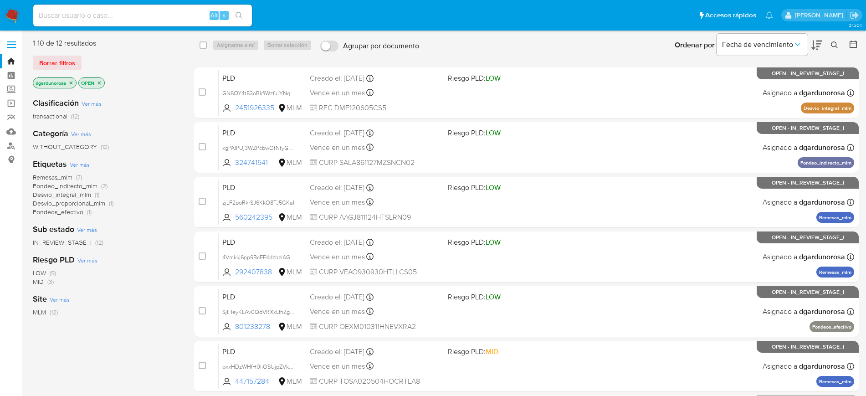
click at [831, 40] on button at bounding box center [836, 45] width 15 height 11
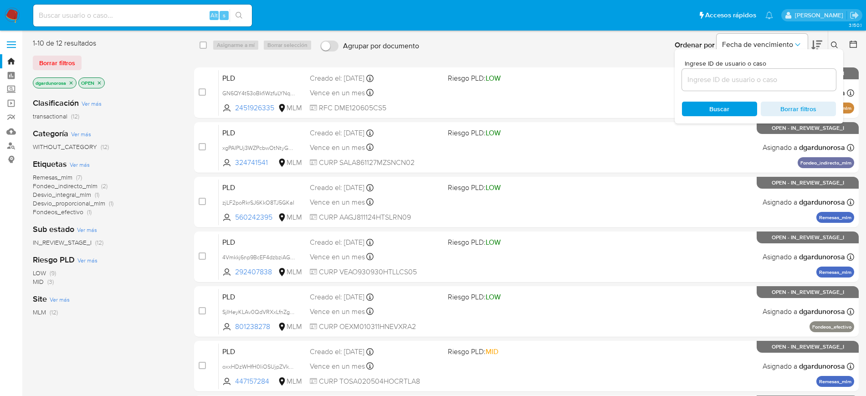
click at [779, 74] on input at bounding box center [759, 80] width 154 height 12
type input "292407838"
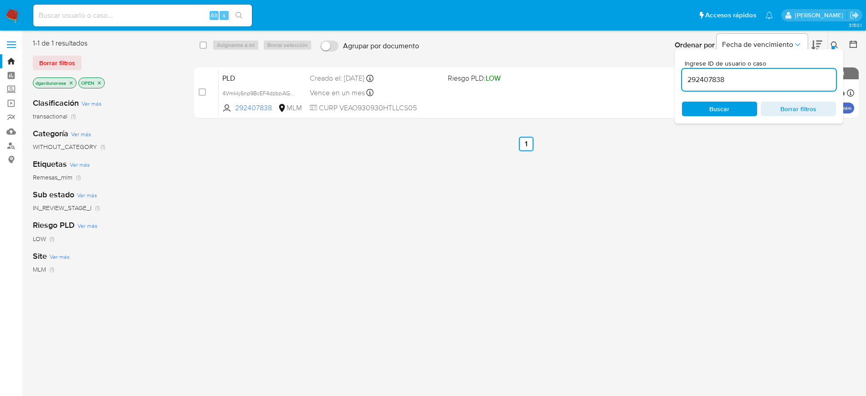
click at [837, 45] on icon at bounding box center [834, 44] width 7 height 7
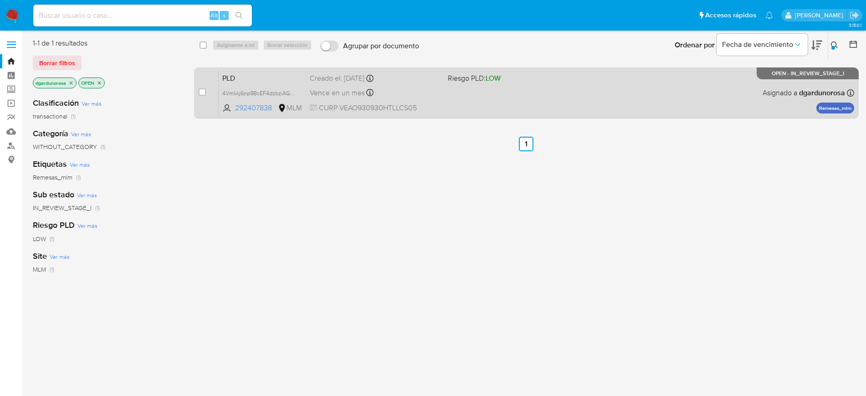
click at [658, 97] on div "PLD 4Vmkkj6np9BcEF4dzbziAGpd 292407838 MLM Riesgo PLD: LOW Creado el: 12/07/202…" at bounding box center [537, 93] width 636 height 46
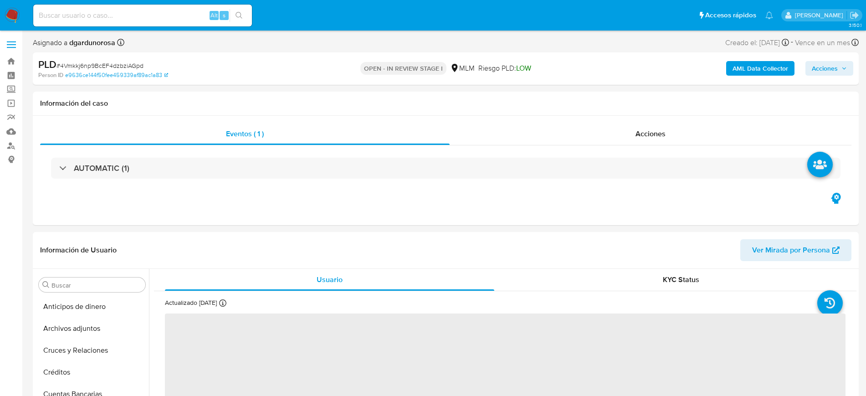
select select "10"
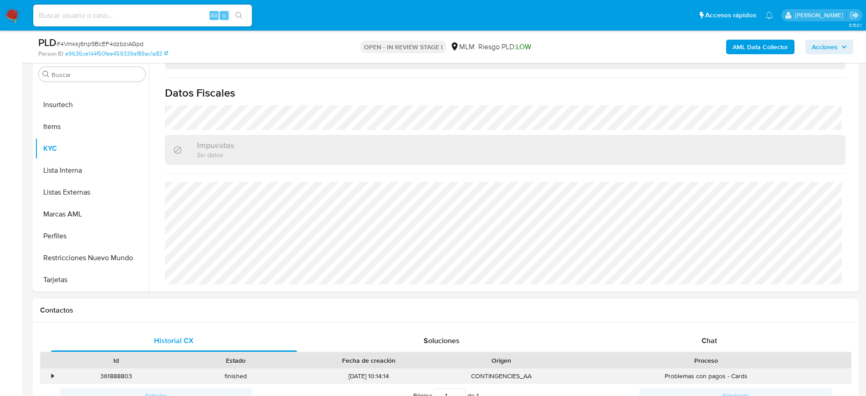
scroll to position [171, 0]
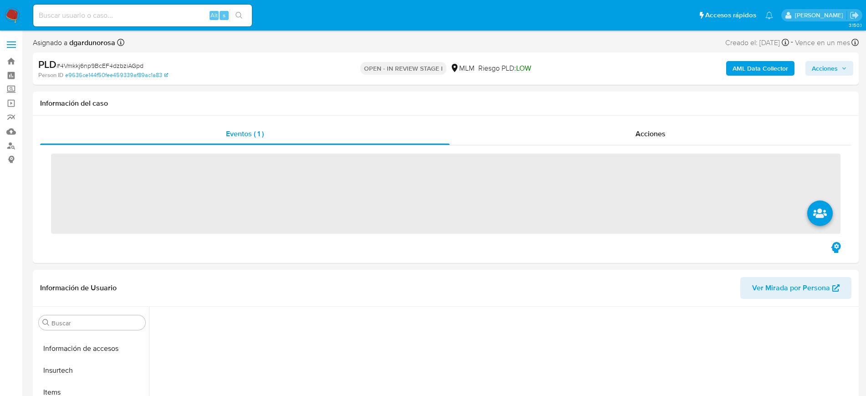
scroll to position [363, 0]
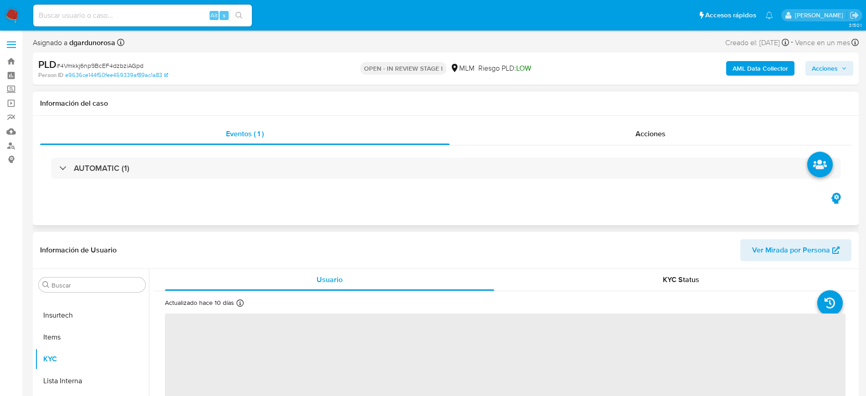
select select "10"
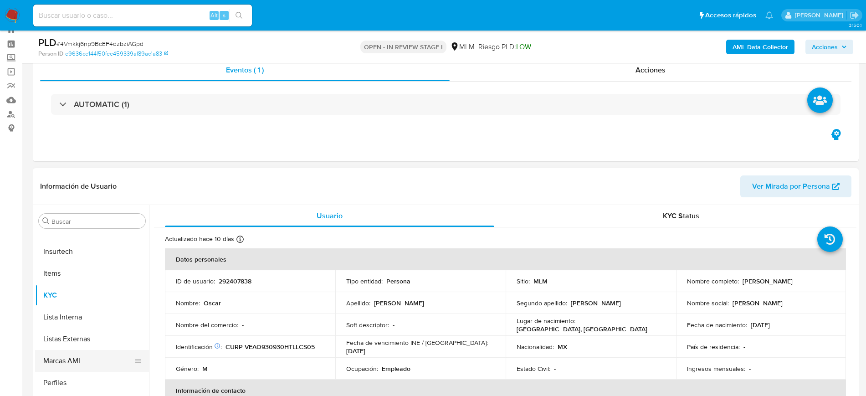
scroll to position [57, 0]
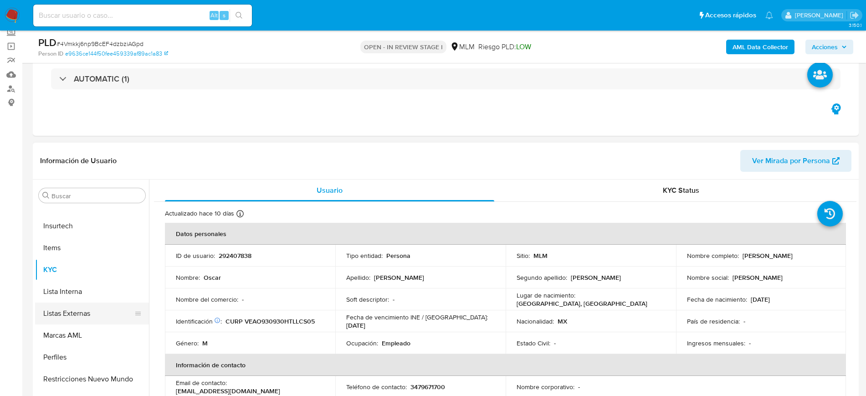
click at [80, 315] on button "Listas Externas" at bounding box center [88, 314] width 107 height 22
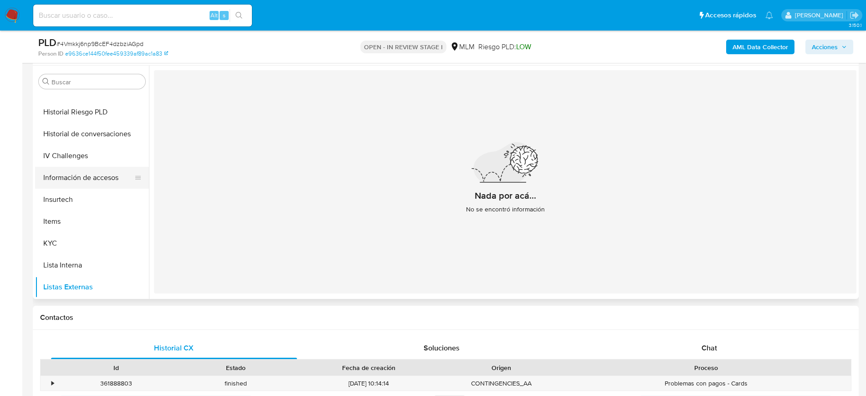
scroll to position [249, 0]
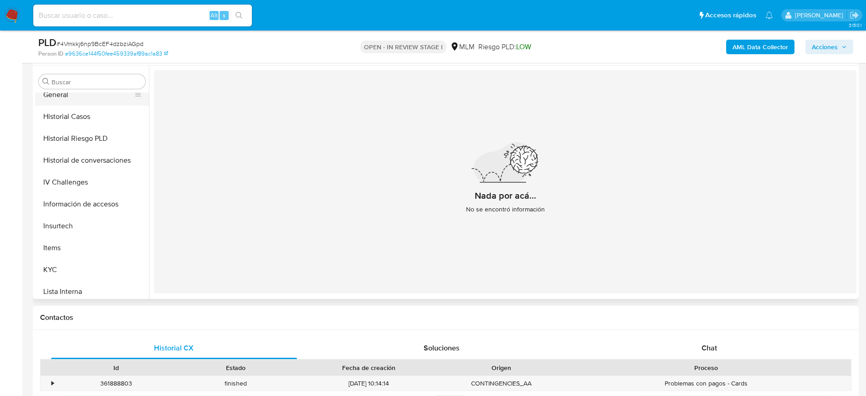
click at [68, 101] on button "General" at bounding box center [88, 95] width 107 height 22
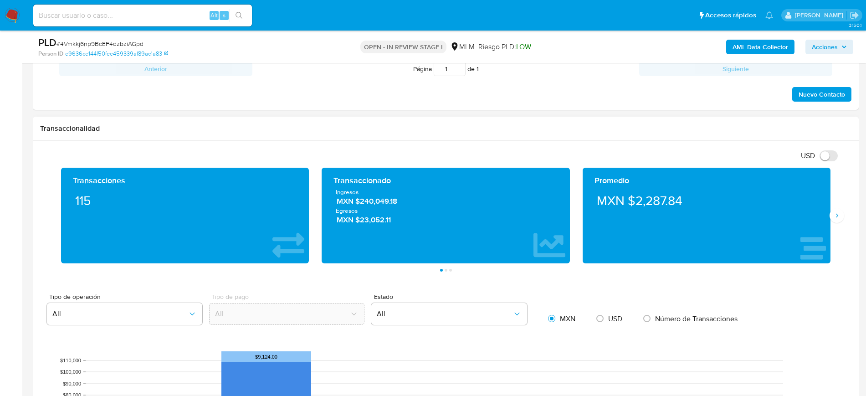
scroll to position [570, 0]
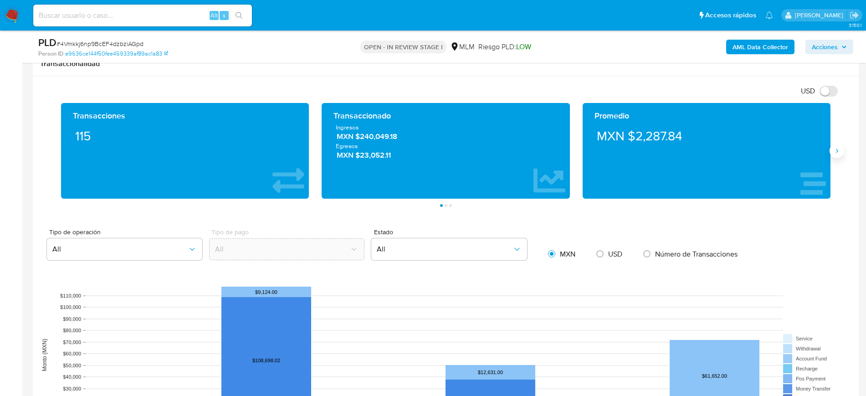
click at [839, 152] on icon "Siguiente" at bounding box center [837, 150] width 7 height 7
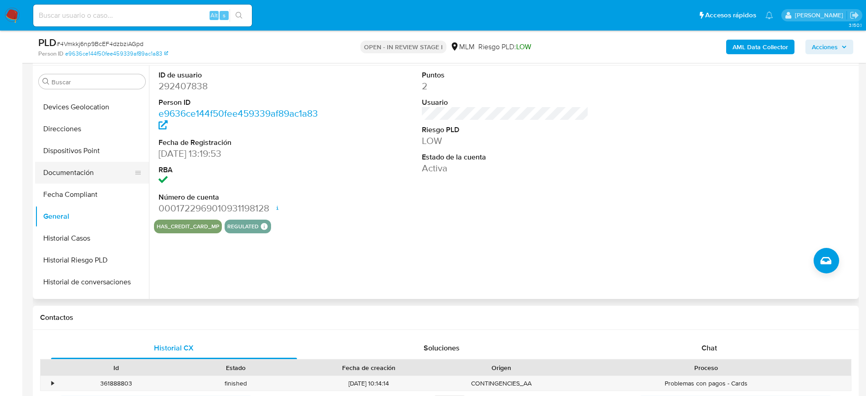
scroll to position [78, 0]
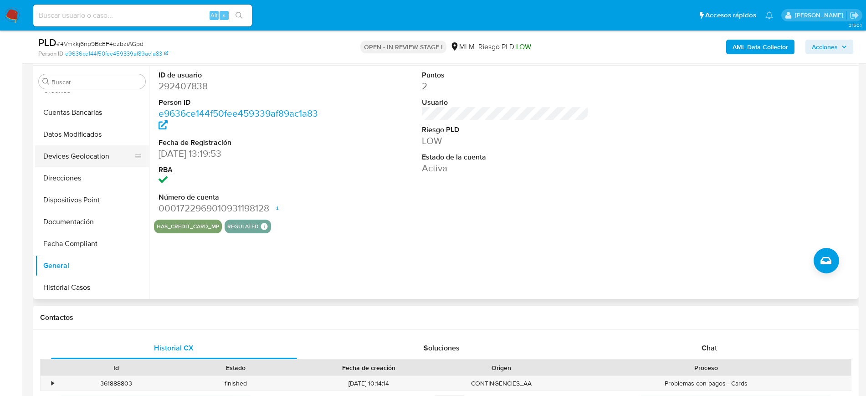
click at [77, 149] on button "Devices Geolocation" at bounding box center [88, 156] width 107 height 22
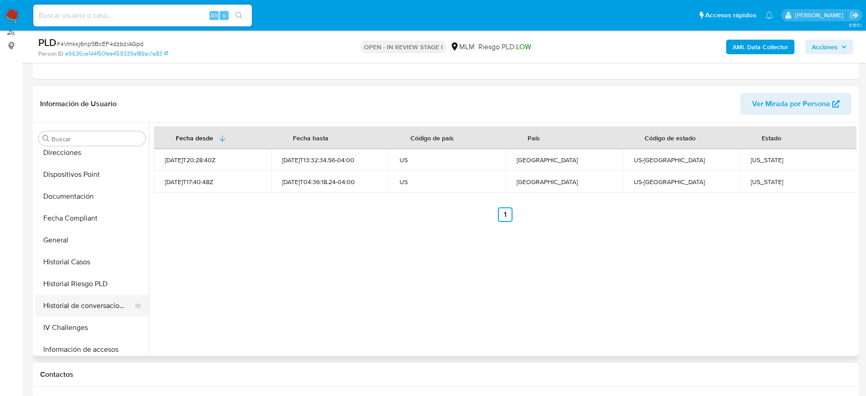
scroll to position [228, 0]
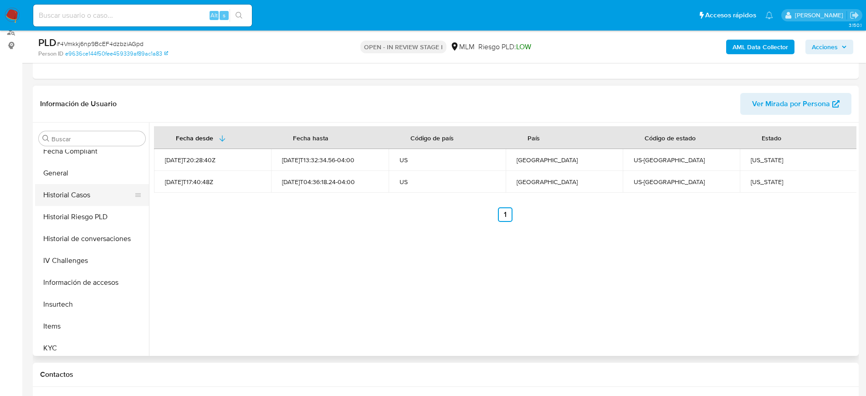
click at [91, 194] on button "Historial Casos" at bounding box center [88, 195] width 107 height 22
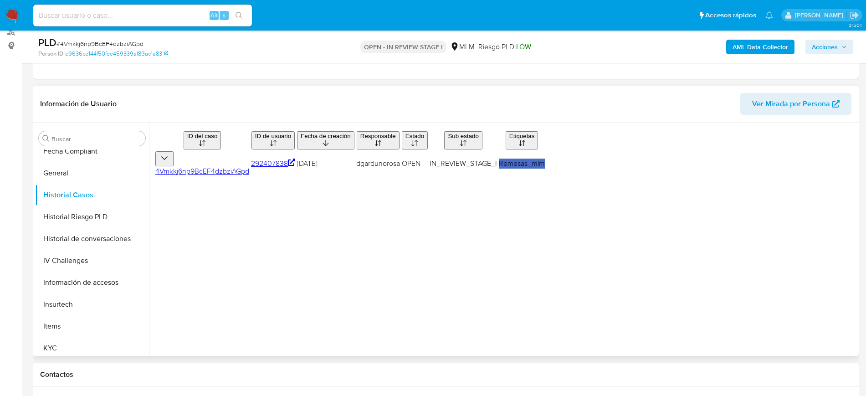
scroll to position [0, 0]
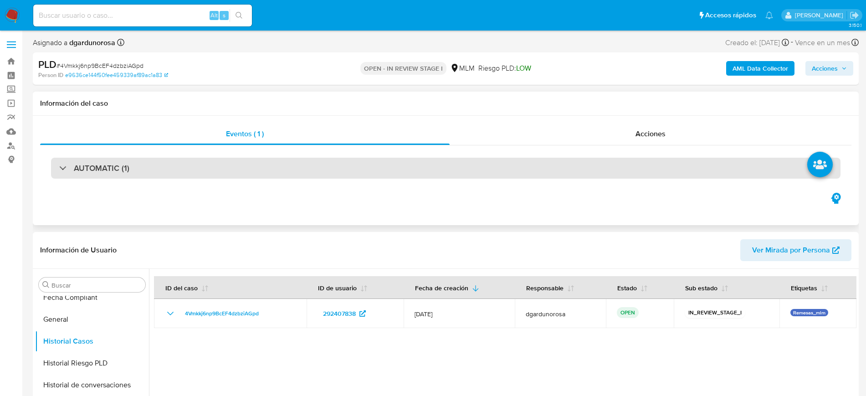
click at [275, 162] on div "AUTOMATIC (1)" at bounding box center [446, 168] width 790 height 21
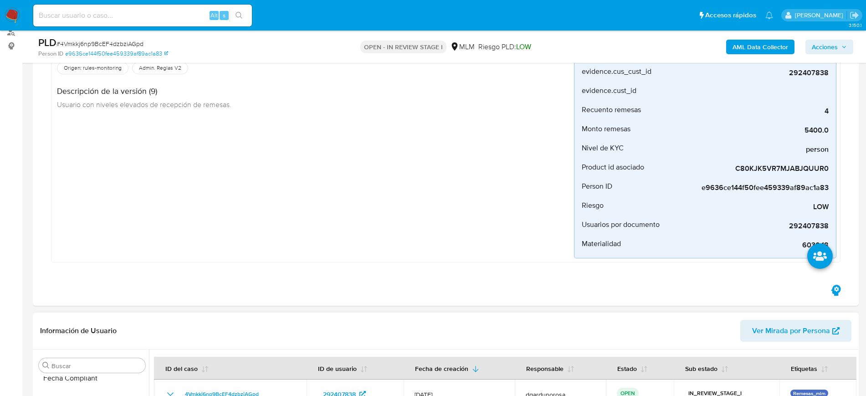
scroll to position [285, 0]
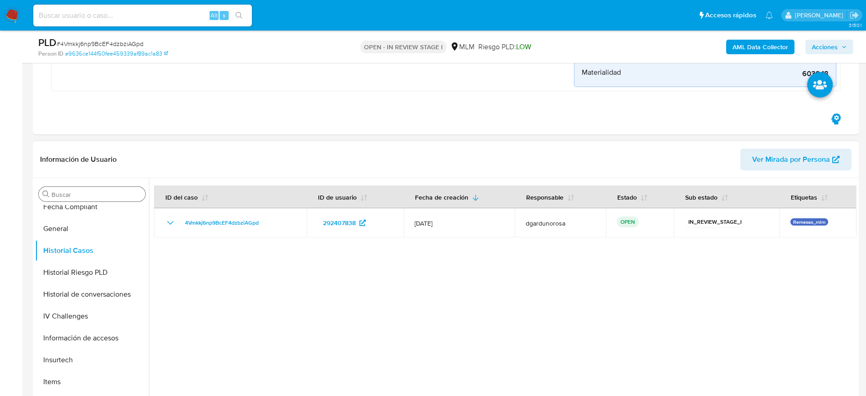
click at [102, 198] on input "Buscar" at bounding box center [96, 194] width 90 height 8
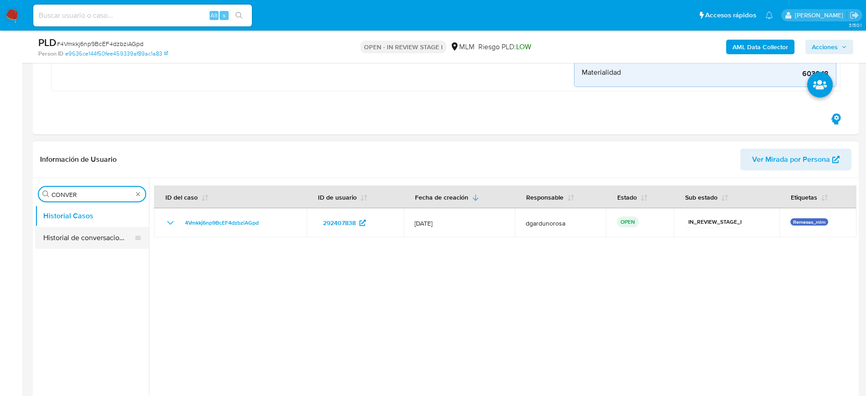
type input "CONVER"
click at [86, 239] on button "Historial de conversaciones" at bounding box center [88, 238] width 107 height 22
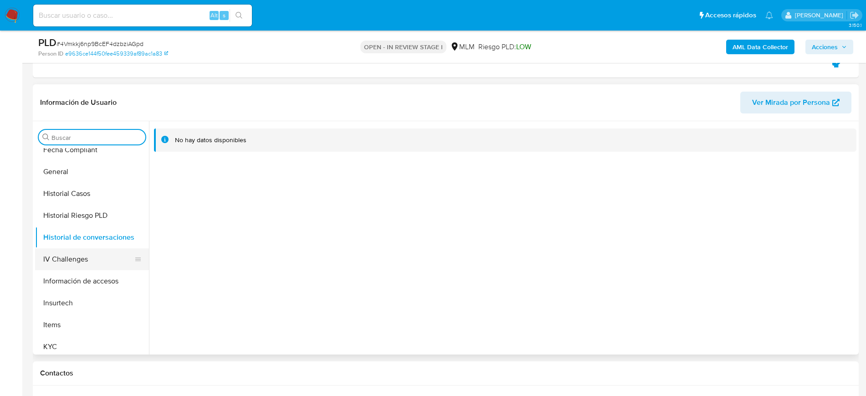
scroll to position [342, 0]
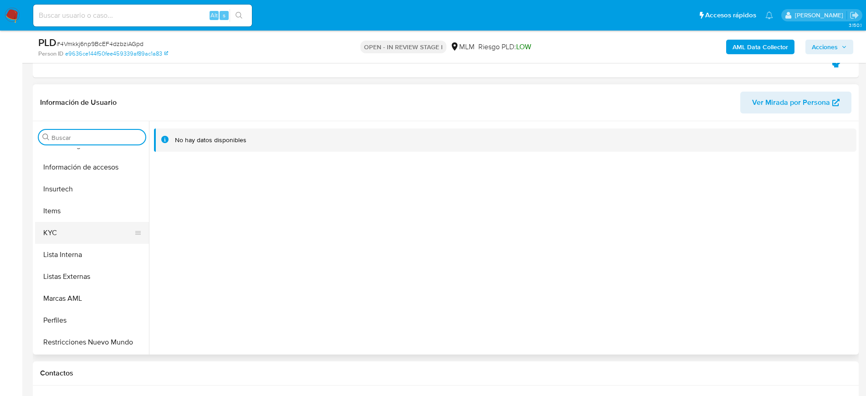
click at [52, 232] on button "KYC" at bounding box center [88, 233] width 107 height 22
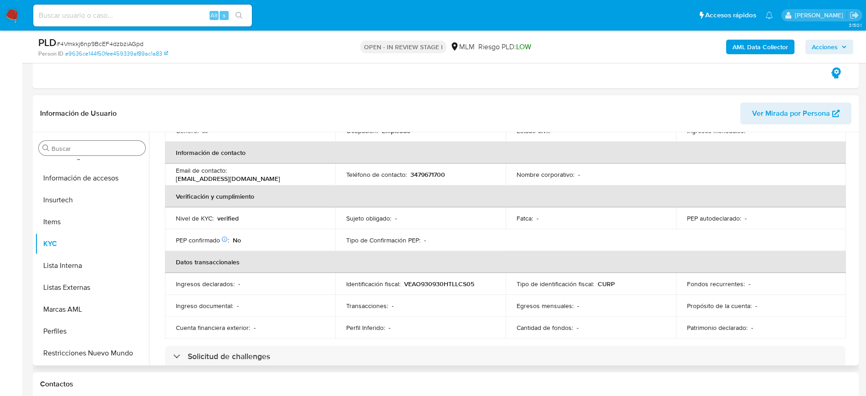
scroll to position [99, 0]
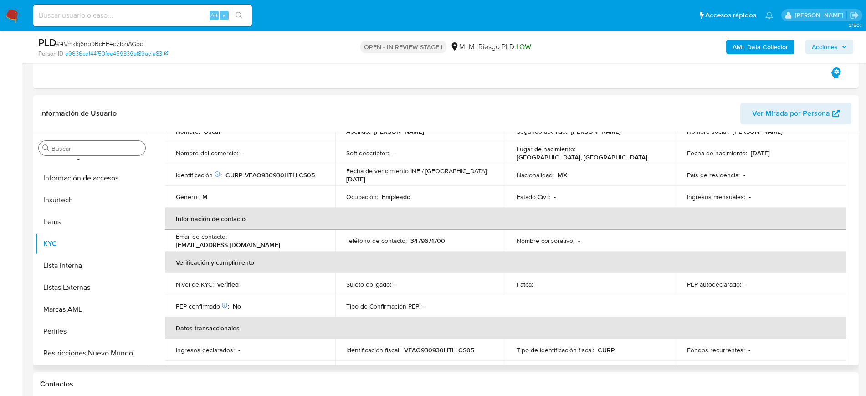
click at [422, 245] on p "3479671700" at bounding box center [428, 241] width 35 height 8
copy p "3479671700"
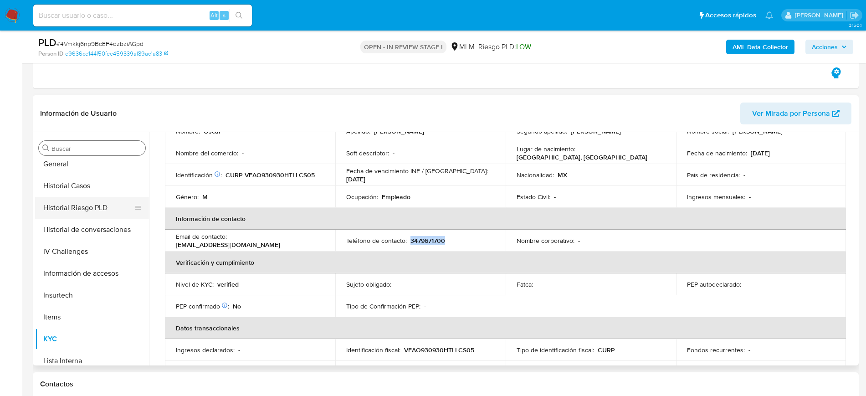
scroll to position [228, 0]
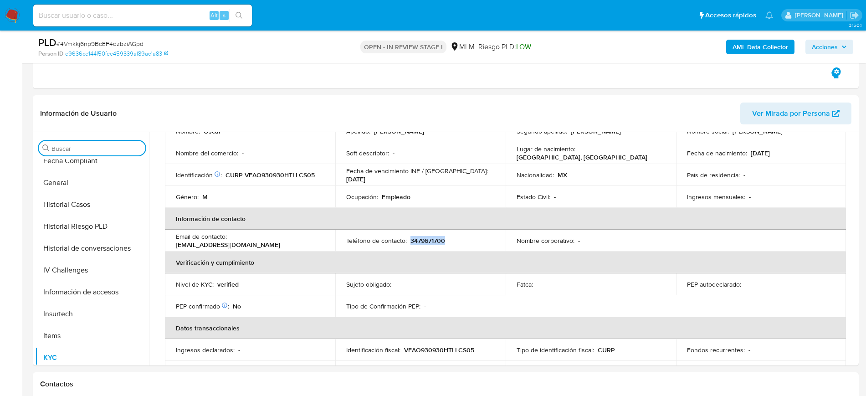
click at [78, 149] on input "Buscar" at bounding box center [96, 148] width 90 height 8
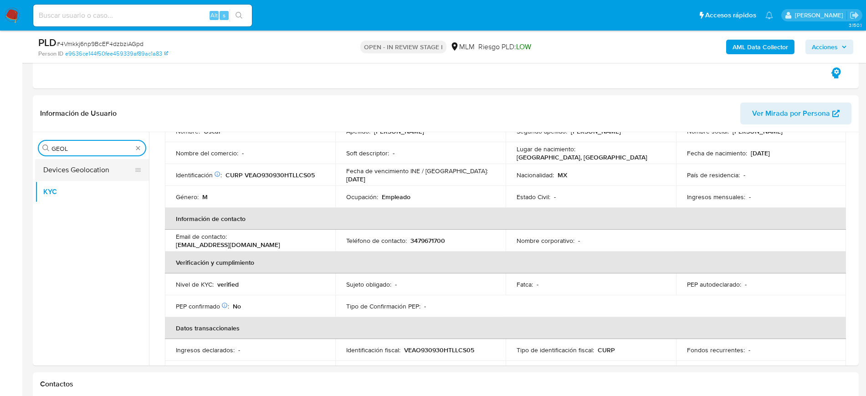
type input "GEOL"
click at [52, 175] on button "Devices Geolocation" at bounding box center [88, 170] width 107 height 22
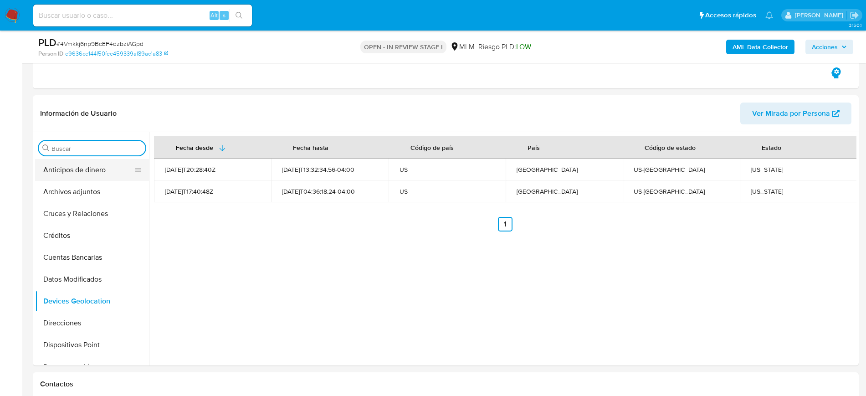
click at [71, 179] on button "Anticipos de dinero" at bounding box center [88, 170] width 107 height 22
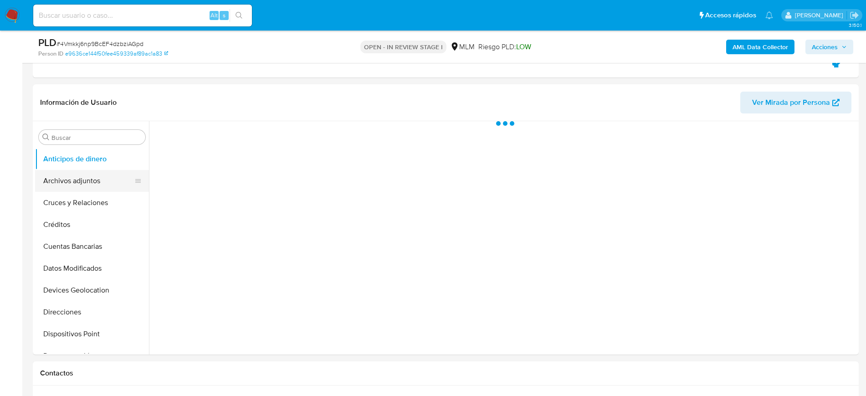
click at [73, 190] on button "Archivos adjuntos" at bounding box center [88, 181] width 107 height 22
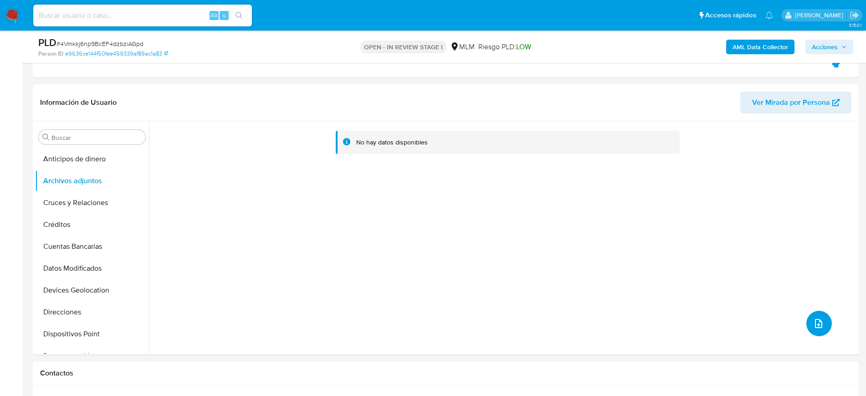
click at [815, 326] on icon "upload-file" at bounding box center [818, 323] width 11 height 11
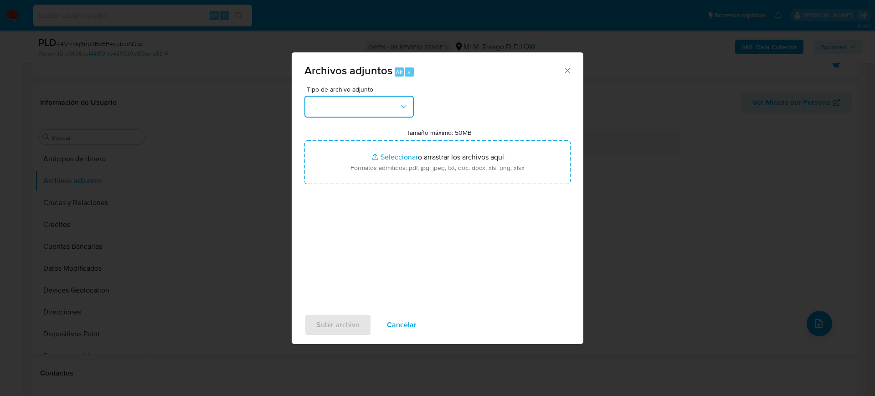
click at [367, 114] on button "button" at bounding box center [358, 107] width 109 height 22
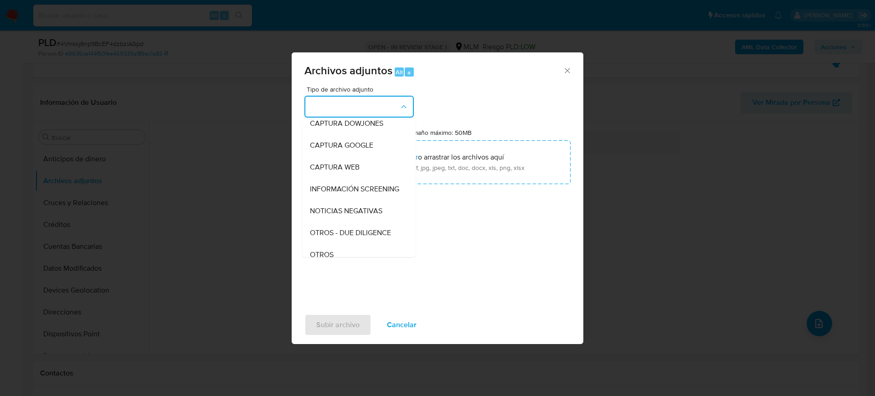
scroll to position [114, 0]
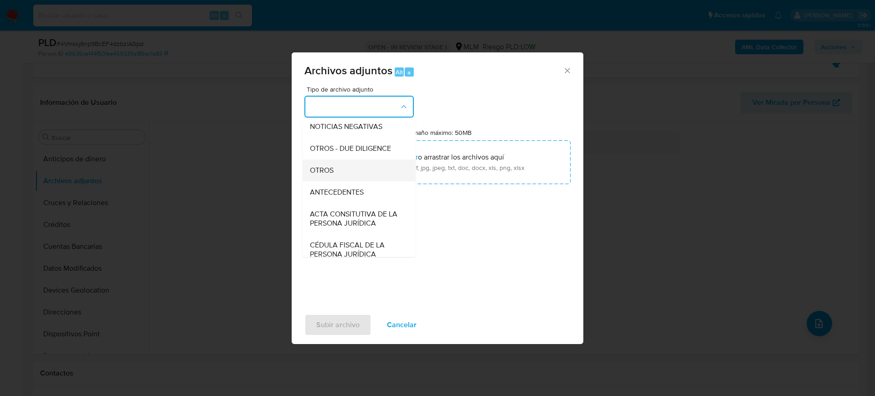
click at [329, 181] on div "OTROS" at bounding box center [356, 171] width 93 height 22
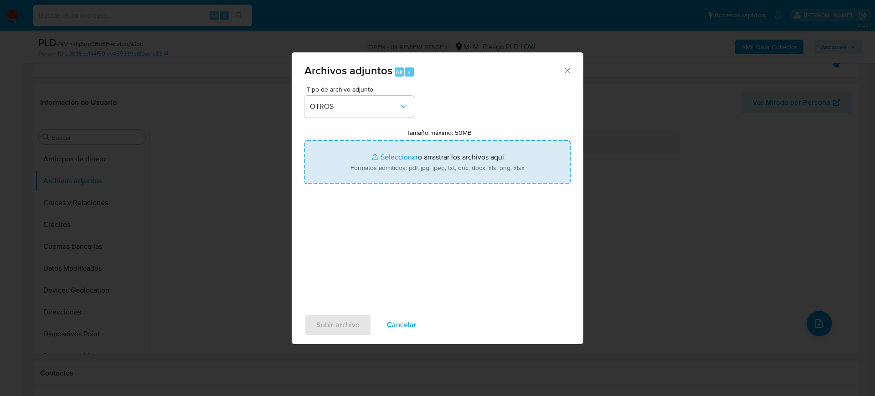
type input "C:\fakepath\292407838_Oscar Velazquez_Julio2025.pdf"
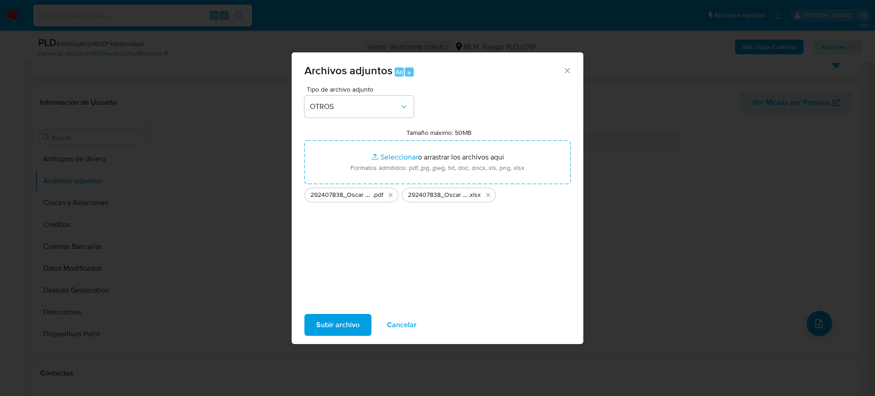
click at [338, 319] on span "Subir archivo" at bounding box center [337, 325] width 43 height 20
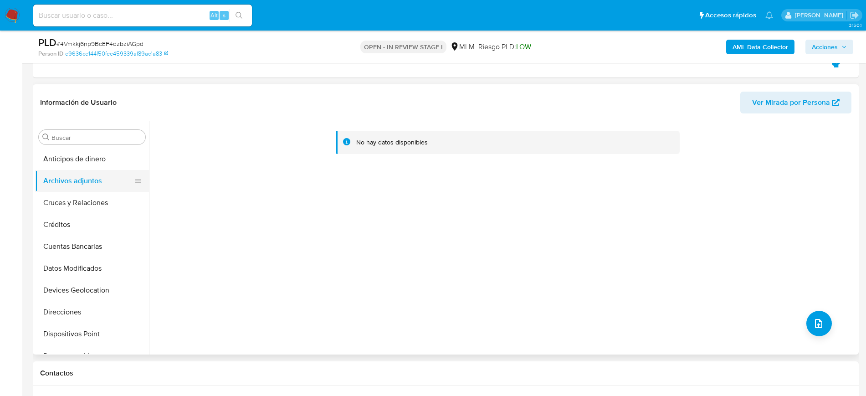
drag, startPoint x: 90, startPoint y: 165, endPoint x: 90, endPoint y: 171, distance: 5.9
click at [90, 165] on button "Anticipos de dinero" at bounding box center [92, 159] width 114 height 22
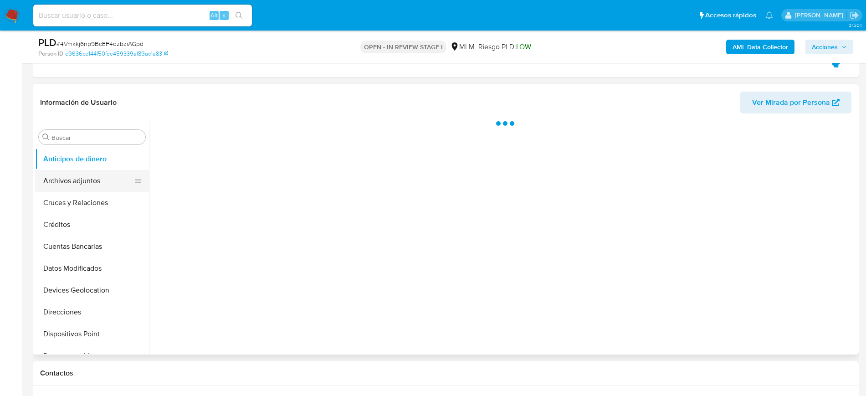
click at [85, 181] on button "Archivos adjuntos" at bounding box center [88, 181] width 107 height 22
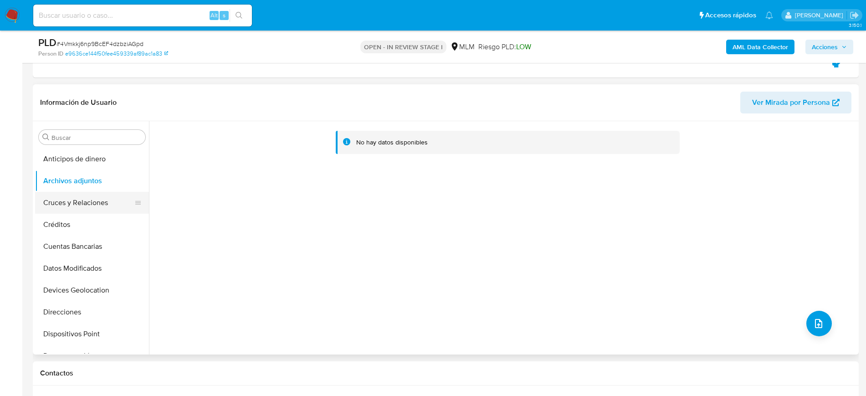
click at [86, 203] on button "Cruces y Relaciones" at bounding box center [88, 203] width 107 height 22
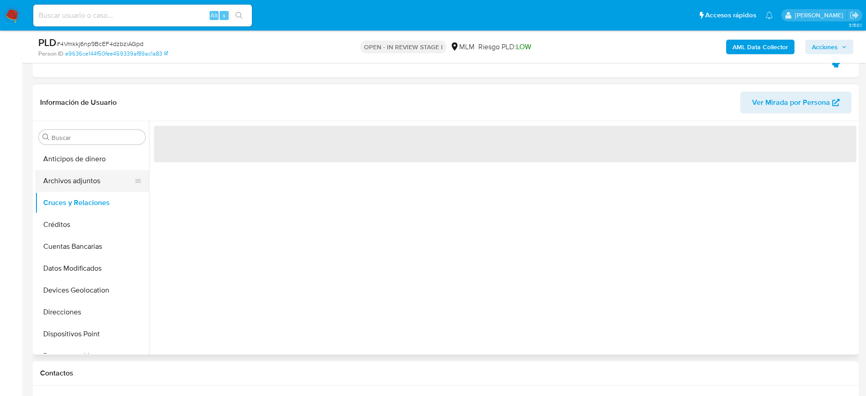
click at [88, 182] on button "Archivos adjuntos" at bounding box center [88, 181] width 107 height 22
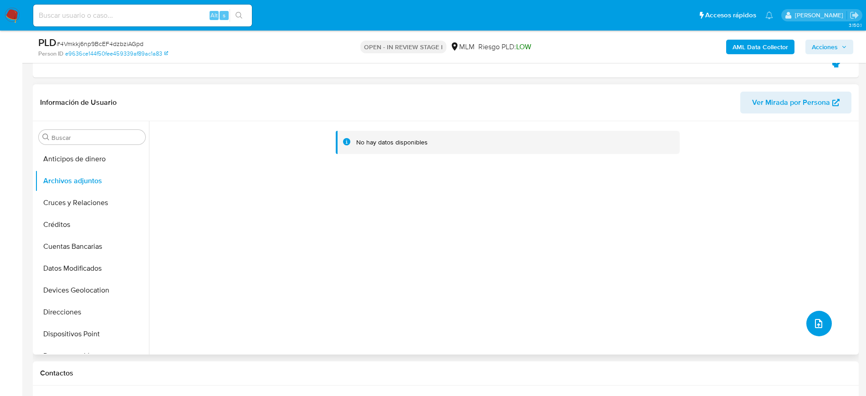
click at [817, 323] on icon "upload-file" at bounding box center [818, 323] width 11 height 11
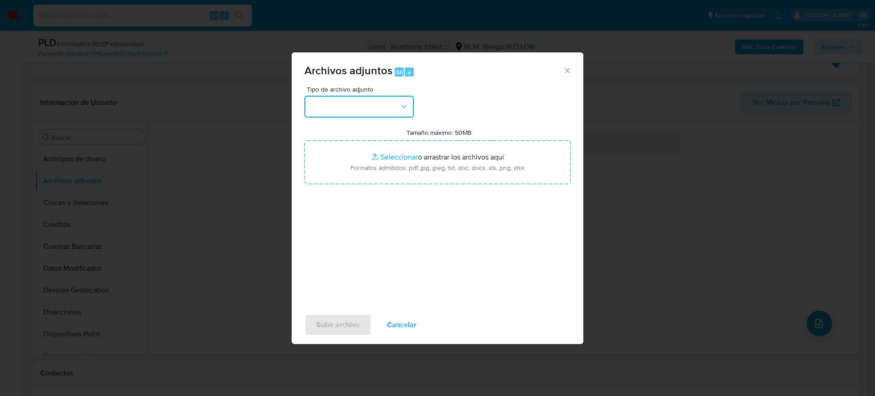
click at [369, 110] on button "button" at bounding box center [358, 107] width 109 height 22
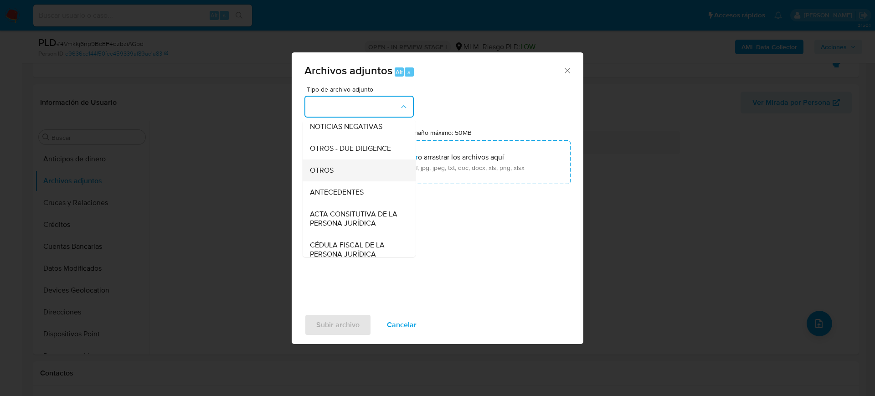
click at [321, 175] on span "OTROS" at bounding box center [322, 170] width 24 height 9
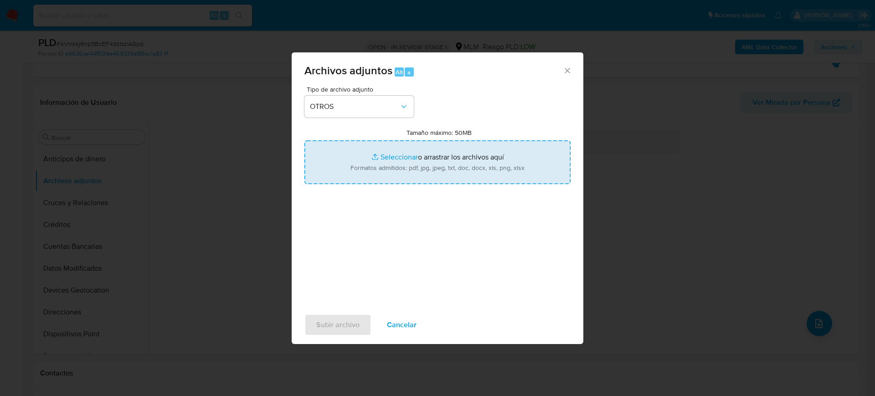
type input "C:\fakepath\292407838_Oscar Velazquez_Julio2025.pdf"
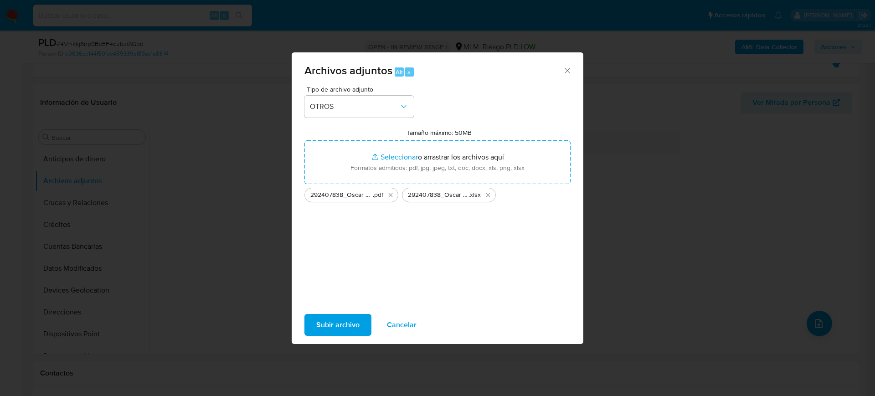
click at [348, 319] on span "Subir archivo" at bounding box center [337, 325] width 43 height 20
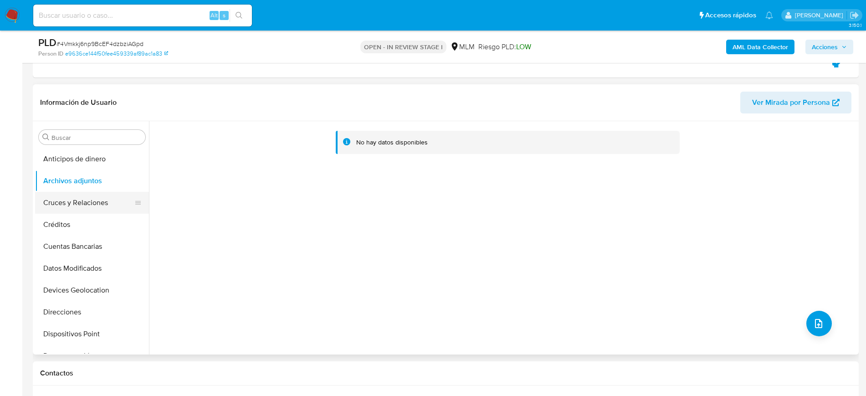
click at [96, 199] on button "Cruces y Relaciones" at bounding box center [88, 203] width 107 height 22
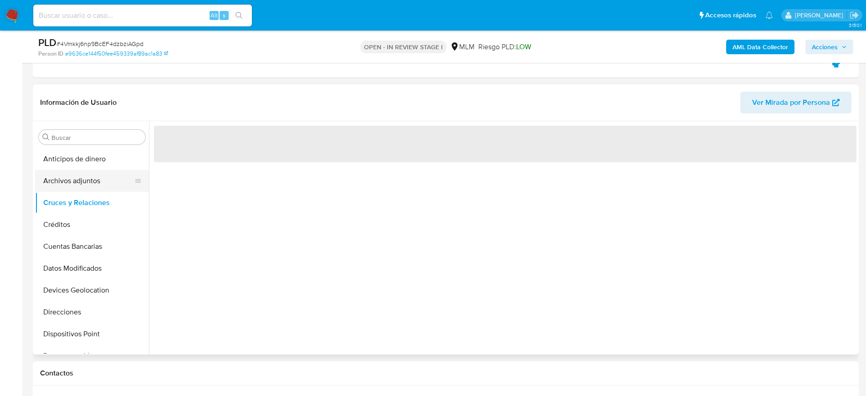
click at [87, 186] on button "Archivos adjuntos" at bounding box center [88, 181] width 107 height 22
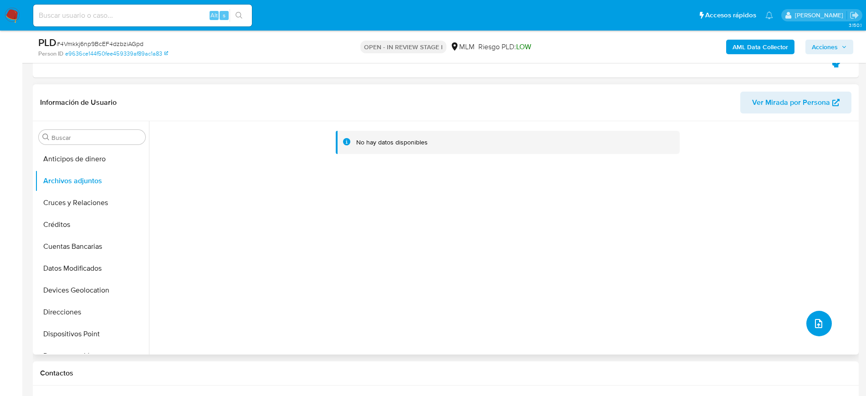
click at [820, 319] on icon "upload-file" at bounding box center [818, 323] width 11 height 11
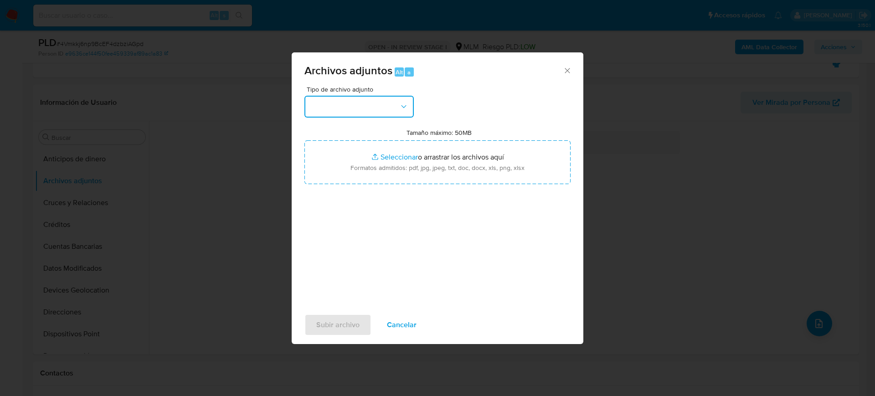
click at [349, 100] on button "button" at bounding box center [358, 107] width 109 height 22
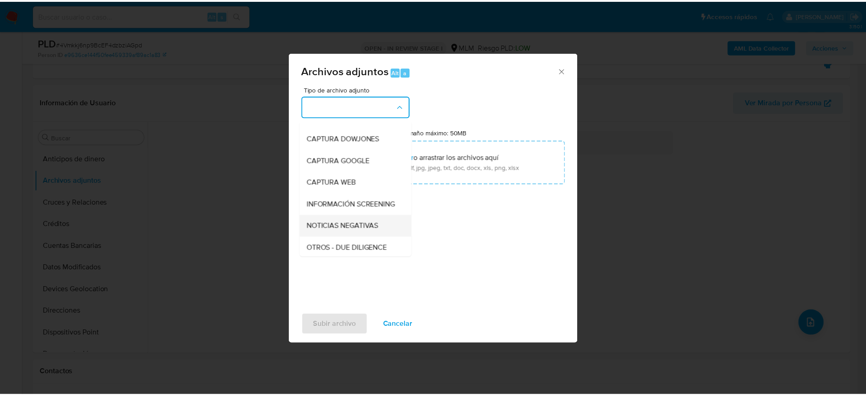
scroll to position [57, 0]
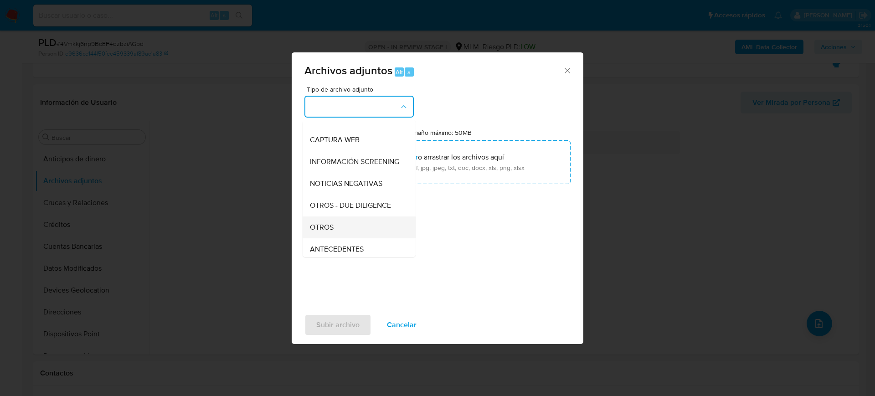
click at [339, 237] on div "OTROS" at bounding box center [356, 227] width 93 height 22
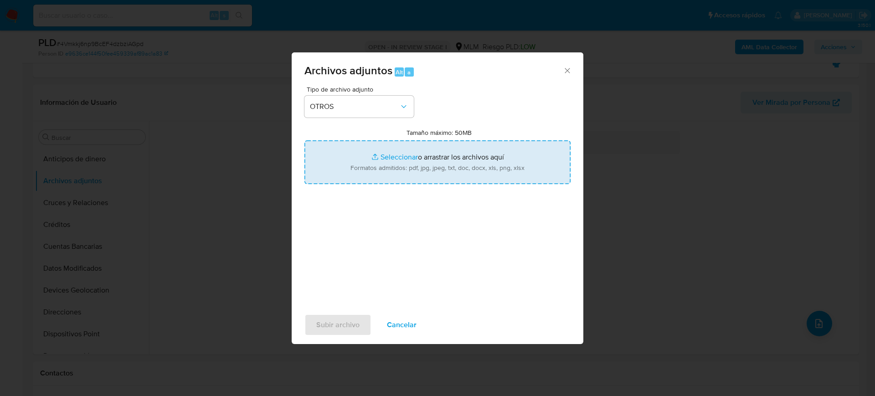
type input "C:\fakepath\292407838_Oscar Velazquez_Julio2025.pdf"
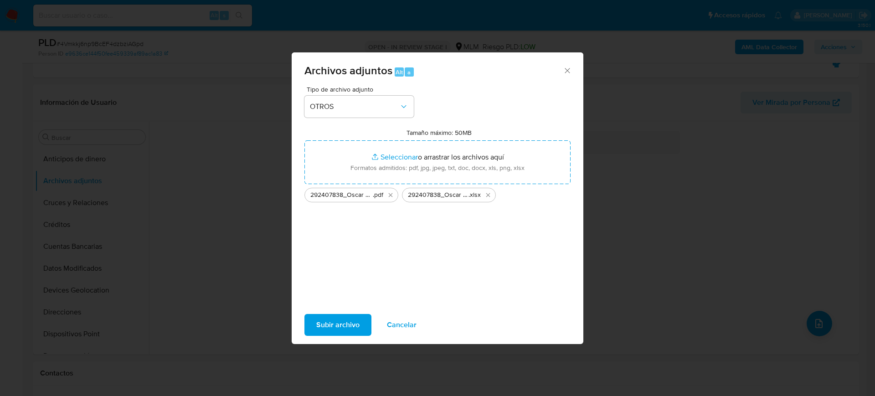
click at [349, 324] on span "Subir archivo" at bounding box center [337, 325] width 43 height 20
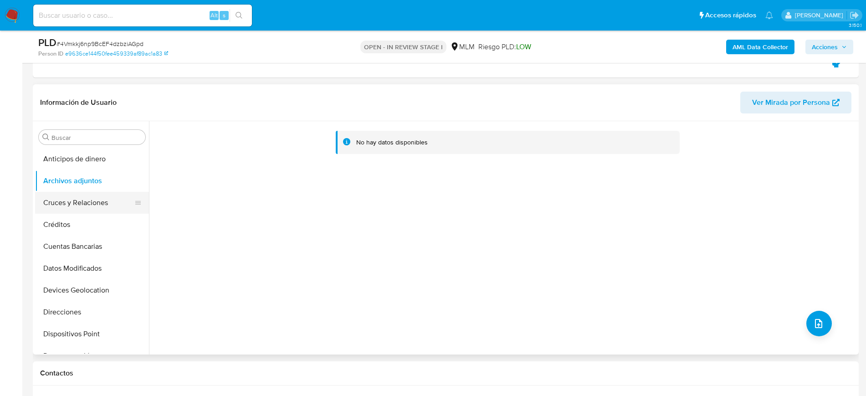
click at [91, 202] on button "Cruces y Relaciones" at bounding box center [88, 203] width 107 height 22
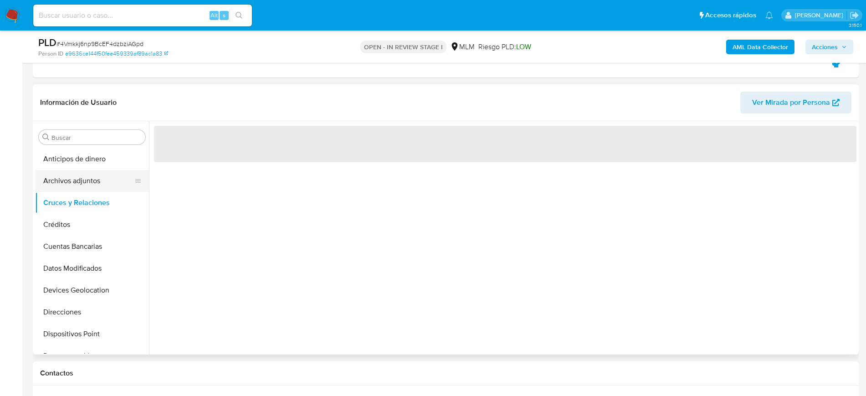
click at [87, 187] on button "Archivos adjuntos" at bounding box center [88, 181] width 107 height 22
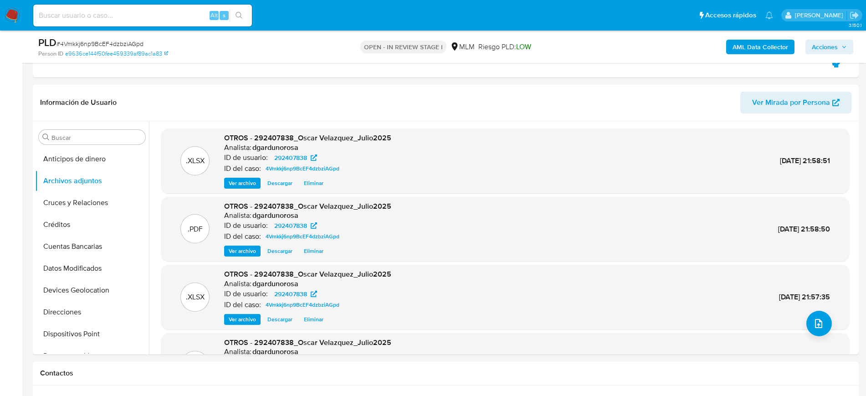
drag, startPoint x: 834, startPoint y: 47, endPoint x: 830, endPoint y: 51, distance: 5.5
click at [834, 47] on span "Acciones" at bounding box center [825, 47] width 26 height 15
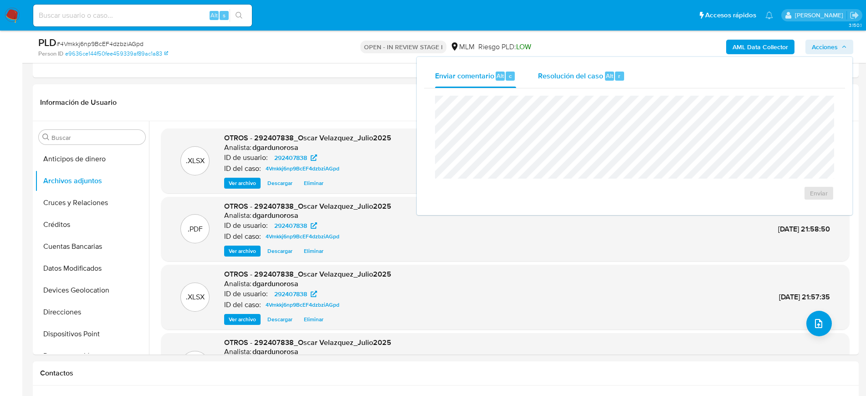
click at [553, 80] on span "Resolución del caso" at bounding box center [570, 75] width 65 height 10
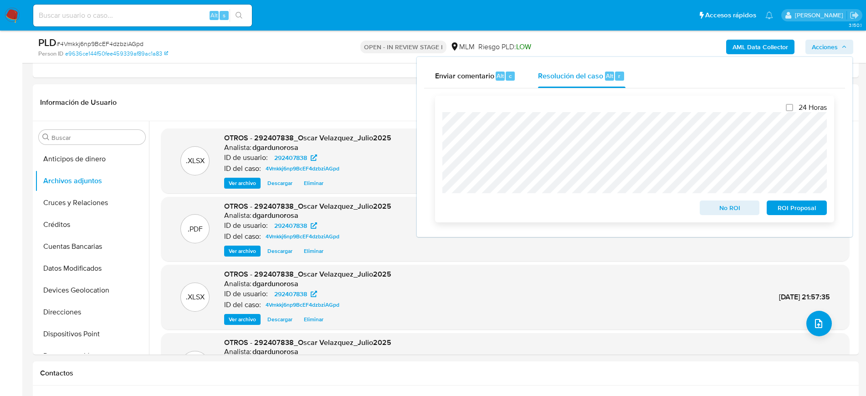
click at [718, 209] on span "No ROI" at bounding box center [729, 207] width 47 height 13
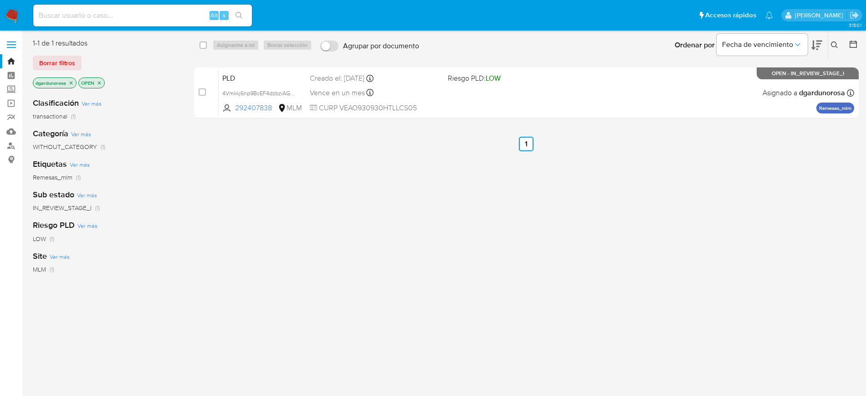
click at [838, 43] on icon at bounding box center [834, 44] width 7 height 7
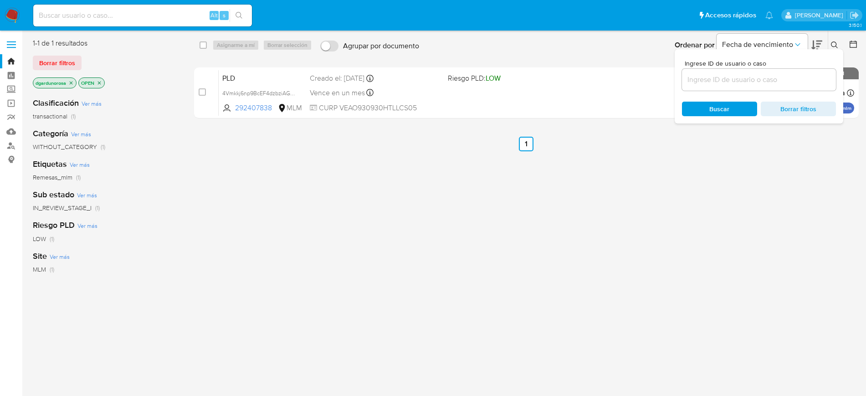
click at [716, 85] on input at bounding box center [759, 80] width 154 height 12
type input "568995660"
click at [831, 45] on button at bounding box center [836, 45] width 15 height 11
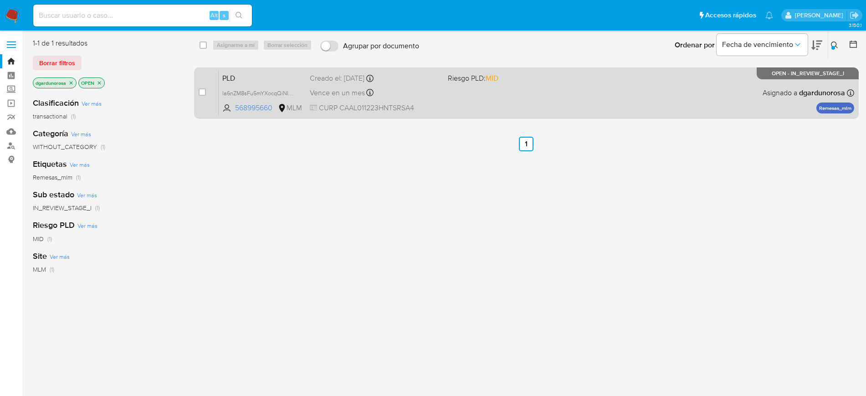
click at [617, 102] on div "PLD Ia6nZM8sFu5mYXocqQiNIWa4 568995660 MLM Riesgo PLD: MID Creado el: 12/07/202…" at bounding box center [537, 93] width 636 height 46
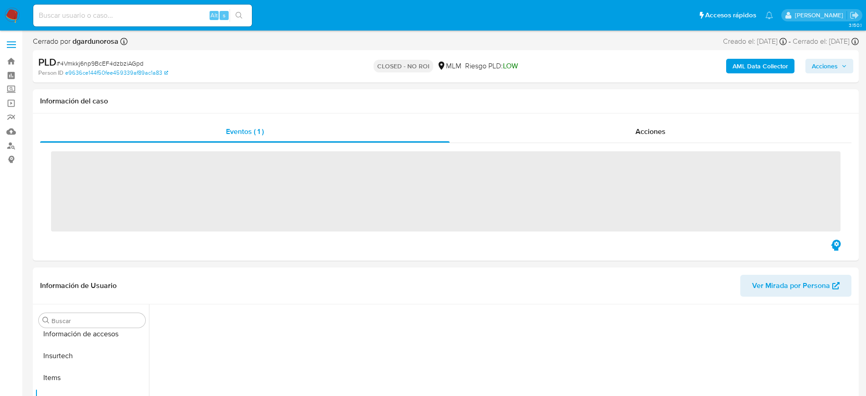
scroll to position [363, 0]
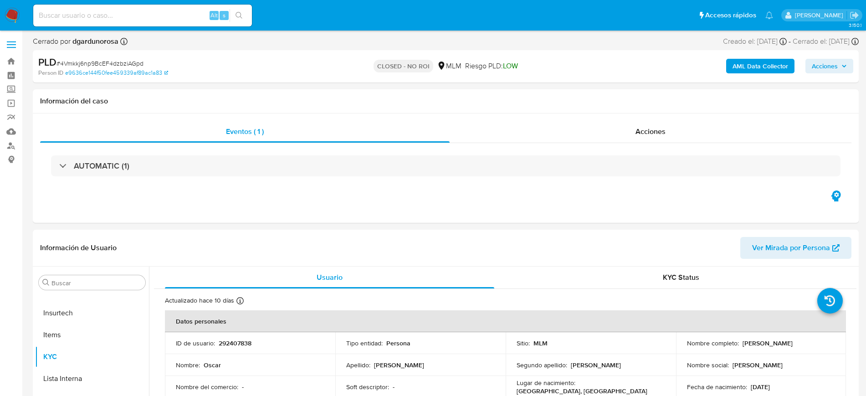
select select "10"
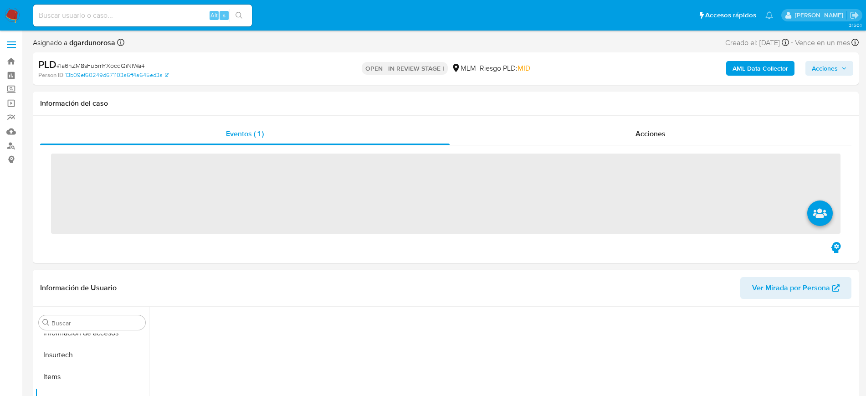
scroll to position [363, 0]
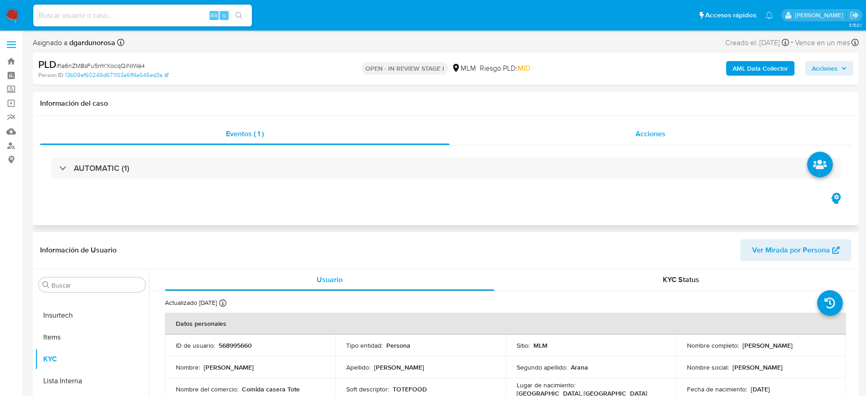
select select "10"
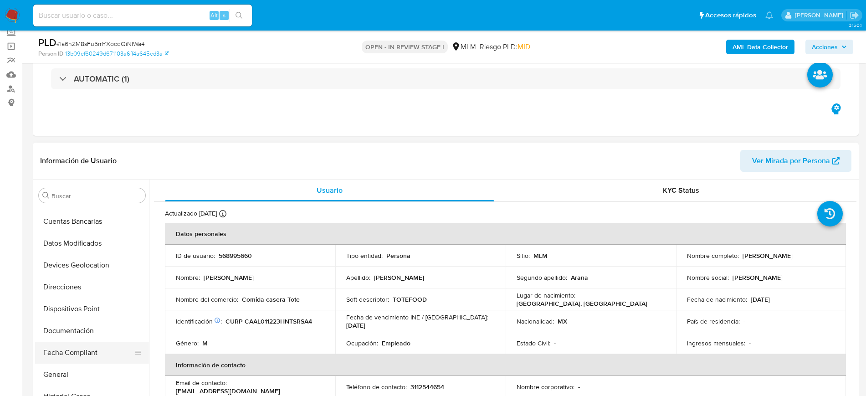
scroll to position [0, 0]
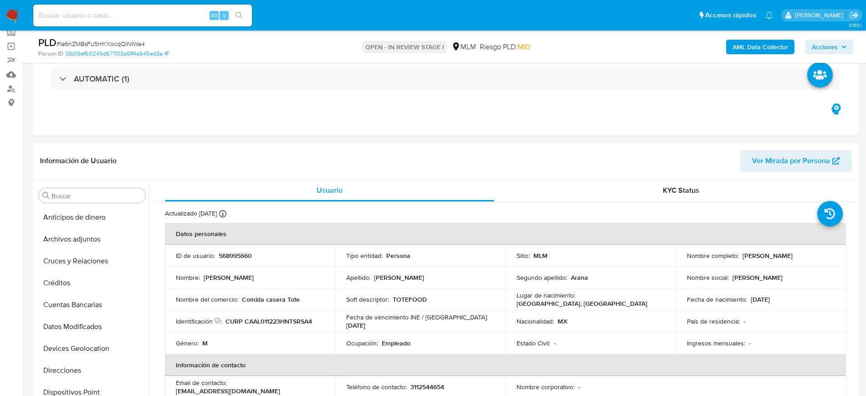
click at [427, 157] on header "Información de Usuario Ver Mirada por Persona" at bounding box center [446, 161] width 812 height 22
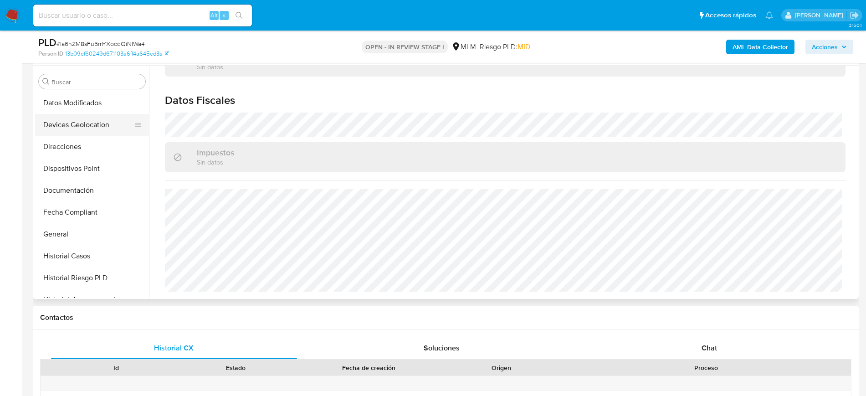
scroll to position [114, 0]
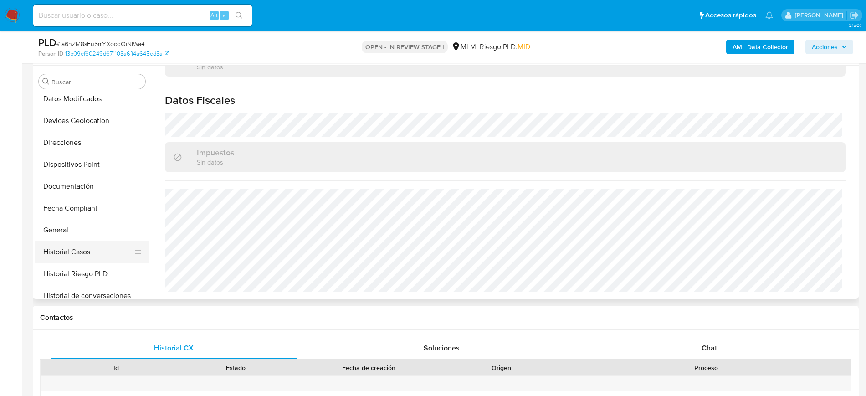
click at [73, 252] on button "Historial Casos" at bounding box center [88, 252] width 107 height 22
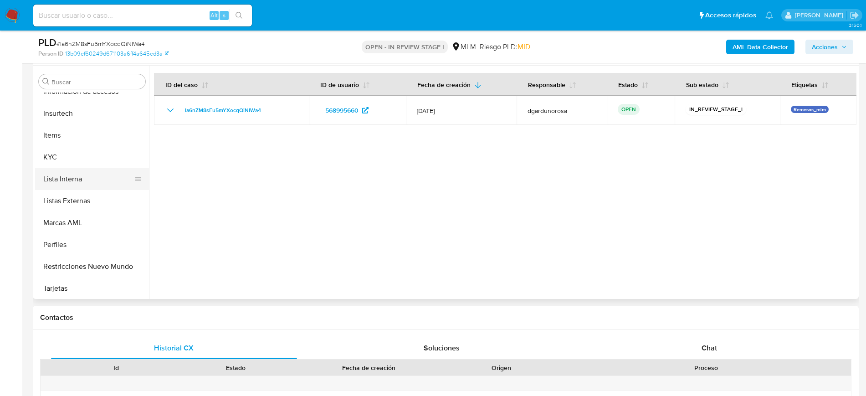
scroll to position [363, 0]
click at [76, 200] on button "Listas Externas" at bounding box center [88, 200] width 107 height 22
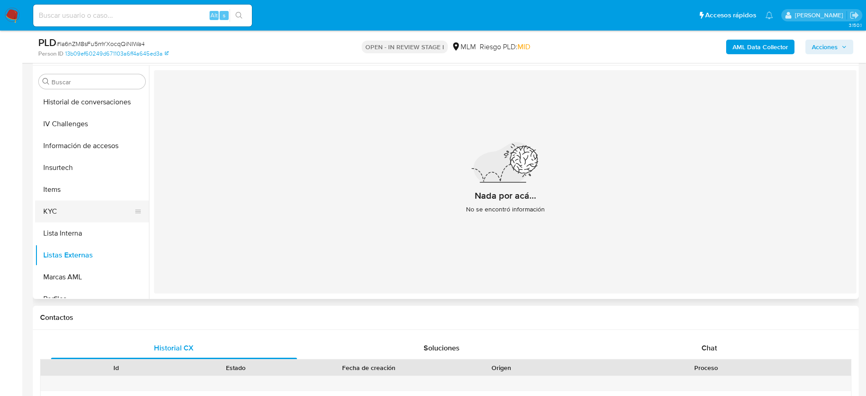
scroll to position [249, 0]
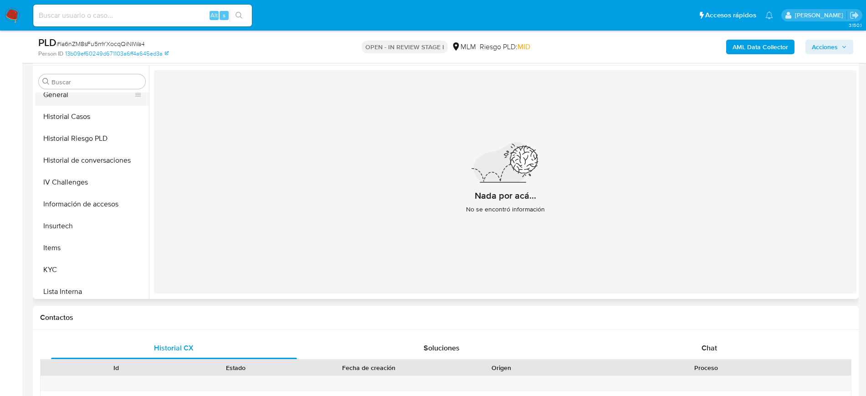
click at [71, 98] on button "General" at bounding box center [88, 95] width 107 height 22
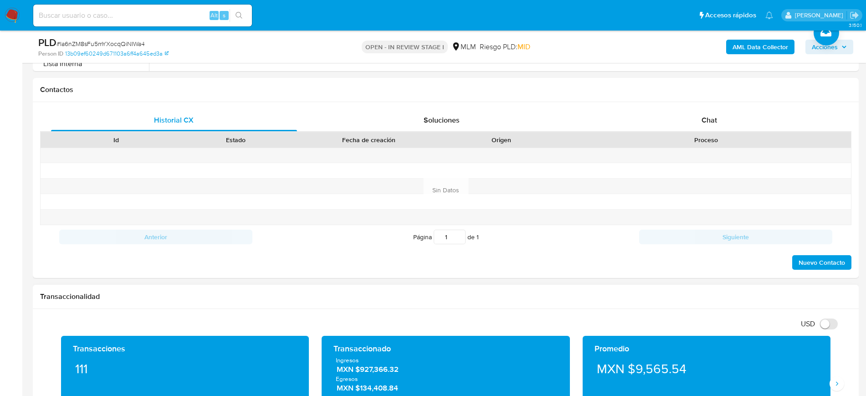
scroll to position [570, 0]
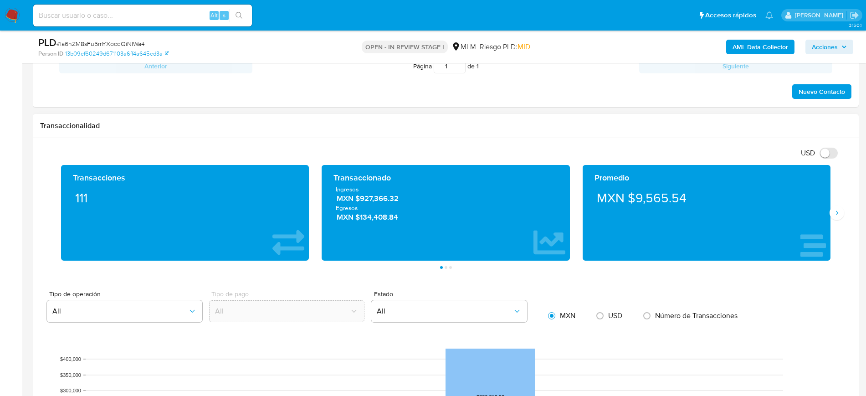
drag, startPoint x: 844, startPoint y: 213, endPoint x: 834, endPoint y: 231, distance: 19.6
click at [844, 213] on button "Siguiente" at bounding box center [837, 213] width 15 height 15
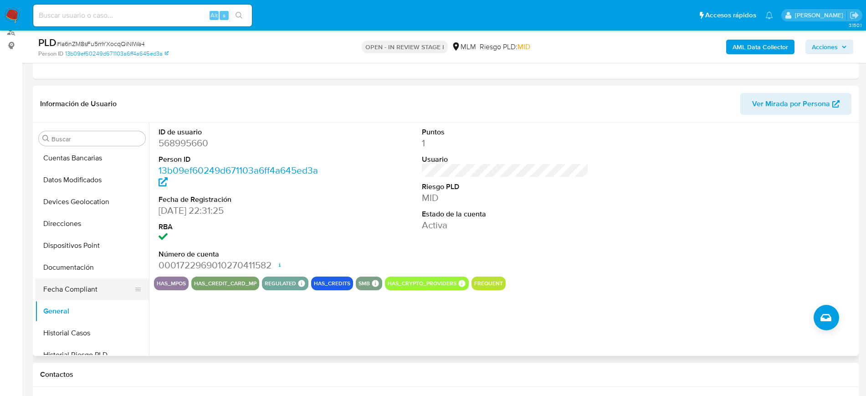
scroll to position [21, 0]
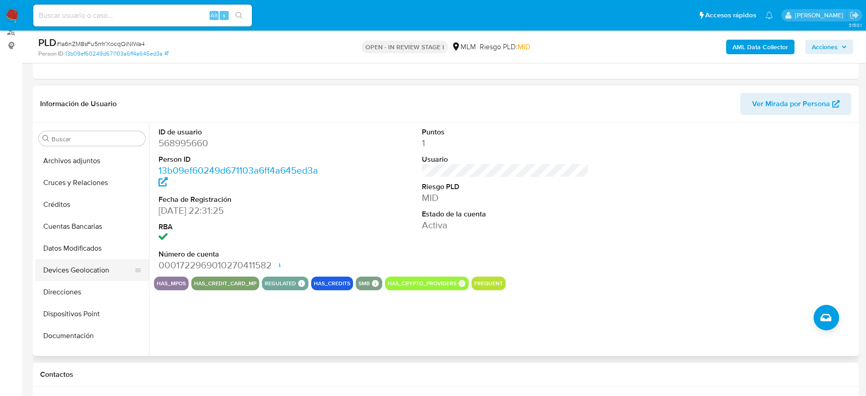
click at [76, 260] on button "Devices Geolocation" at bounding box center [88, 270] width 107 height 22
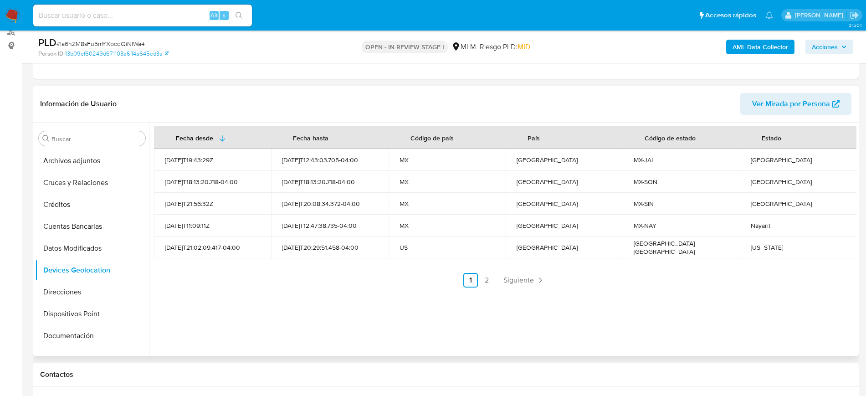
click at [524, 275] on link "Siguiente" at bounding box center [524, 280] width 49 height 15
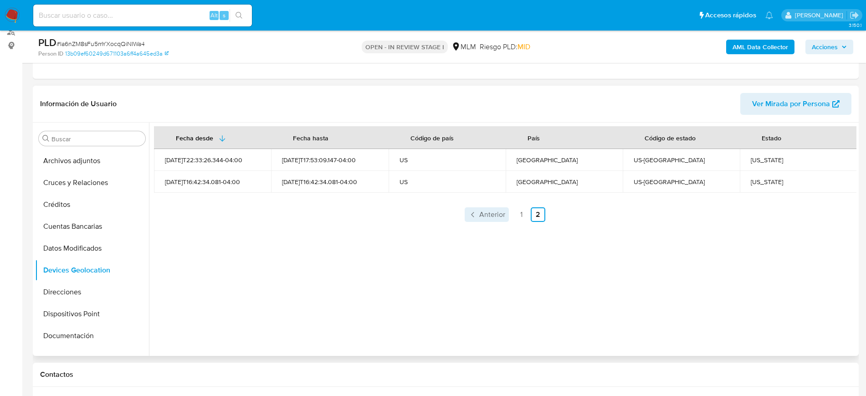
click at [488, 217] on span "Anterior" at bounding box center [492, 214] width 26 height 7
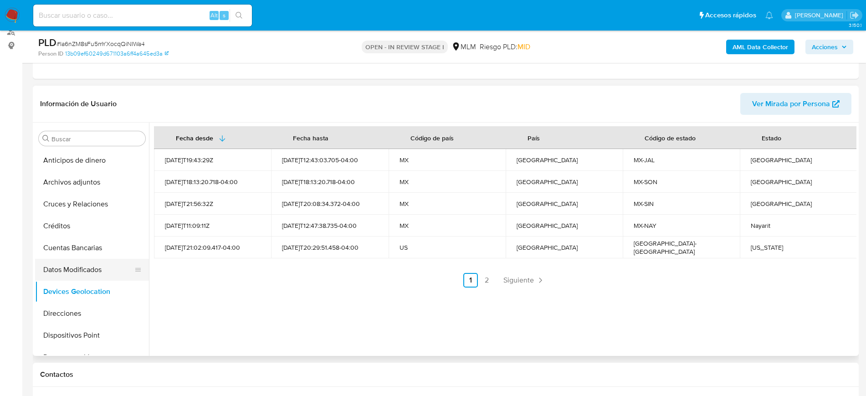
scroll to position [114, 0]
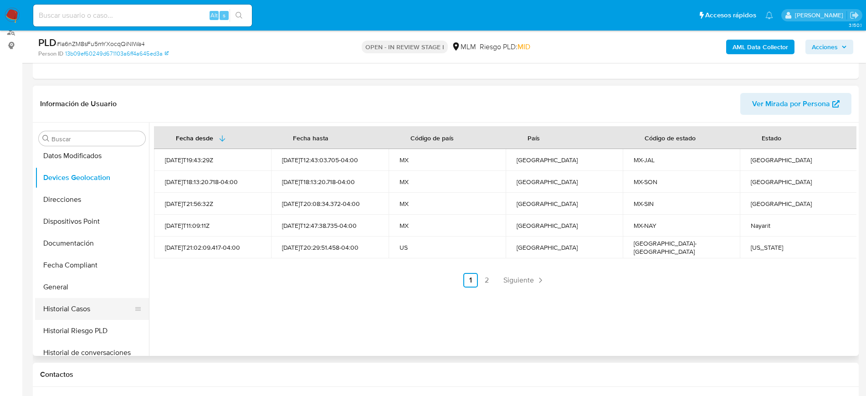
click at [82, 302] on button "Historial Casos" at bounding box center [88, 309] width 107 height 22
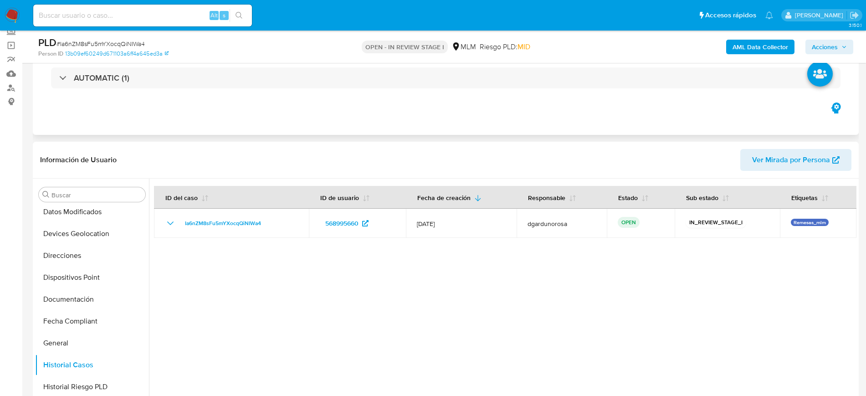
scroll to position [0, 0]
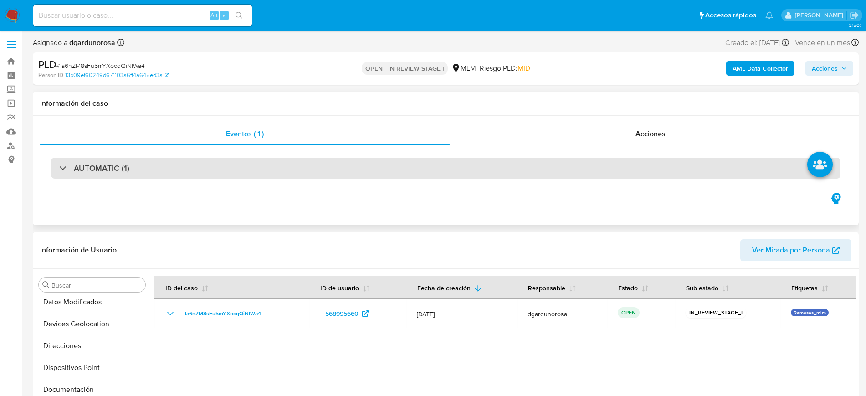
click at [236, 168] on div "AUTOMATIC (1)" at bounding box center [446, 168] width 790 height 21
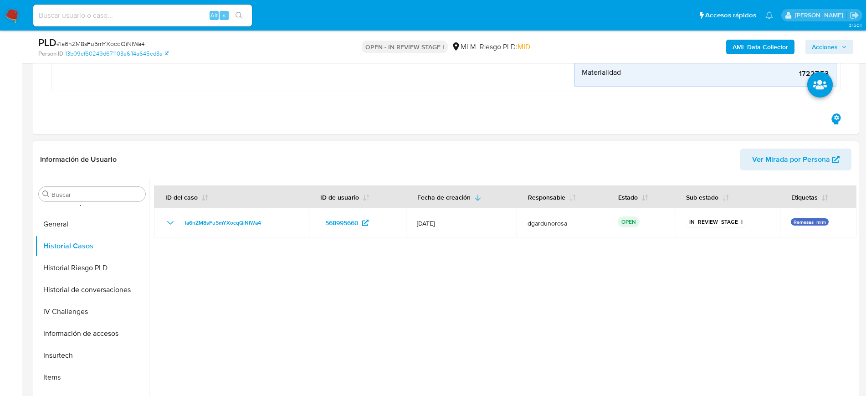
scroll to position [228, 0]
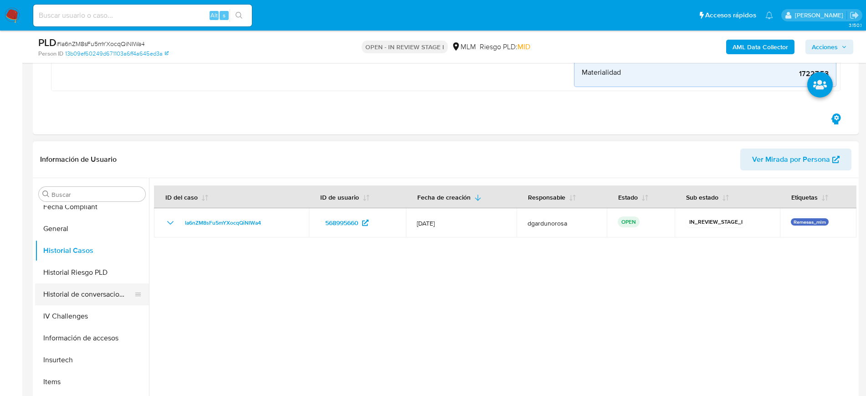
click at [78, 294] on button "Historial de conversaciones" at bounding box center [88, 294] width 107 height 22
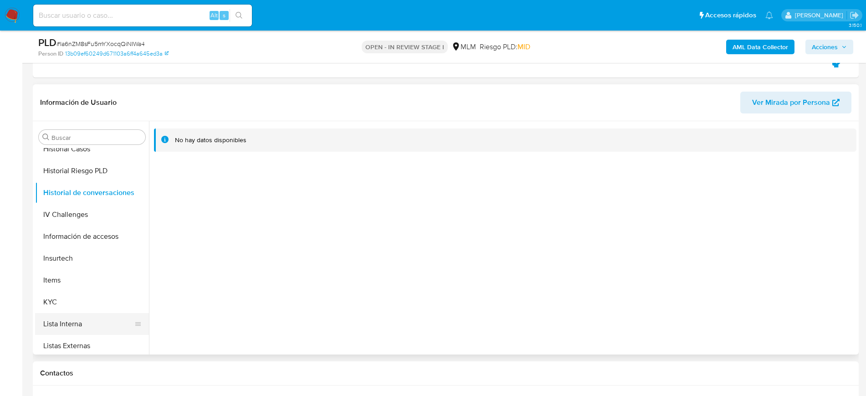
scroll to position [342, 0]
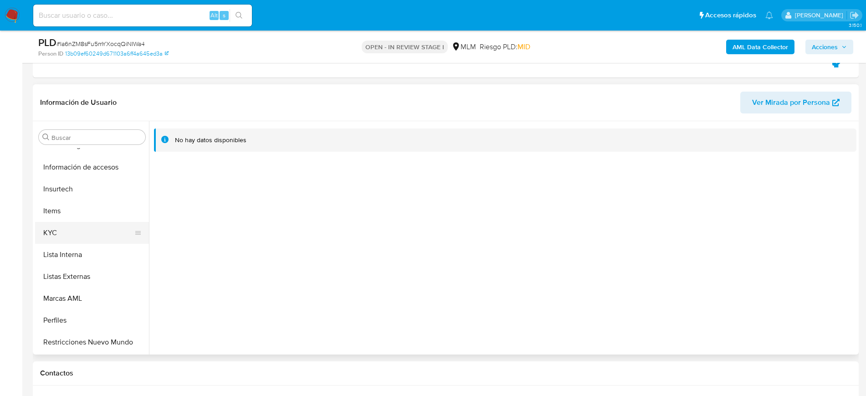
click at [83, 235] on button "KYC" at bounding box center [88, 233] width 107 height 22
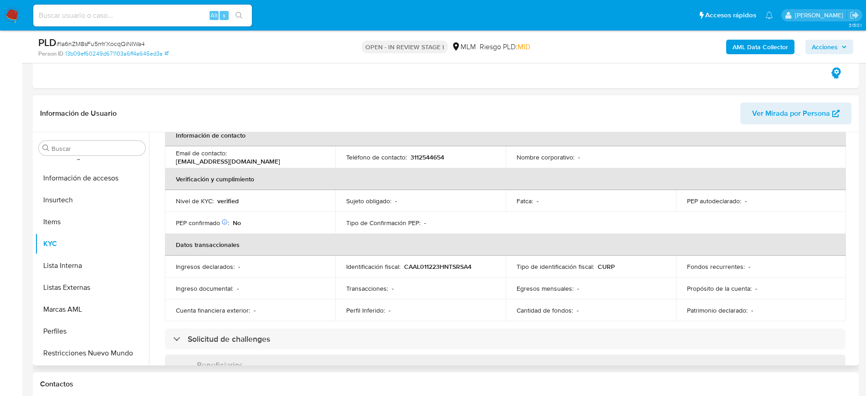
scroll to position [156, 0]
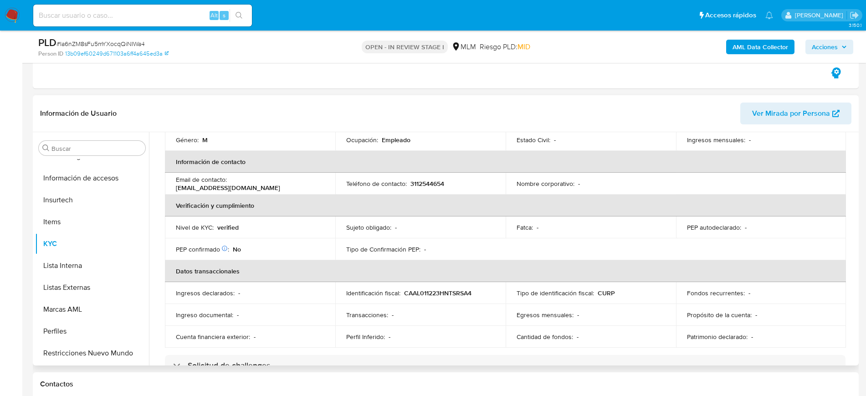
click at [439, 182] on p "3112544654" at bounding box center [428, 184] width 34 height 8
copy p "3112544654"
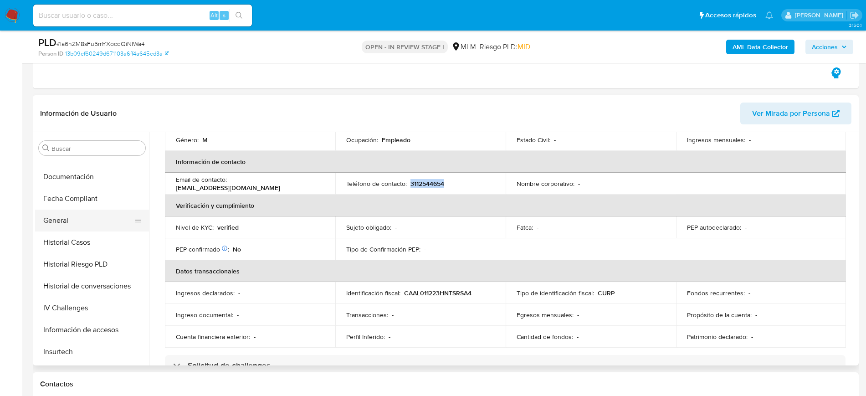
scroll to position [171, 0]
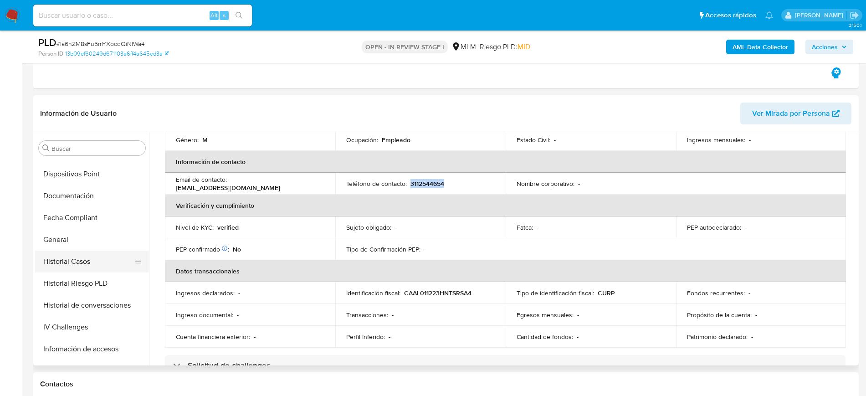
click at [83, 259] on button "Historial Casos" at bounding box center [88, 262] width 107 height 22
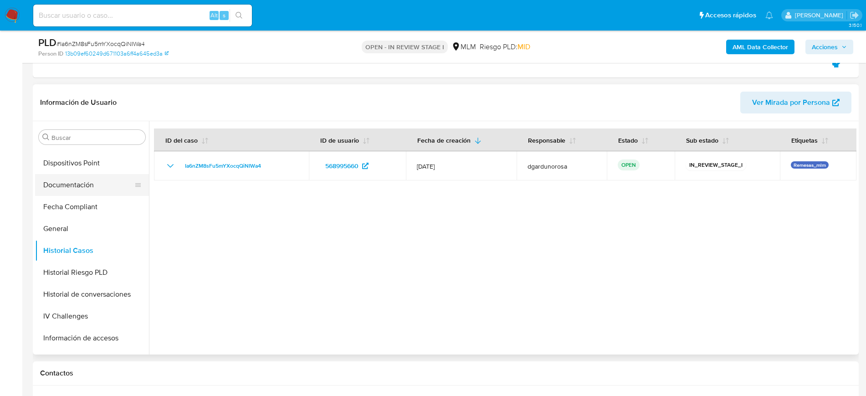
click at [80, 186] on button "Documentación" at bounding box center [88, 185] width 107 height 22
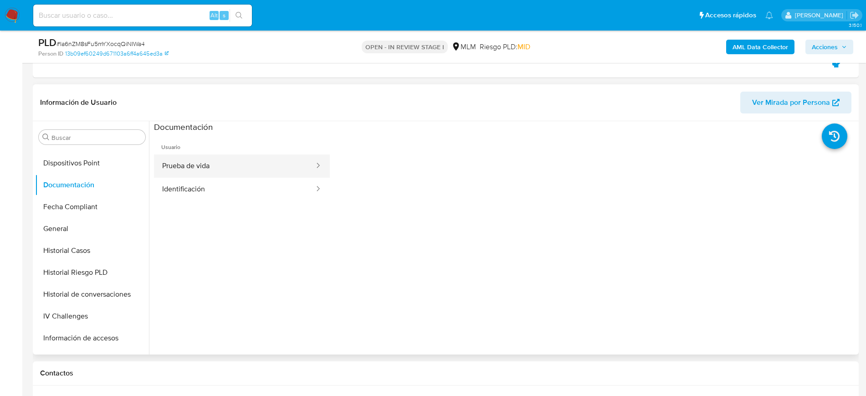
click at [203, 171] on button "Prueba de vida" at bounding box center [234, 165] width 161 height 23
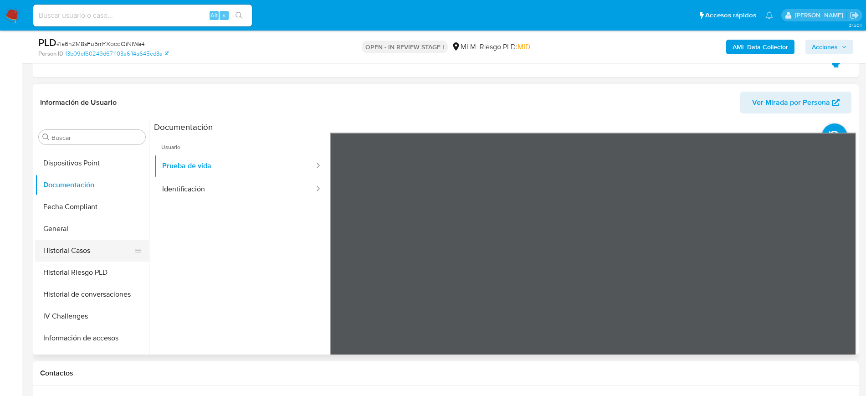
click at [97, 248] on button "Historial Casos" at bounding box center [88, 251] width 107 height 22
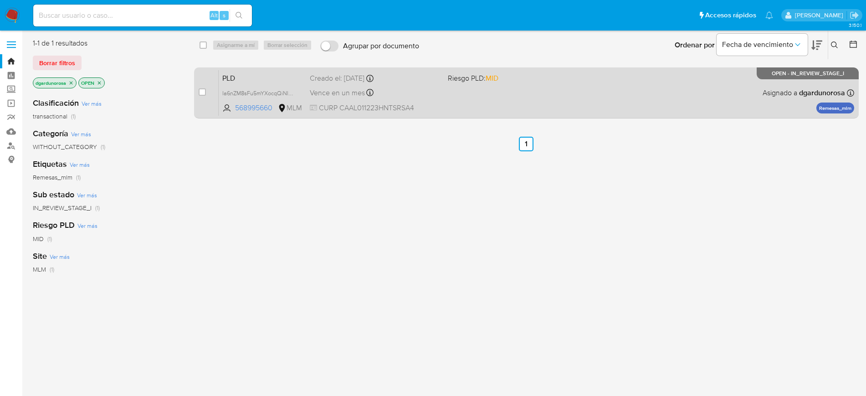
click at [416, 90] on div "Vence en un mes Vence el [DATE] 02:09:42" at bounding box center [375, 93] width 131 height 12
click at [553, 107] on div "PLD Ia6nZM8sFu5mYXocqQiNIWa4 568995660 MLM Riesgo PLD: MID Creado el: [DATE] Cr…" at bounding box center [537, 93] width 636 height 46
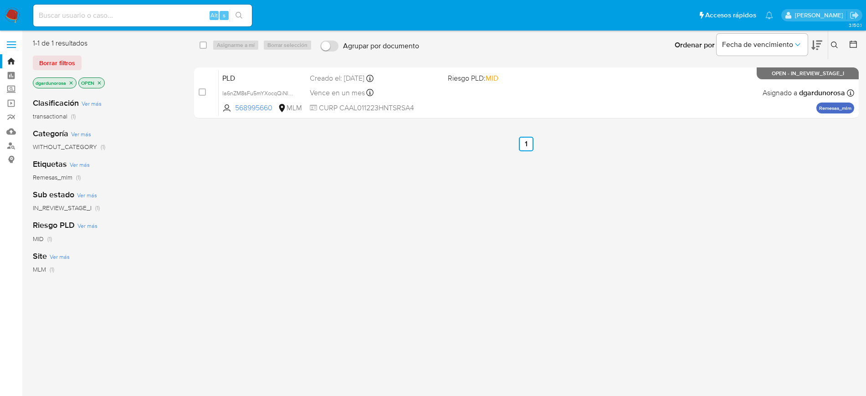
click at [837, 43] on icon at bounding box center [834, 44] width 7 height 7
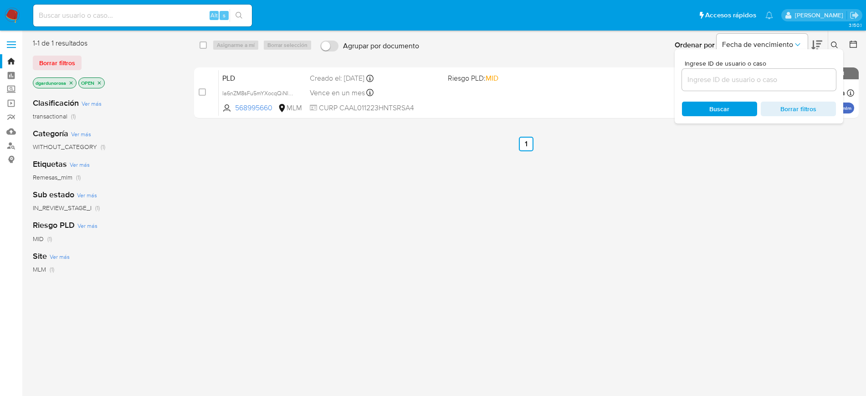
click at [699, 76] on input at bounding box center [759, 80] width 154 height 12
type input "2451926335"
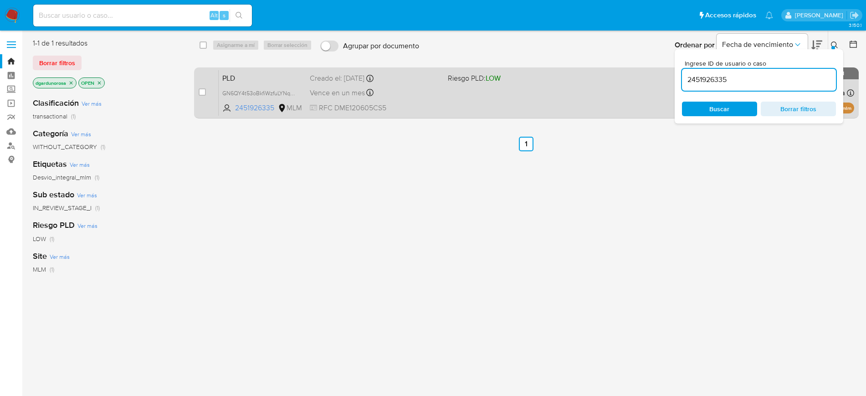
click at [437, 100] on div "PLD GN6QY4t53oBkfiWzfuLYNq1m 2451926335 MLM Riesgo PLD: LOW Creado el: 12/07/20…" at bounding box center [537, 93] width 636 height 46
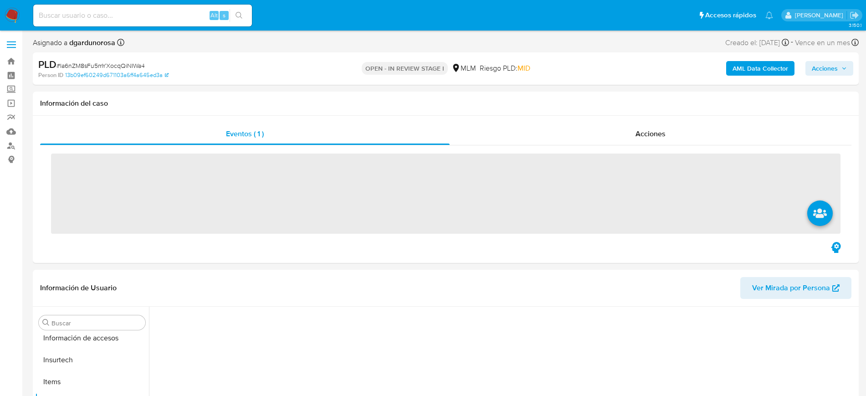
scroll to position [363, 0]
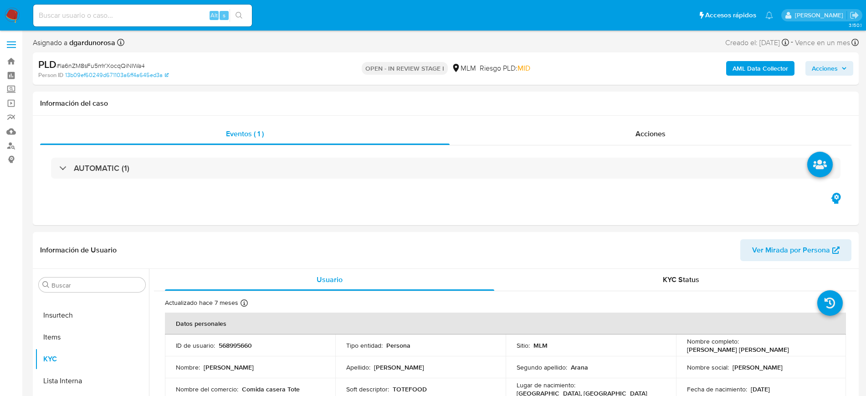
select select "10"
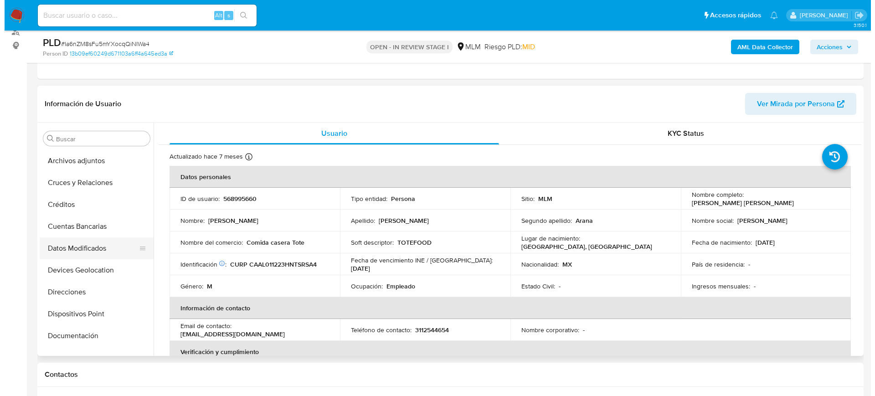
scroll to position [0, 0]
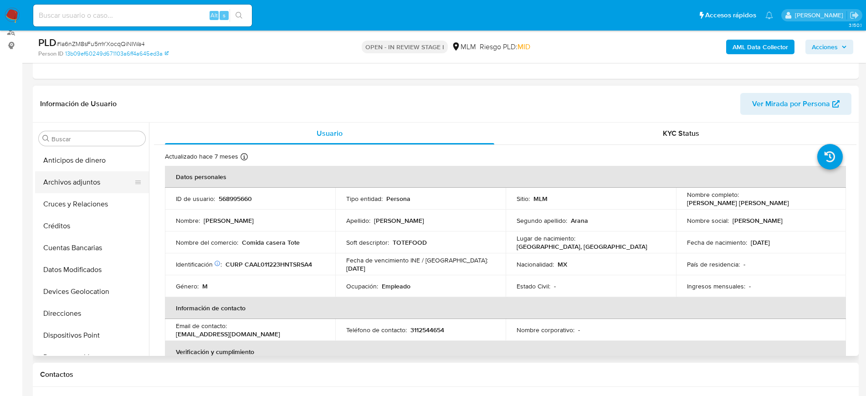
click at [88, 191] on button "Archivos adjuntos" at bounding box center [88, 182] width 107 height 22
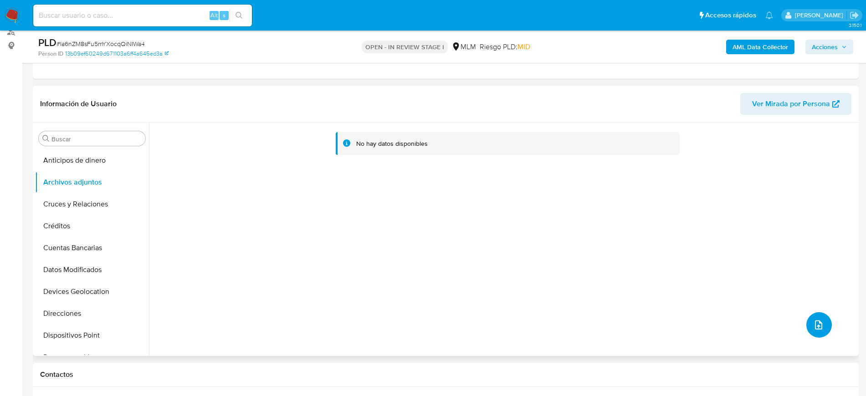
click at [819, 328] on icon "upload-file" at bounding box center [818, 324] width 11 height 11
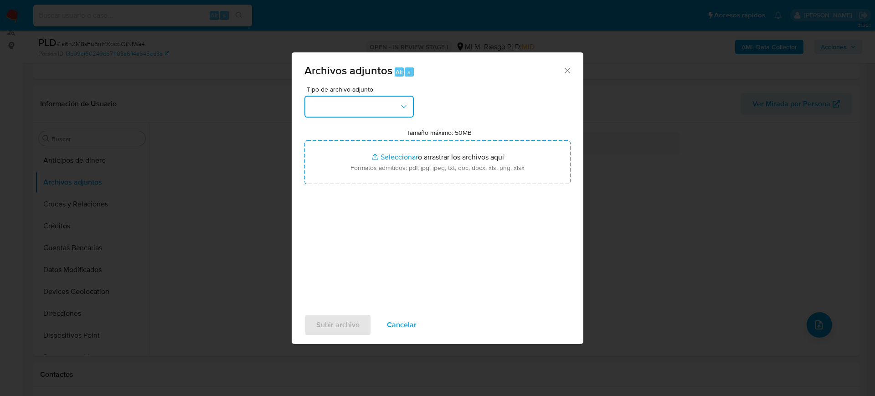
click at [358, 103] on button "button" at bounding box center [358, 107] width 109 height 22
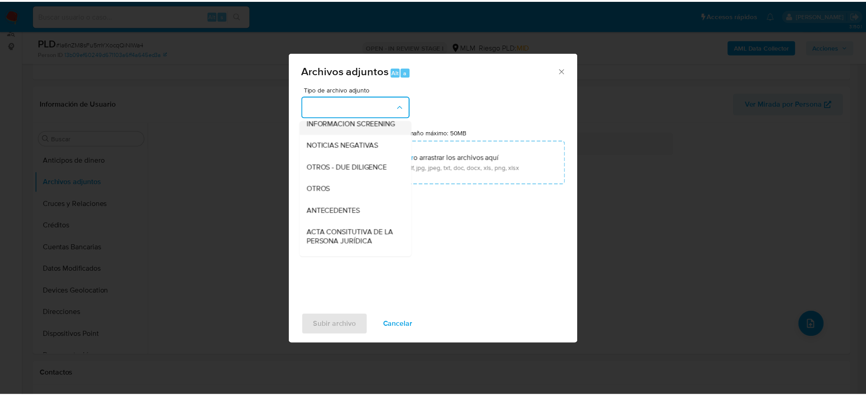
scroll to position [114, 0]
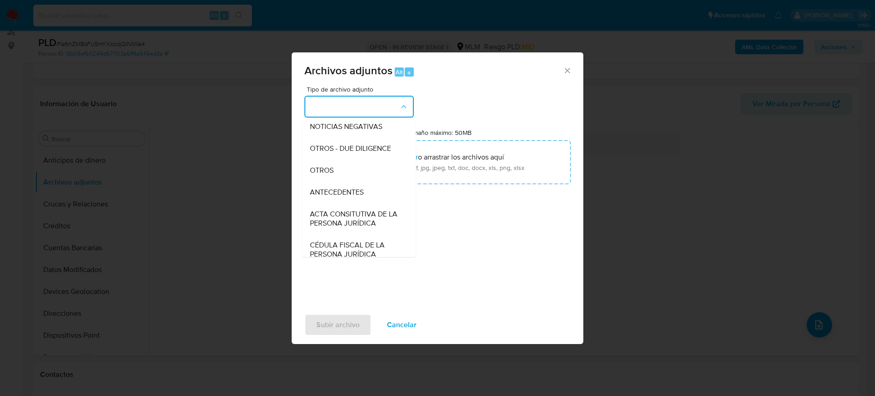
click at [326, 181] on div "OTROS" at bounding box center [356, 171] width 93 height 22
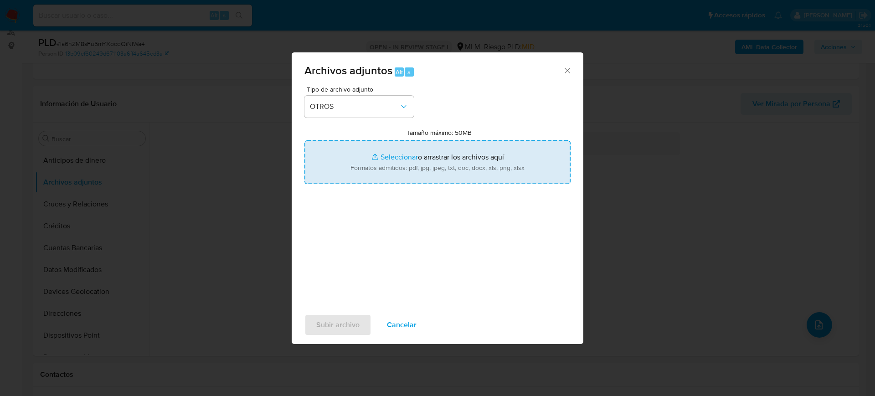
type input "C:\fakepath\568995660_Luis Castañeda_Julio2025.pdf"
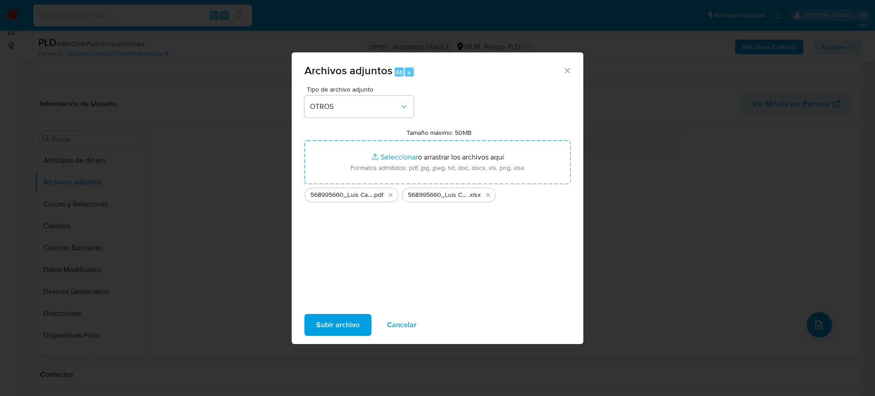
click at [356, 319] on span "Subir archivo" at bounding box center [337, 325] width 43 height 20
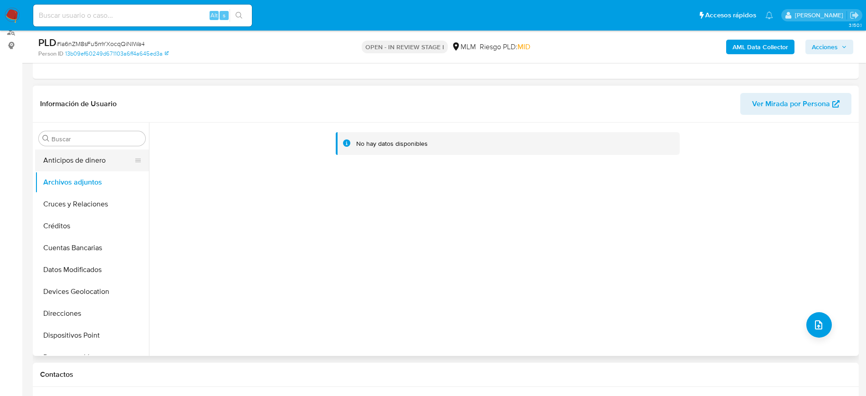
click at [48, 162] on button "Anticipos de dinero" at bounding box center [88, 160] width 107 height 22
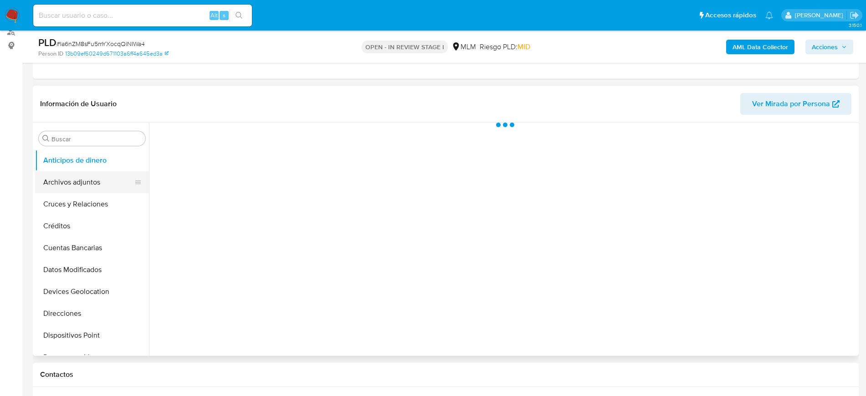
click at [68, 175] on button "Archivos adjuntos" at bounding box center [88, 182] width 107 height 22
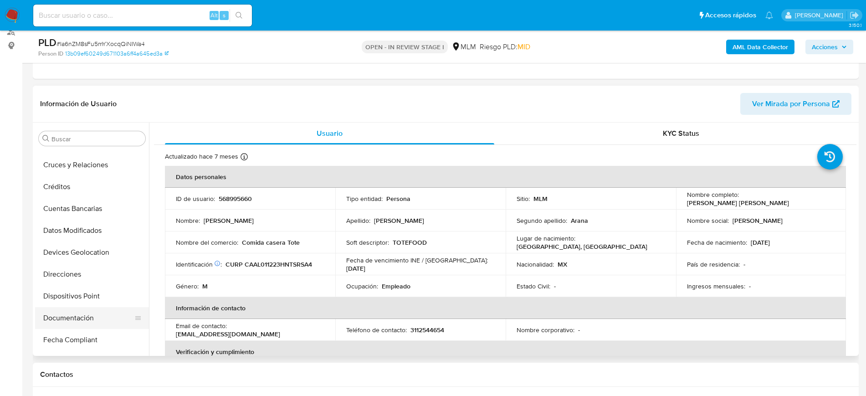
scroll to position [21, 0]
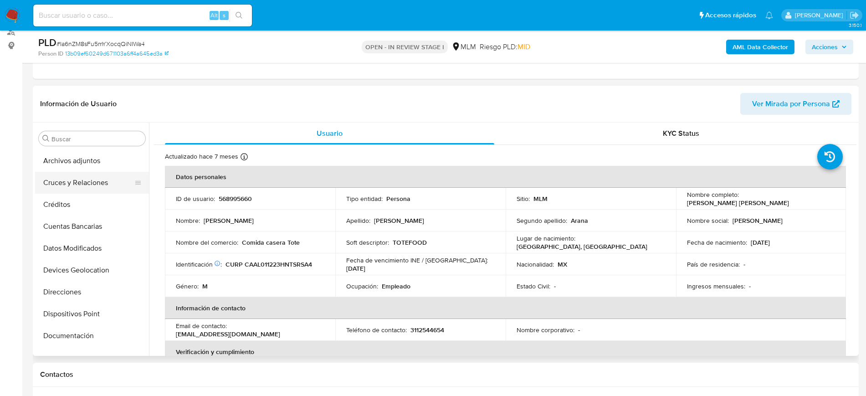
select select "10"
click at [65, 169] on button "Archivos adjuntos" at bounding box center [88, 161] width 107 height 22
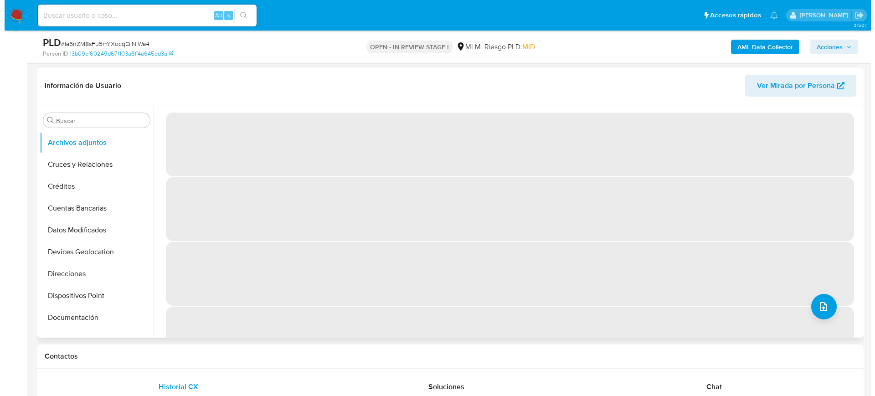
scroll to position [114, 0]
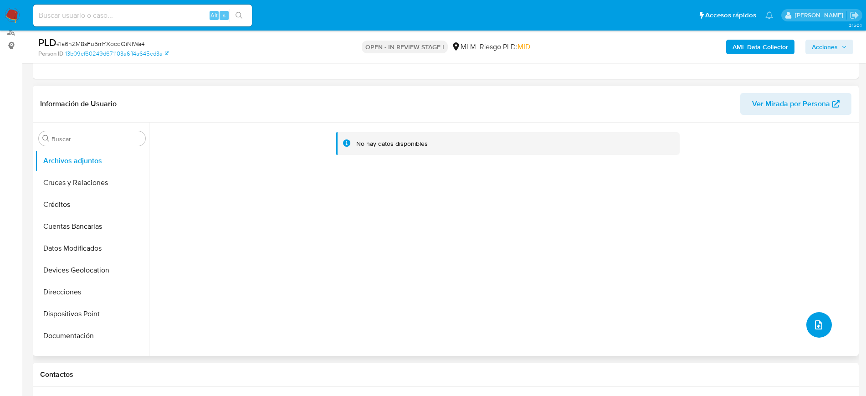
click at [822, 319] on button "upload-file" at bounding box center [820, 325] width 26 height 26
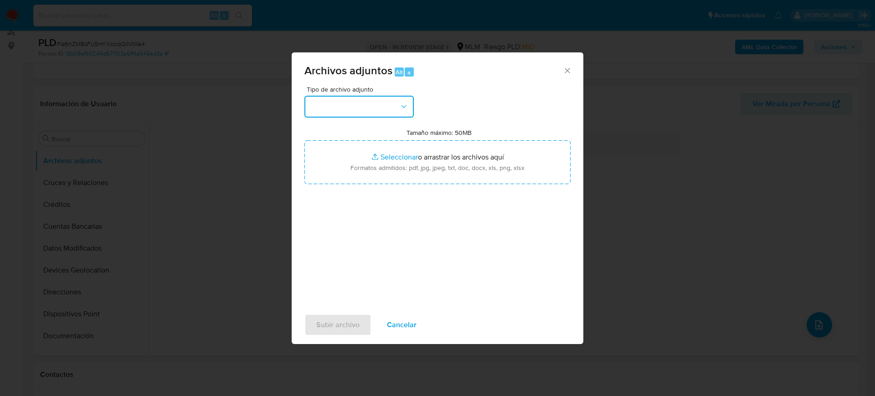
click at [344, 101] on button "button" at bounding box center [358, 107] width 109 height 22
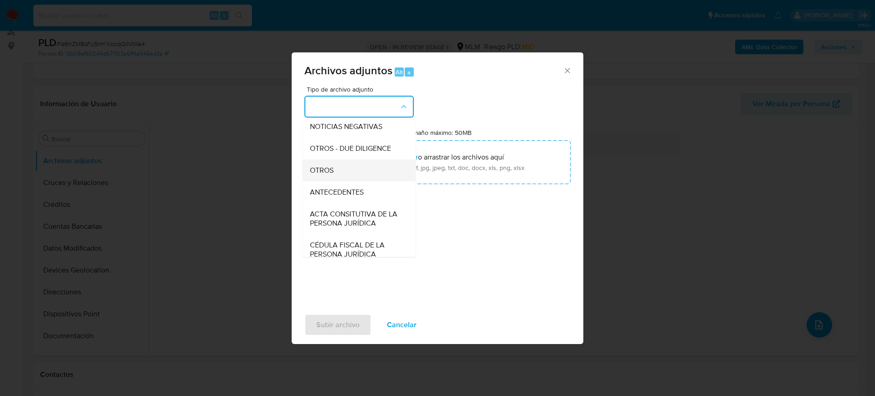
click at [319, 175] on span "OTROS" at bounding box center [322, 170] width 24 height 9
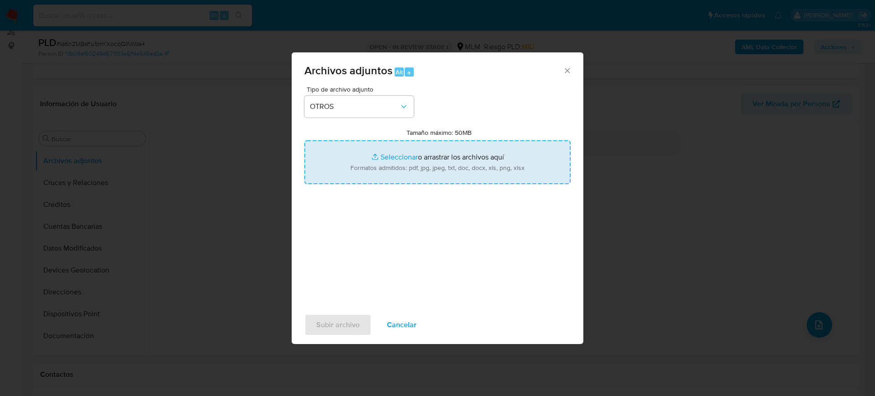
type input "C:\fakepath\568995660_Luis Castañeda_Julio2025.pdf"
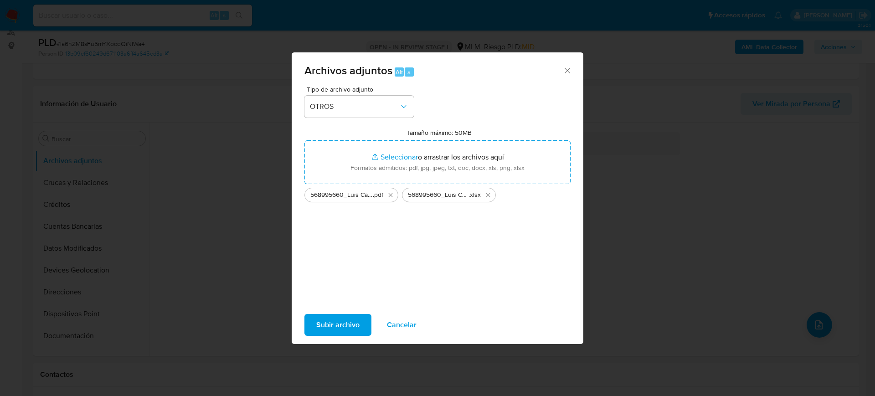
click at [349, 325] on span "Subir archivo" at bounding box center [337, 325] width 43 height 20
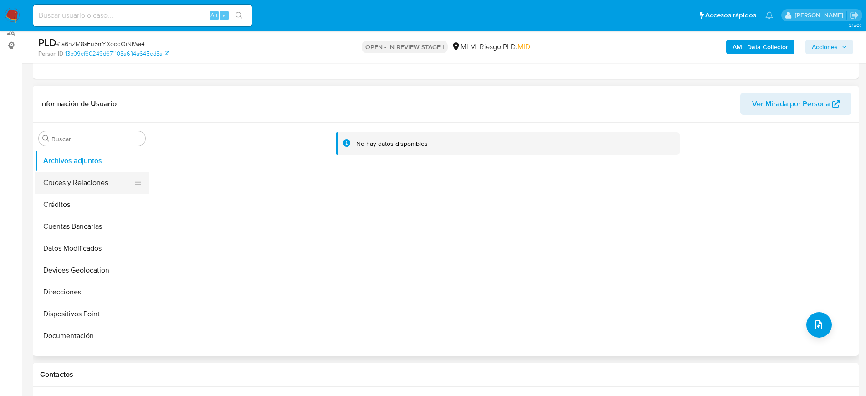
click at [73, 186] on button "Cruces y Relaciones" at bounding box center [88, 183] width 107 height 22
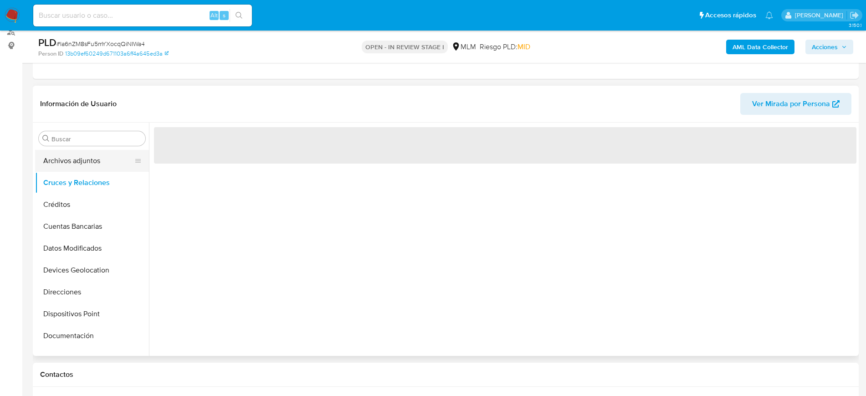
click at [76, 164] on button "Archivos adjuntos" at bounding box center [88, 161] width 107 height 22
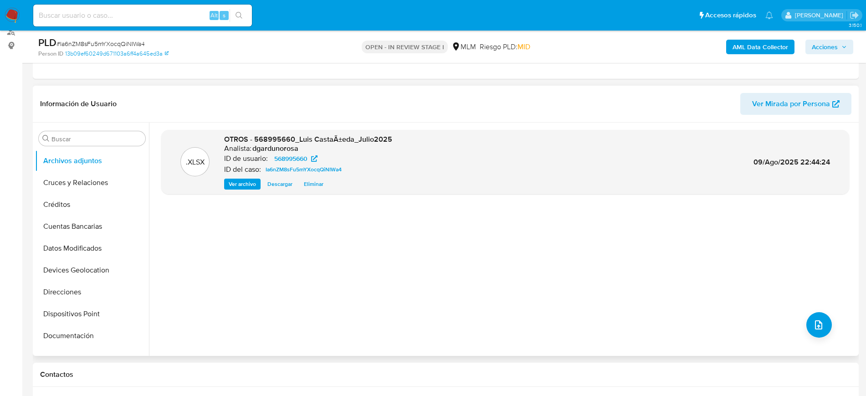
click at [806, 335] on div ".XLSX OTROS - 568995660_Luis CastaÃ±eda_Julio2025 Analista: dgardunorosa ID de …" at bounding box center [505, 239] width 688 height 219
click at [821, 330] on button "upload-file" at bounding box center [820, 325] width 26 height 26
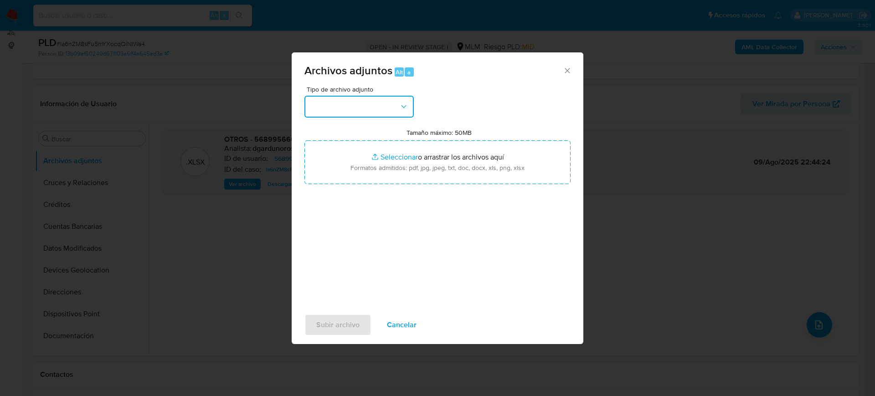
click at [368, 100] on button "button" at bounding box center [358, 107] width 109 height 22
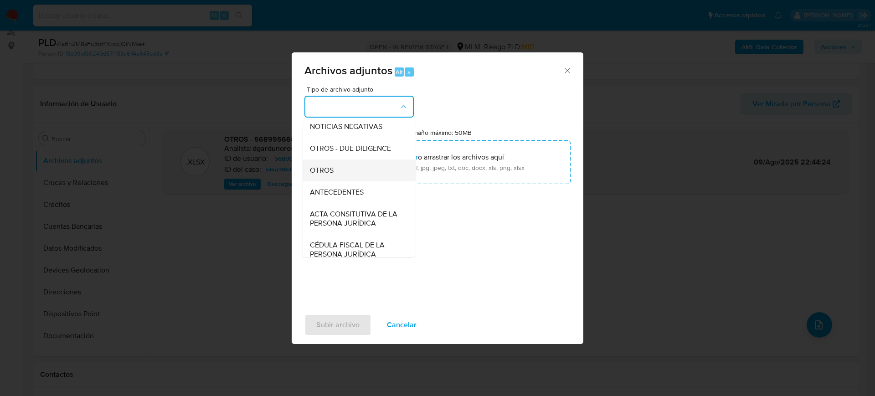
click at [345, 181] on div "OTROS" at bounding box center [356, 171] width 93 height 22
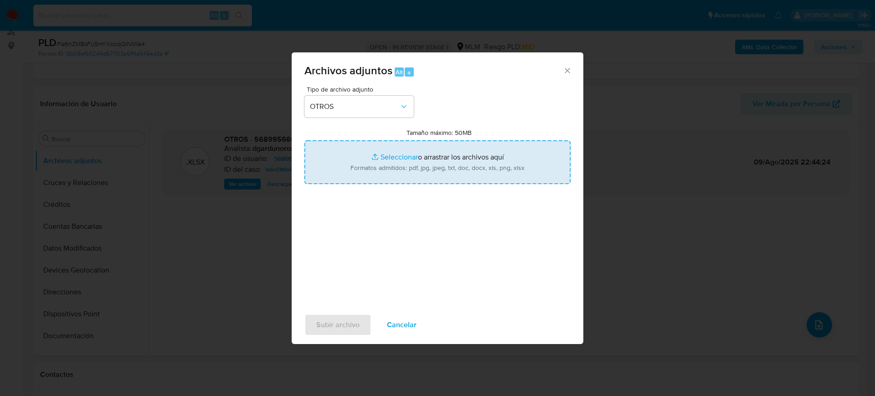
type input "C:\fakepath\568995660_Luis Castañeda_Julio2025.pdf"
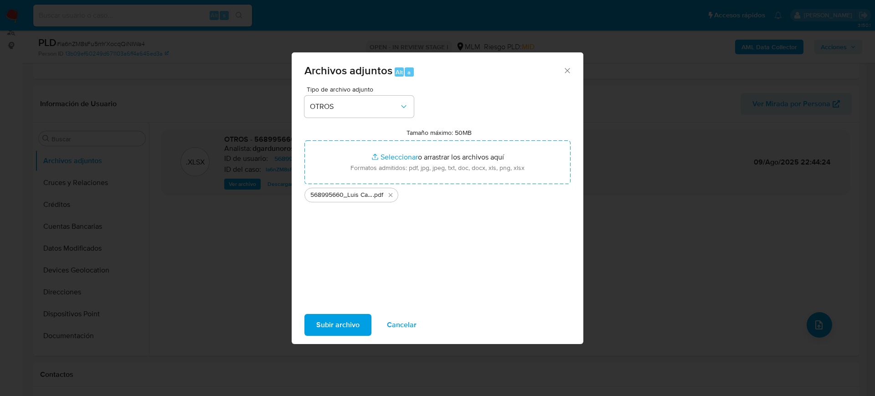
click at [345, 325] on span "Subir archivo" at bounding box center [337, 325] width 43 height 20
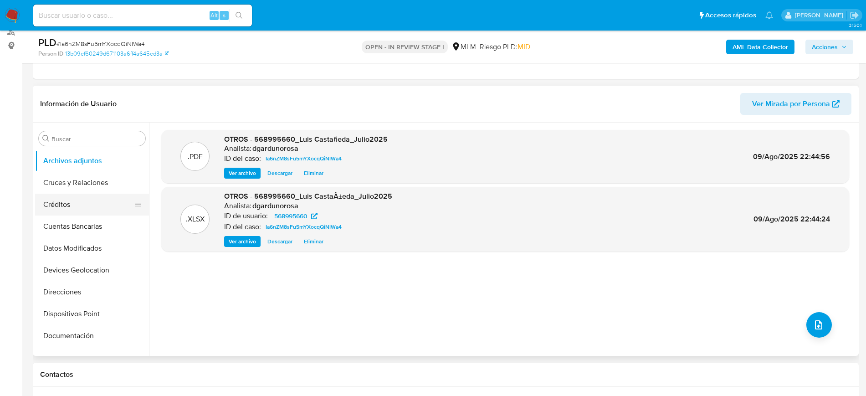
click at [79, 207] on button "Créditos" at bounding box center [88, 205] width 107 height 22
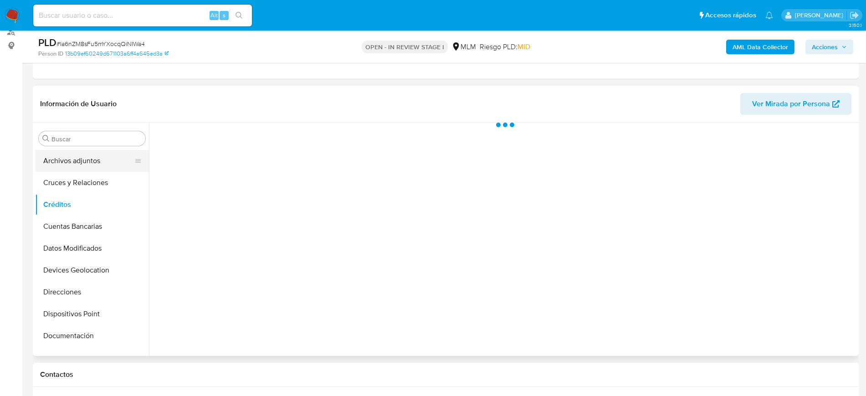
click at [78, 167] on button "Archivos adjuntos" at bounding box center [88, 161] width 107 height 22
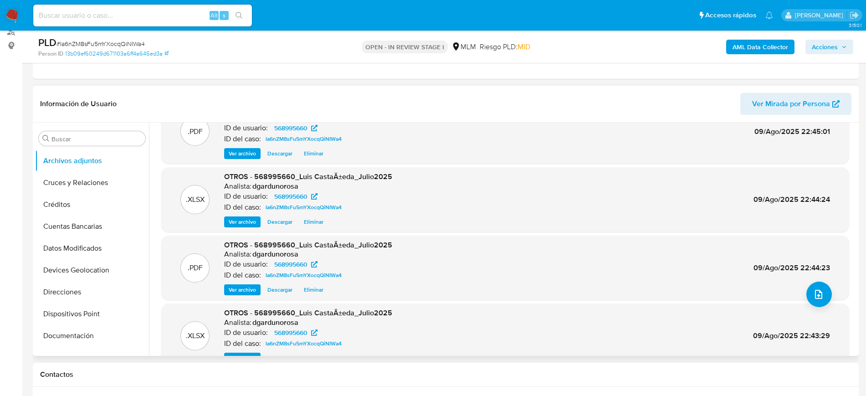
scroll to position [0, 0]
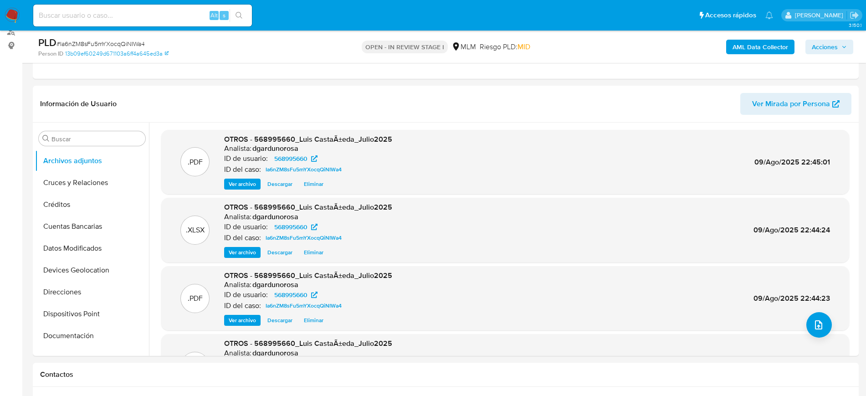
click at [825, 44] on span "Acciones" at bounding box center [825, 47] width 26 height 15
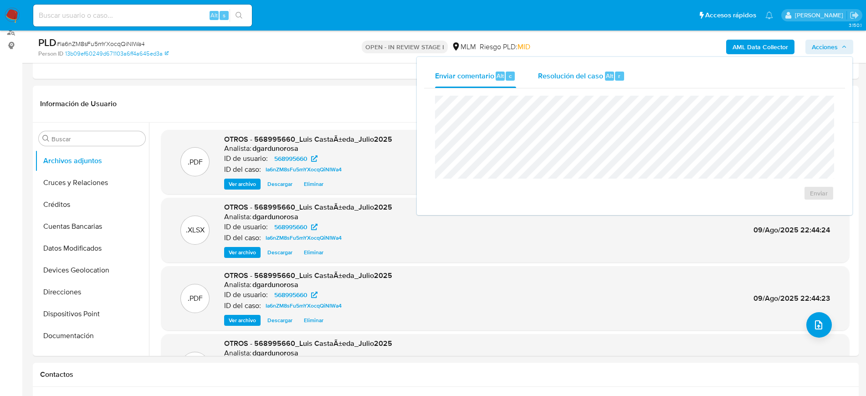
click at [588, 74] on span "Resolución del caso" at bounding box center [570, 75] width 65 height 10
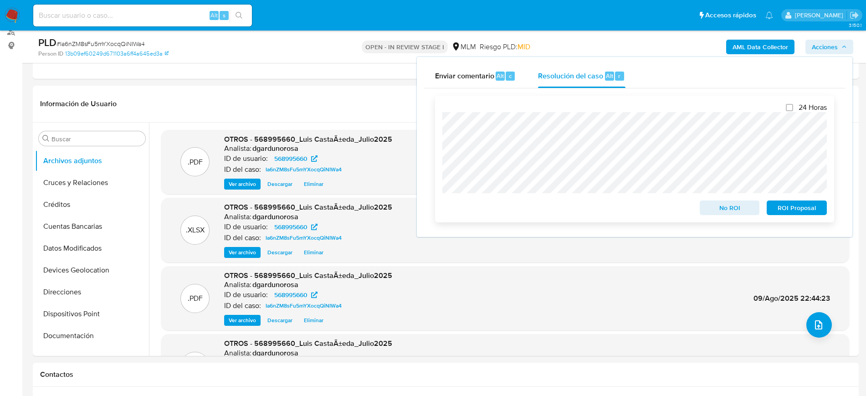
click at [735, 204] on span "No ROI" at bounding box center [729, 207] width 47 height 13
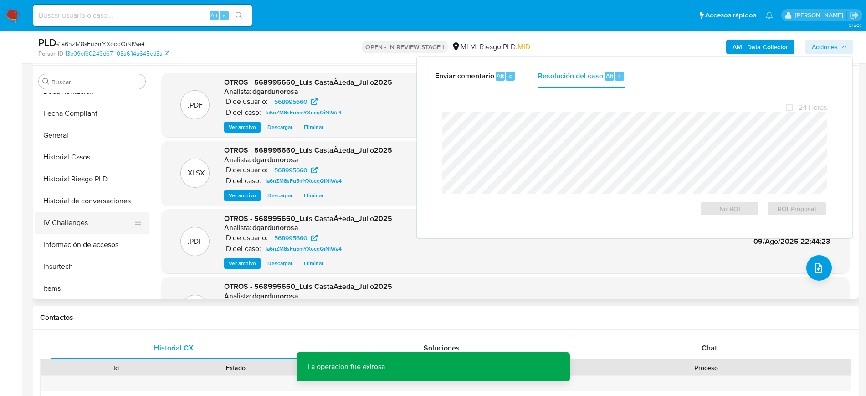
scroll to position [306, 0]
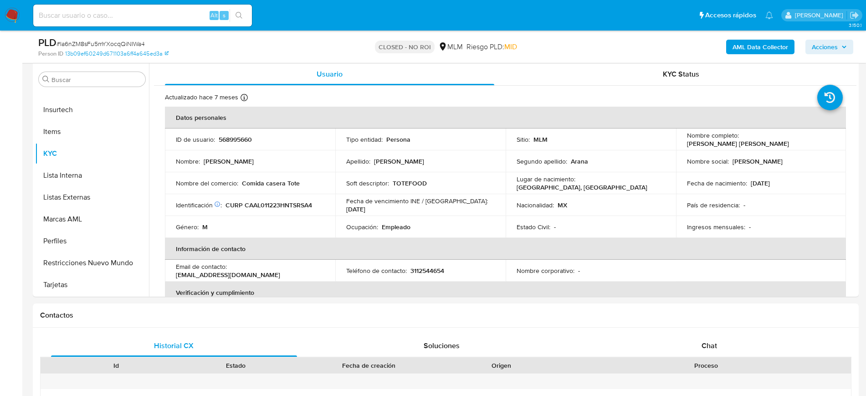
select select "10"
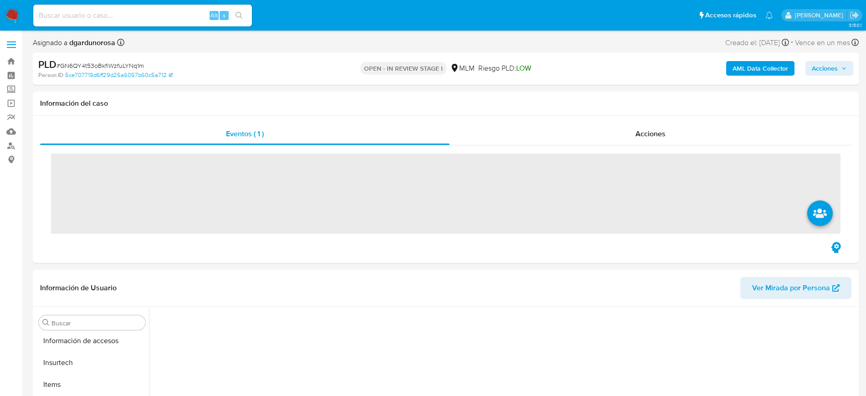
scroll to position [363, 0]
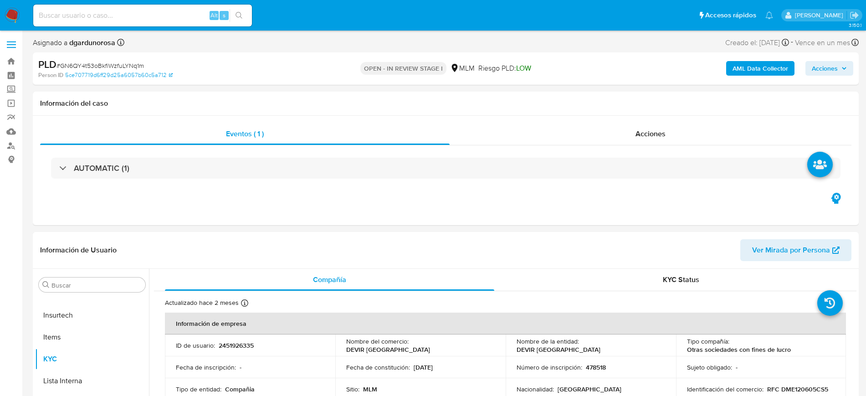
select select "10"
drag, startPoint x: 634, startPoint y: 347, endPoint x: 594, endPoint y: 349, distance: 40.1
click at [579, 349] on div "Nombre de la entidad : DEVIR MEXICO" at bounding box center [591, 345] width 149 height 16
copy p "DEVIR [GEOGRAPHIC_DATA]"
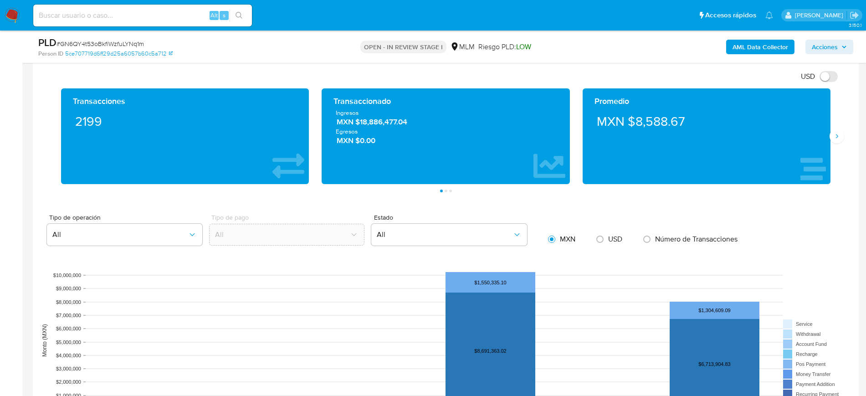
scroll to position [627, 0]
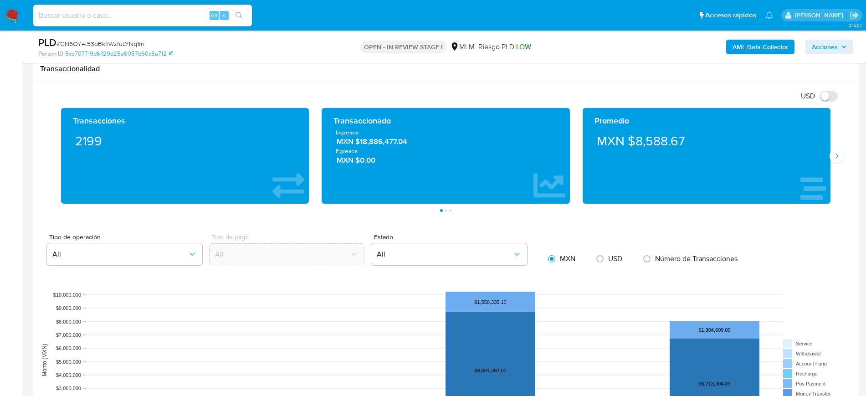
click at [835, 164] on div "Promedio MXN $8,588.67" at bounding box center [707, 156] width 261 height 96
click at [839, 160] on button "Siguiente" at bounding box center [837, 156] width 15 height 15
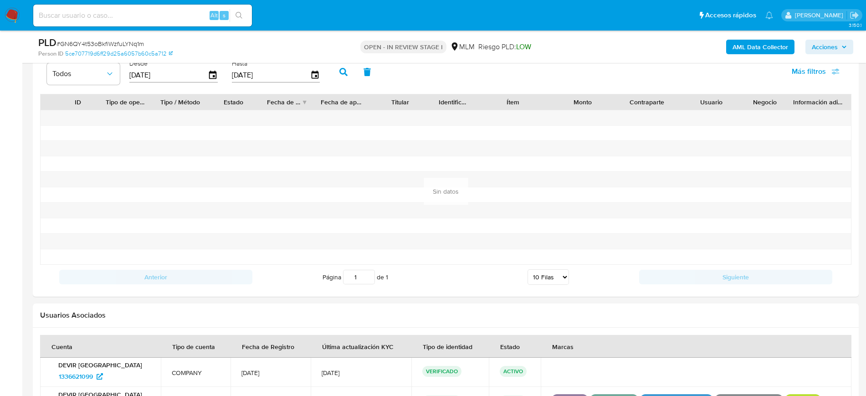
scroll to position [989, 0]
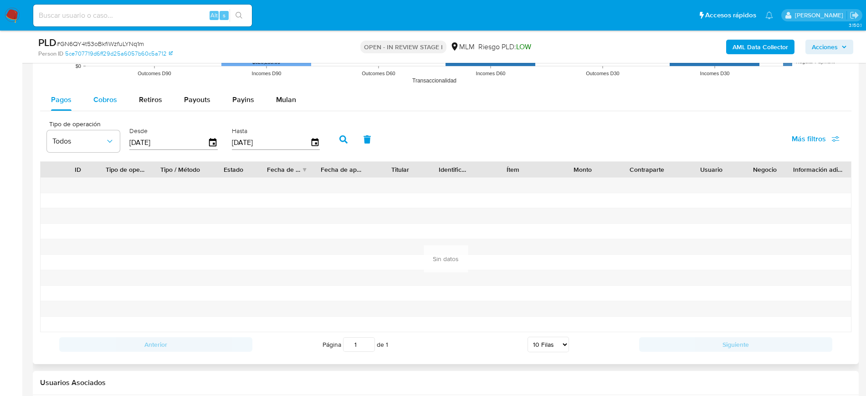
click at [101, 101] on span "Cobros" at bounding box center [105, 99] width 24 height 10
select select "10"
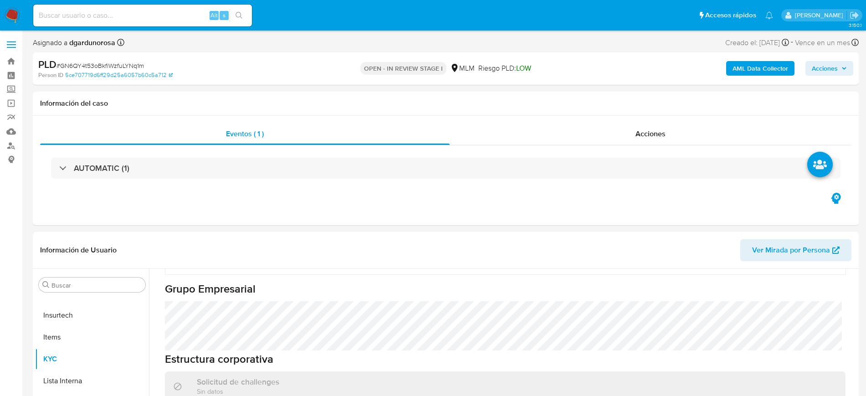
scroll to position [253, 0]
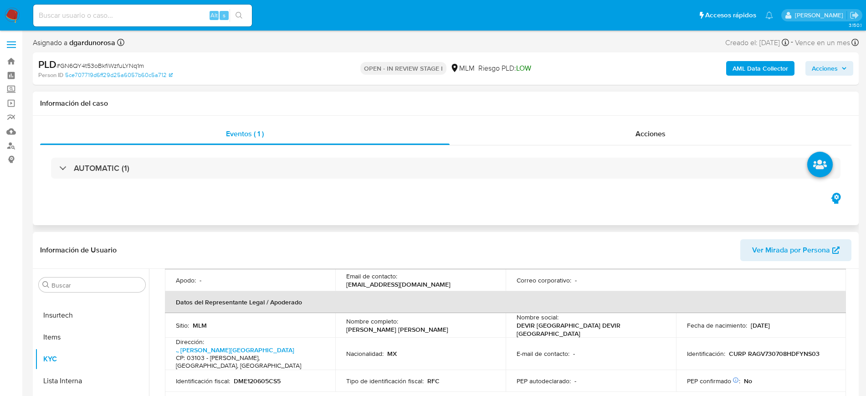
click at [539, 196] on div "Eventos ( 1 ) Acciones AUTOMATIC (1)" at bounding box center [446, 170] width 826 height 109
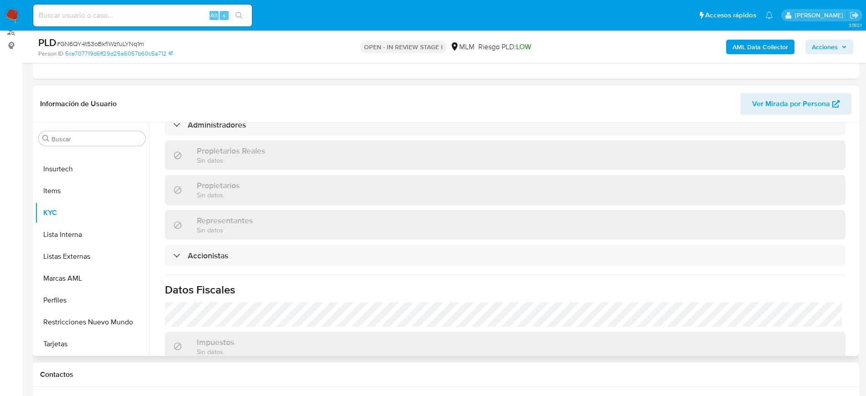
scroll to position [652, 0]
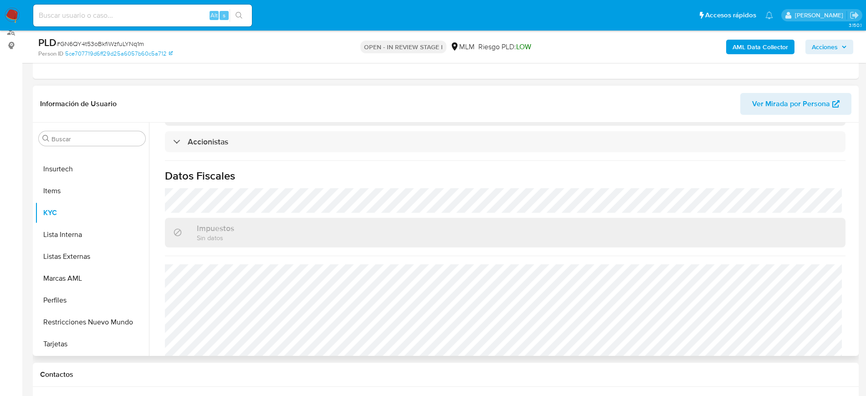
drag, startPoint x: 57, startPoint y: 255, endPoint x: 814, endPoint y: 257, distance: 757.0
click at [57, 255] on button "Listas Externas" at bounding box center [92, 257] width 114 height 22
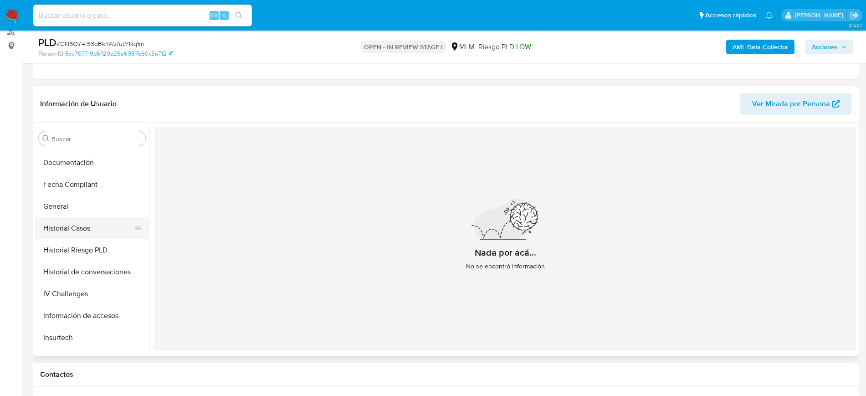
scroll to position [192, 0]
click at [74, 206] on button "General" at bounding box center [88, 209] width 107 height 22
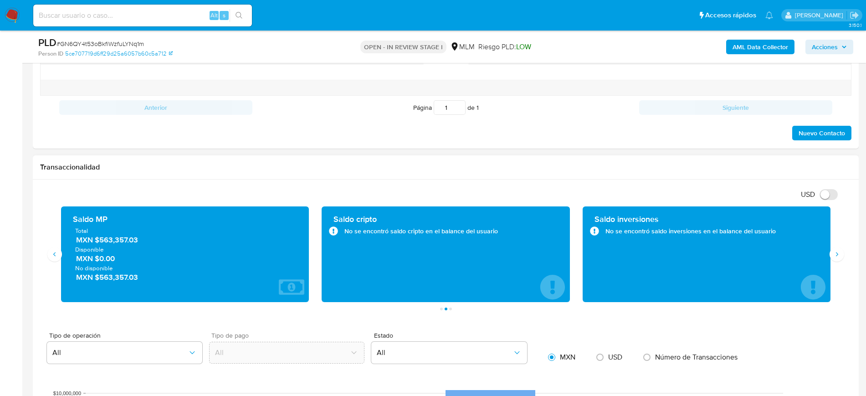
scroll to position [570, 0]
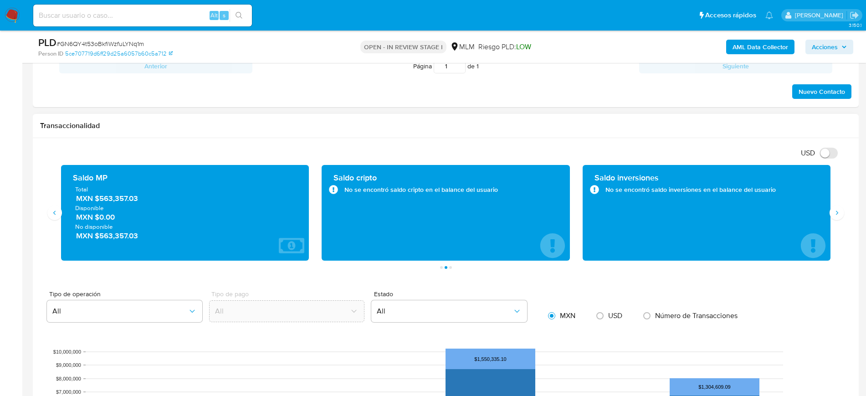
drag, startPoint x: 145, startPoint y: 199, endPoint x: 98, endPoint y: 199, distance: 47.4
click at [98, 199] on span "MXN $563,357.03" at bounding box center [185, 198] width 219 height 10
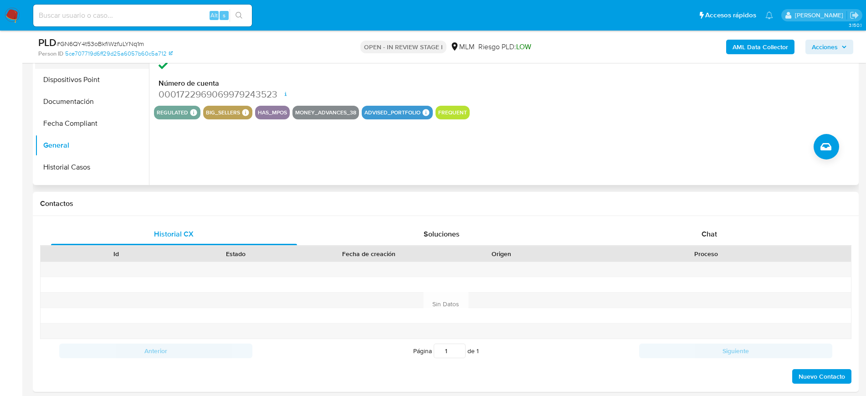
scroll to position [0, 0]
drag, startPoint x: 97, startPoint y: 110, endPoint x: 102, endPoint y: 111, distance: 4.6
click at [97, 110] on button "Devices Geolocation" at bounding box center [88, 121] width 107 height 22
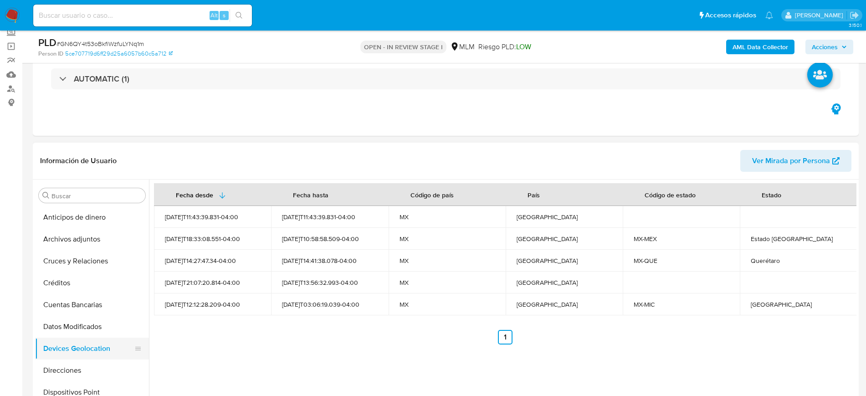
scroll to position [171, 0]
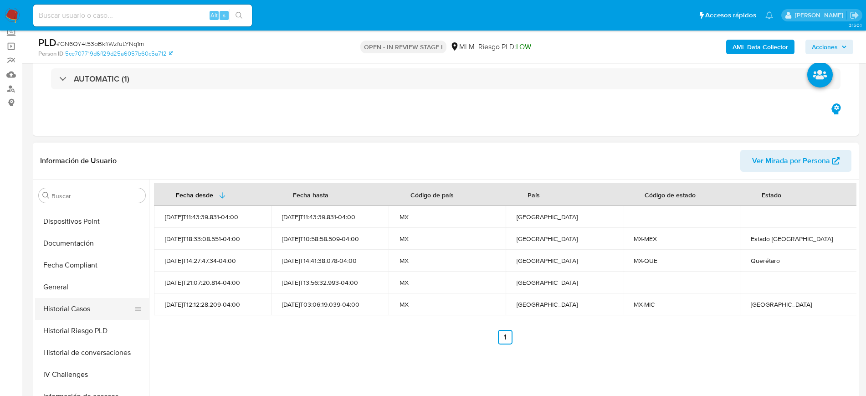
click at [83, 310] on button "Historial Casos" at bounding box center [88, 309] width 107 height 22
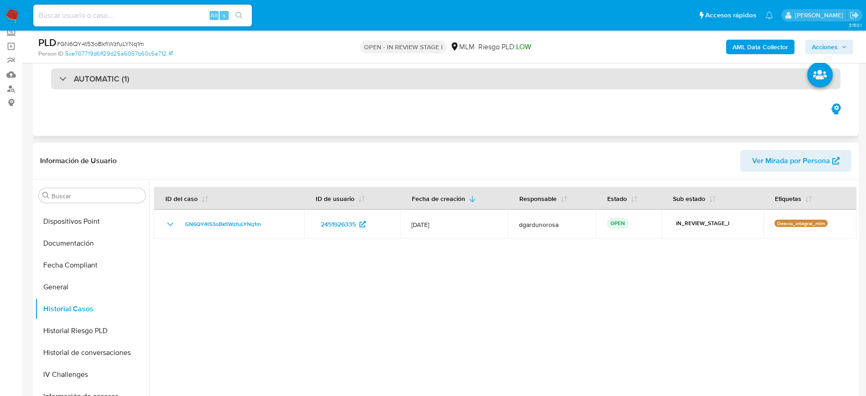
click at [203, 87] on div "AUTOMATIC (1)" at bounding box center [446, 78] width 790 height 21
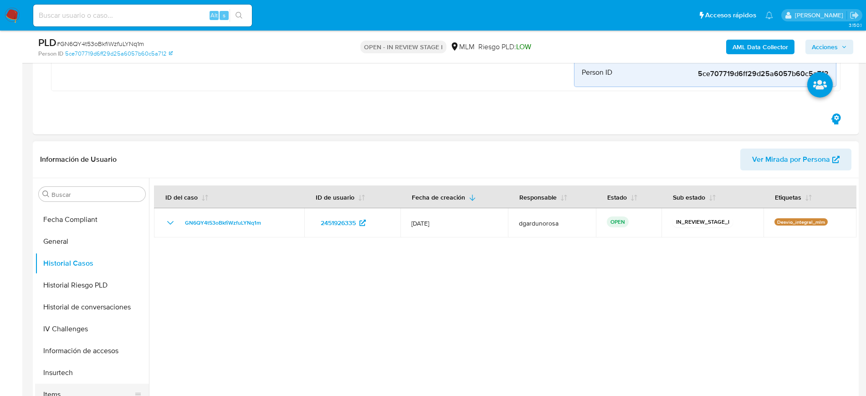
scroll to position [285, 0]
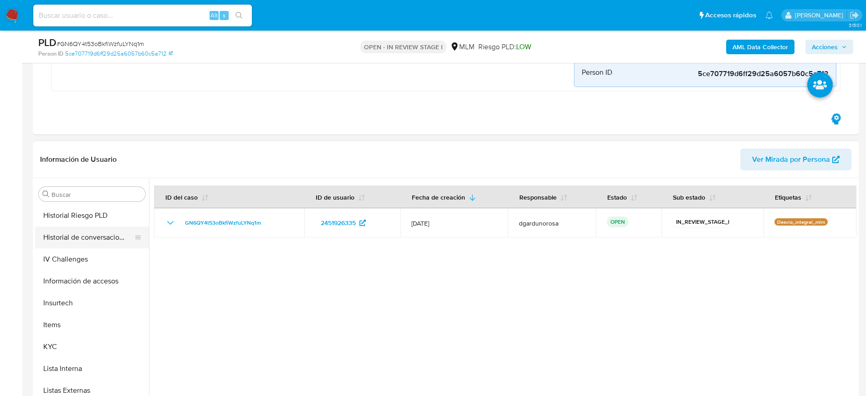
click at [106, 241] on button "Historial de conversaciones" at bounding box center [88, 237] width 107 height 22
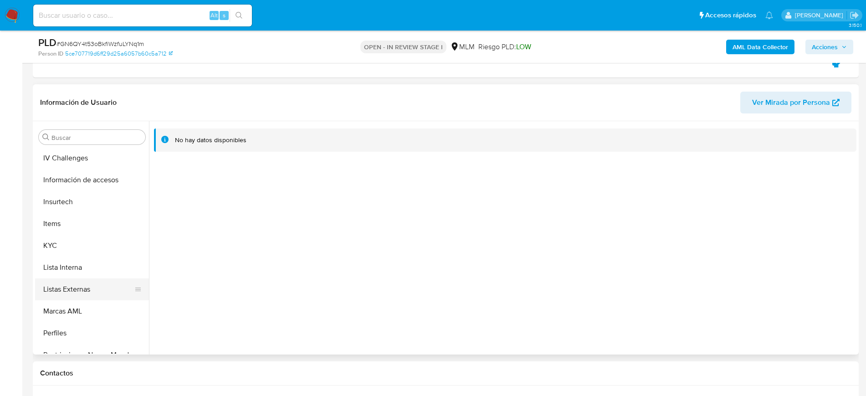
scroll to position [363, 0]
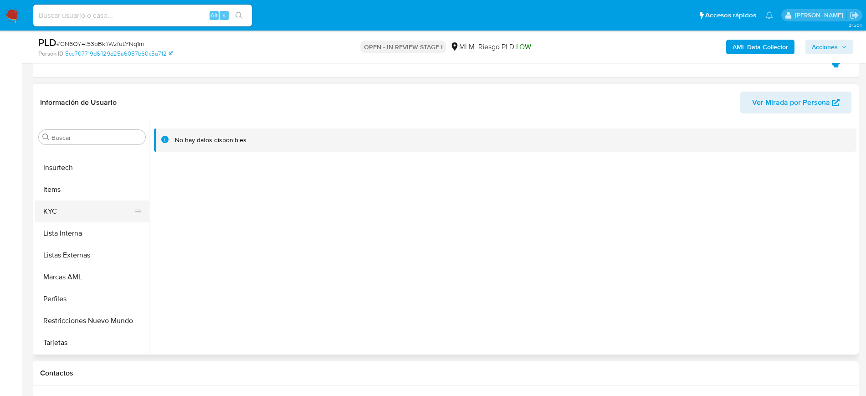
click at [57, 212] on button "KYC" at bounding box center [88, 212] width 107 height 22
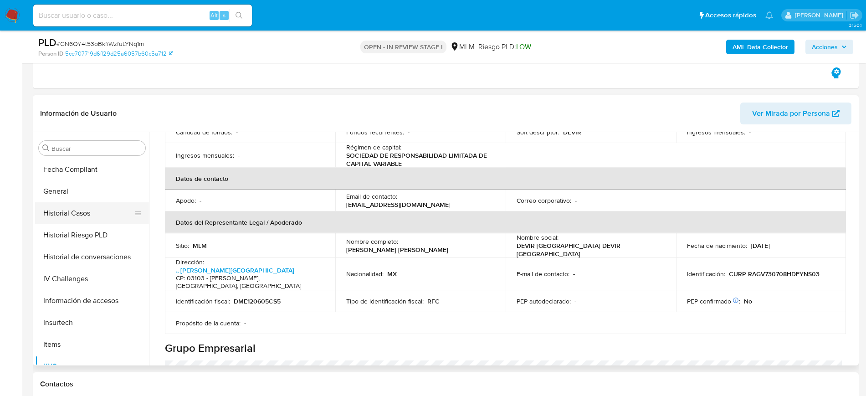
scroll to position [192, 0]
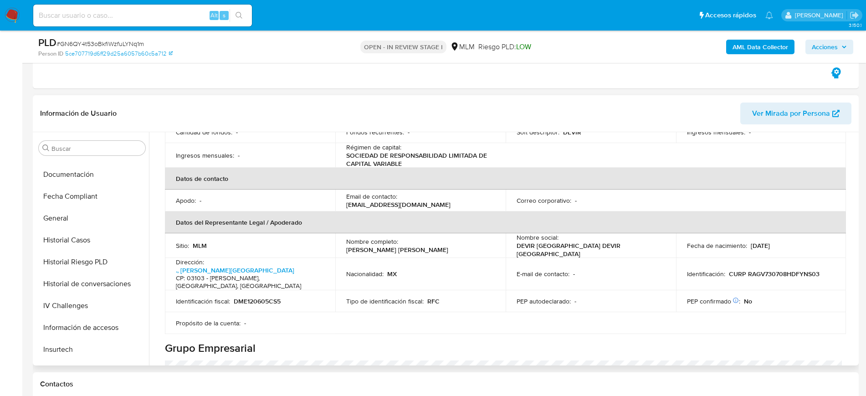
click at [75, 243] on button "Historial Casos" at bounding box center [92, 240] width 114 height 22
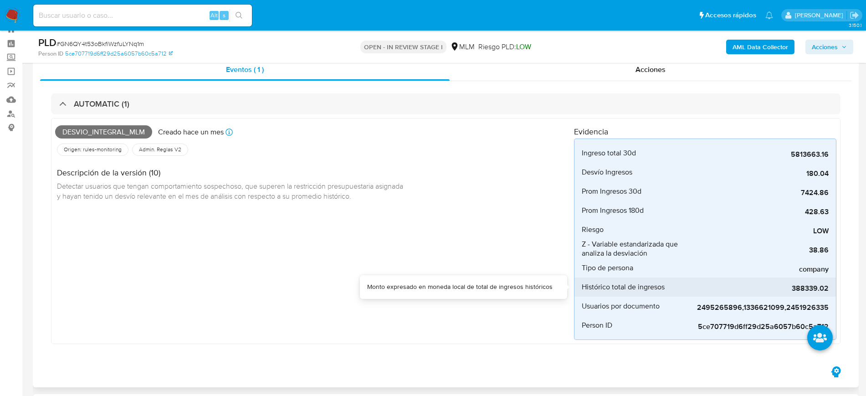
scroll to position [57, 0]
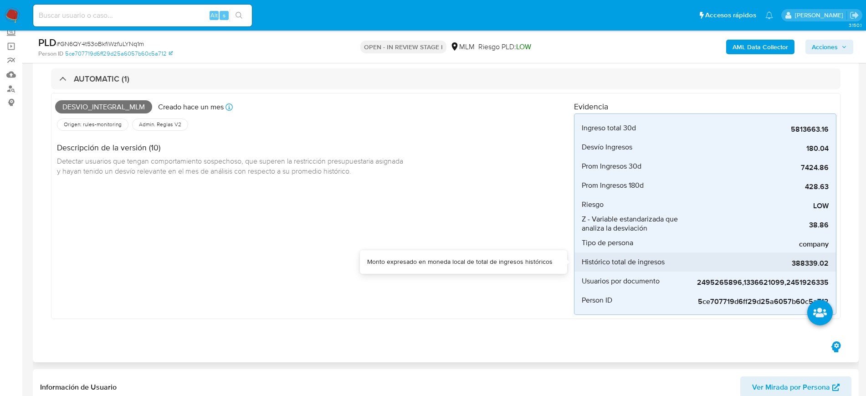
click at [808, 265] on span "388339.02" at bounding box center [760, 263] width 137 height 9
copy span "388339.02"
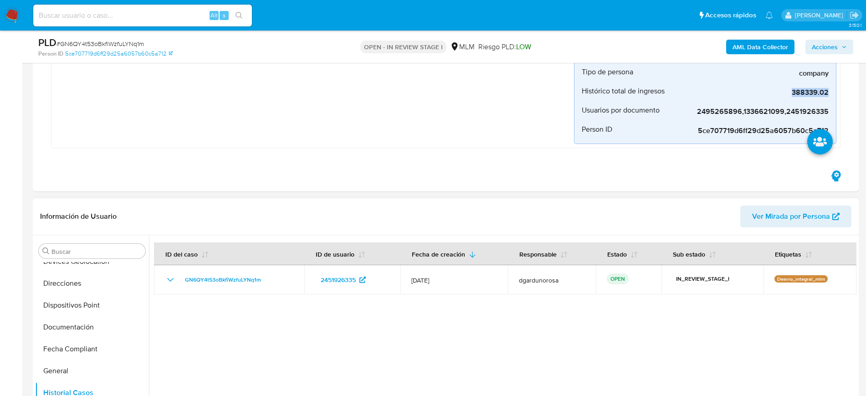
scroll to position [135, 0]
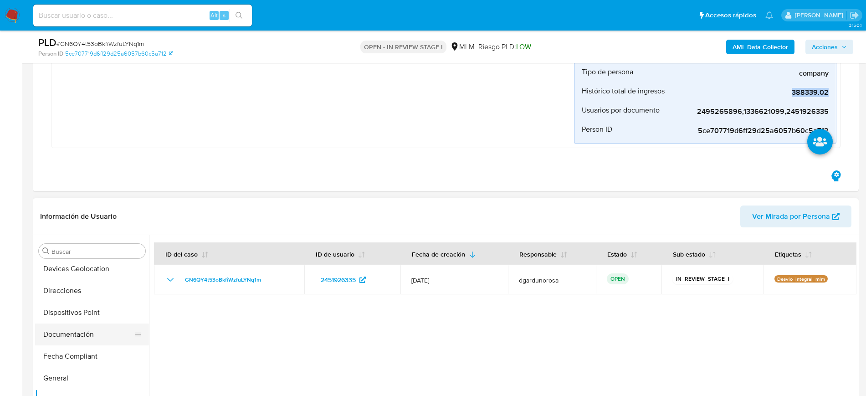
click at [78, 329] on button "Documentación" at bounding box center [88, 335] width 107 height 22
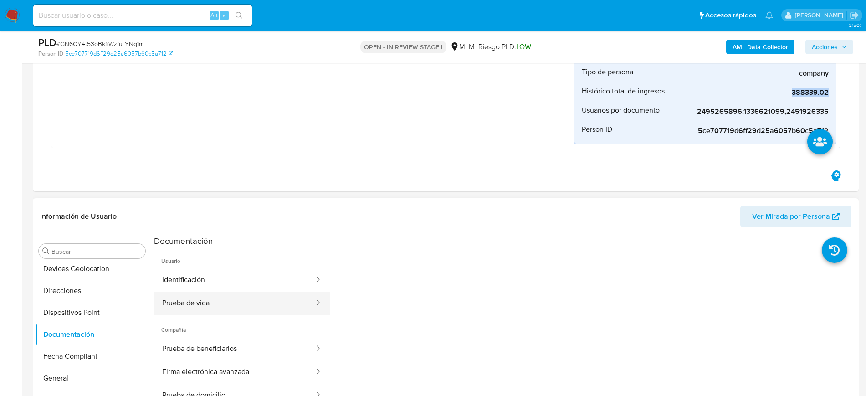
click at [249, 308] on button "Prueba de vida" at bounding box center [234, 303] width 161 height 23
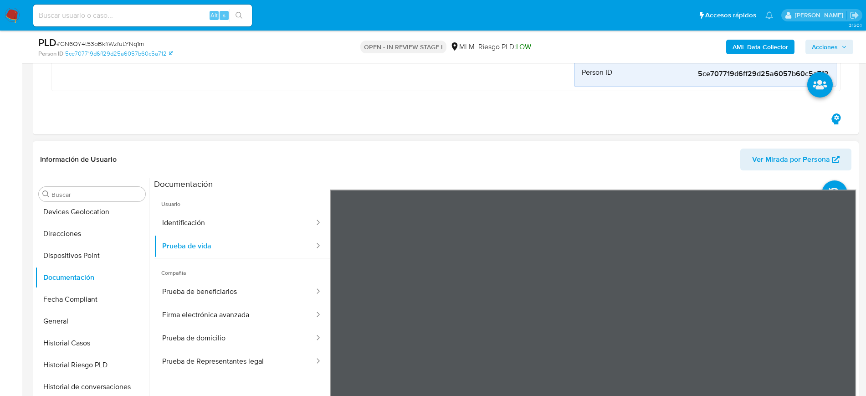
scroll to position [0, 0]
click at [202, 221] on button "Identificación" at bounding box center [234, 222] width 161 height 23
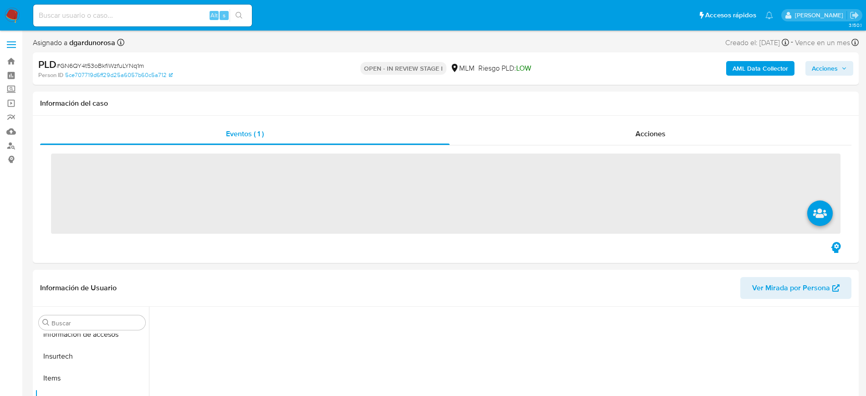
scroll to position [363, 0]
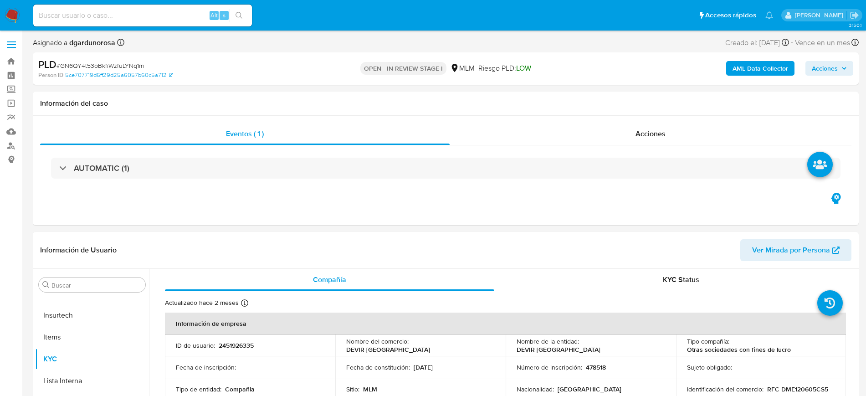
select select "10"
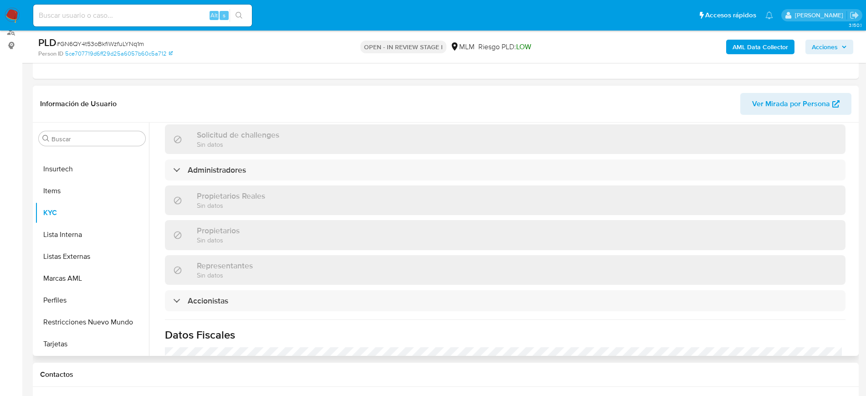
scroll to position [513, 0]
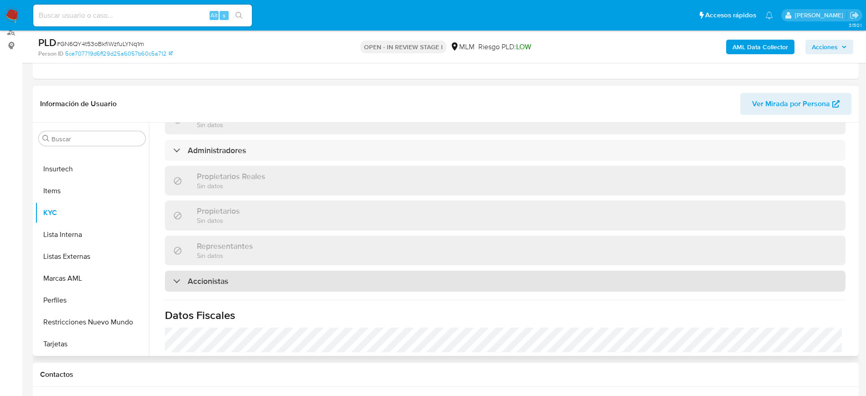
click at [214, 276] on h3 "Accionistas" at bounding box center [208, 281] width 41 height 10
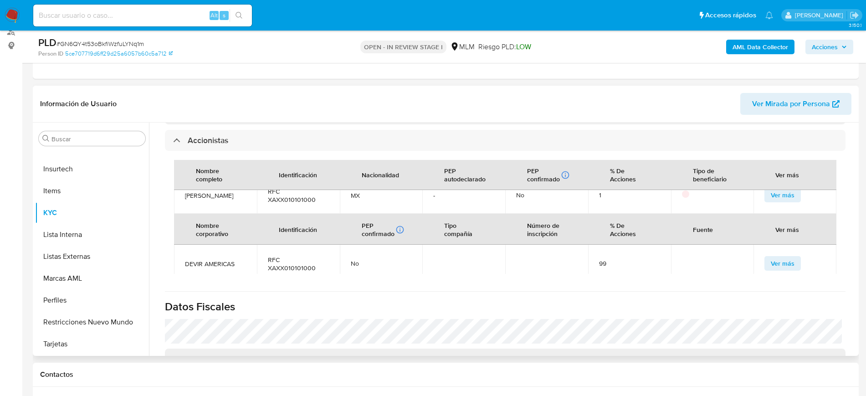
scroll to position [627, 0]
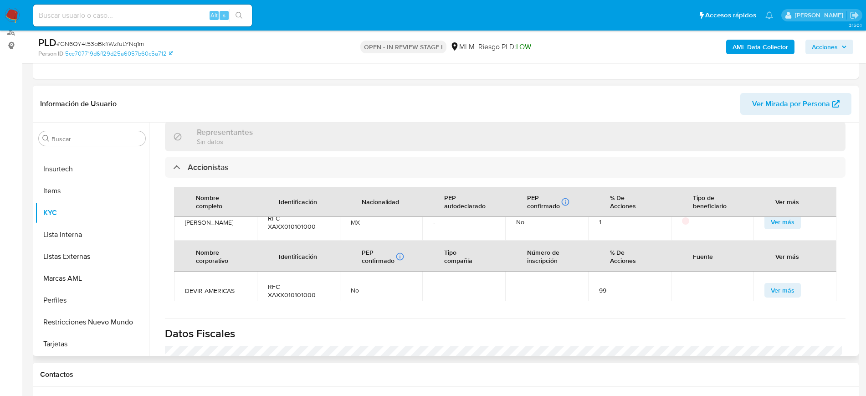
drag, startPoint x: 229, startPoint y: 211, endPoint x: 182, endPoint y: 201, distance: 48.1
click at [180, 203] on td "MATTHEW DENNIS HYLNLAND" at bounding box center [215, 221] width 83 height 37
copy span "MATTHEW DENNIS HYLNLAND"
click at [307, 214] on span "RFC XAXX010101000" at bounding box center [298, 222] width 61 height 16
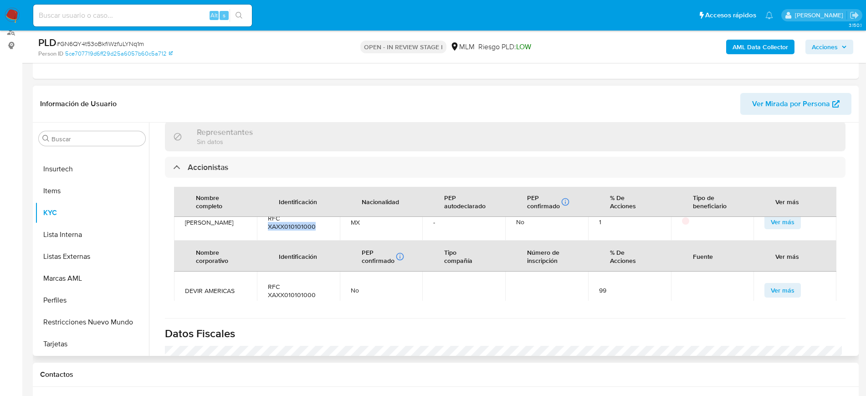
copy span "XAXX010101000"
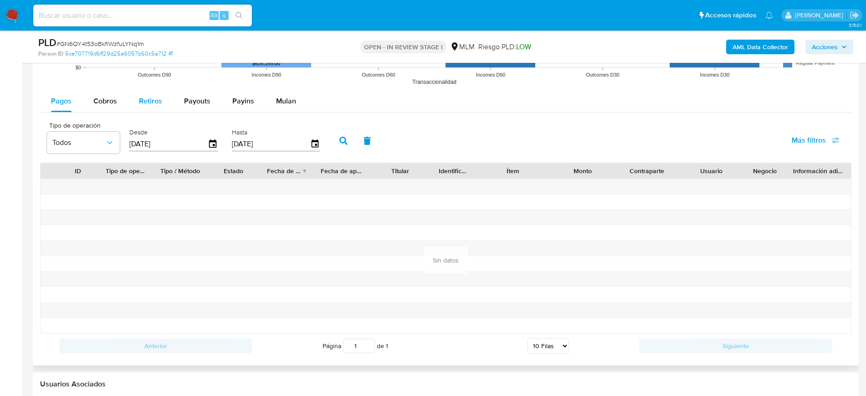
scroll to position [968, 0]
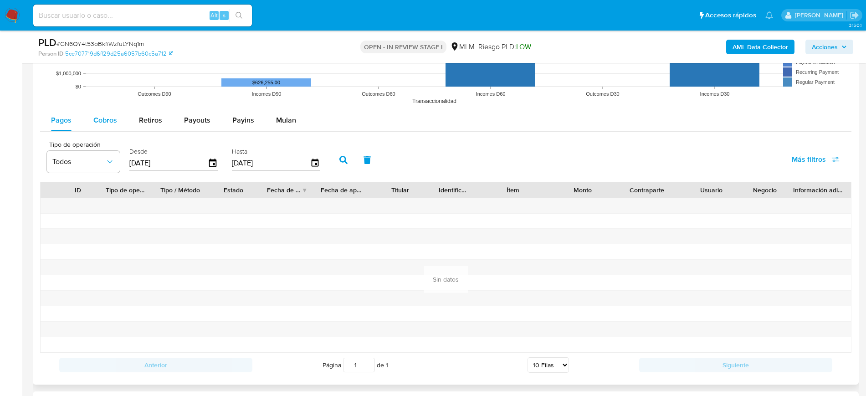
click at [118, 118] on button "Cobros" at bounding box center [105, 120] width 46 height 22
select select "10"
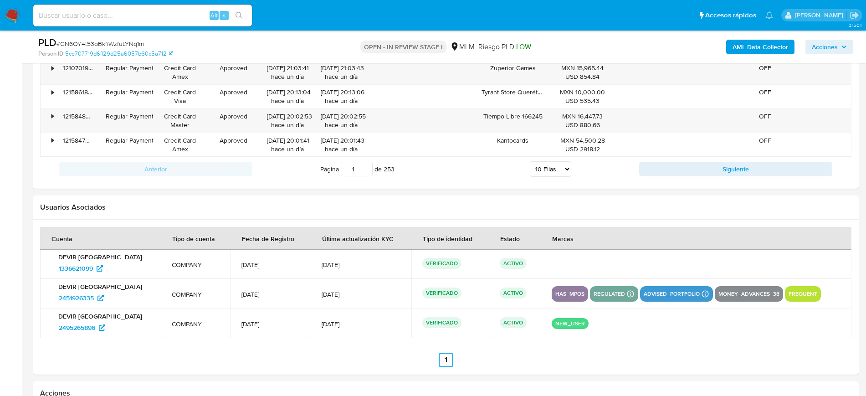
scroll to position [1253, 0]
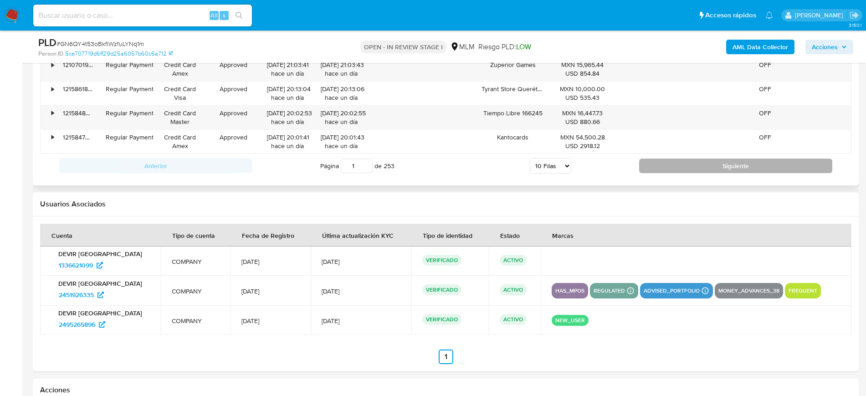
click at [687, 167] on button "Siguiente" at bounding box center [735, 166] width 193 height 15
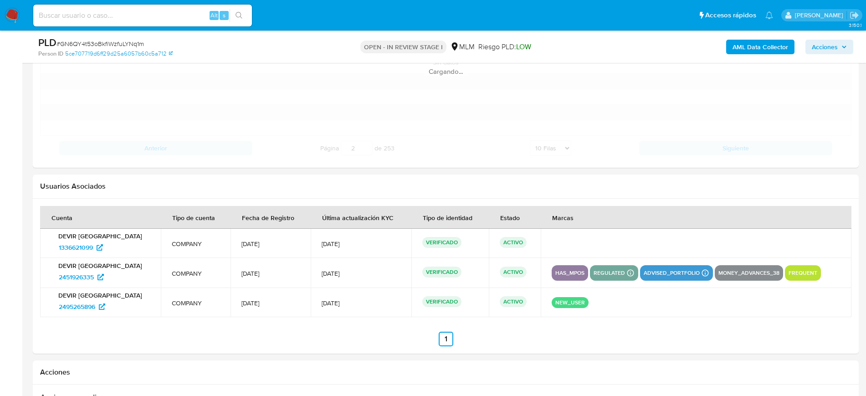
scroll to position [1082, 0]
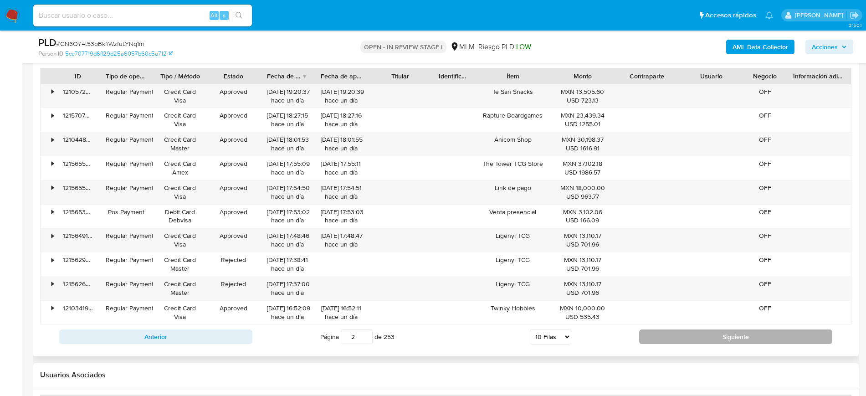
click at [660, 334] on button "Siguiente" at bounding box center [735, 336] width 193 height 15
type input "3"
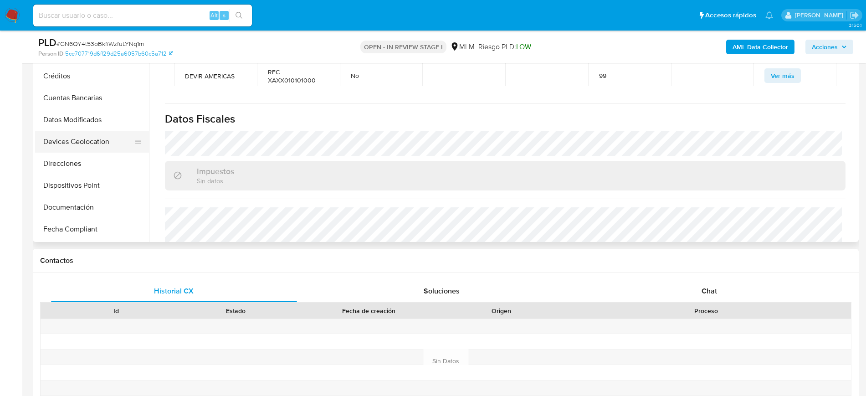
scroll to position [0, 0]
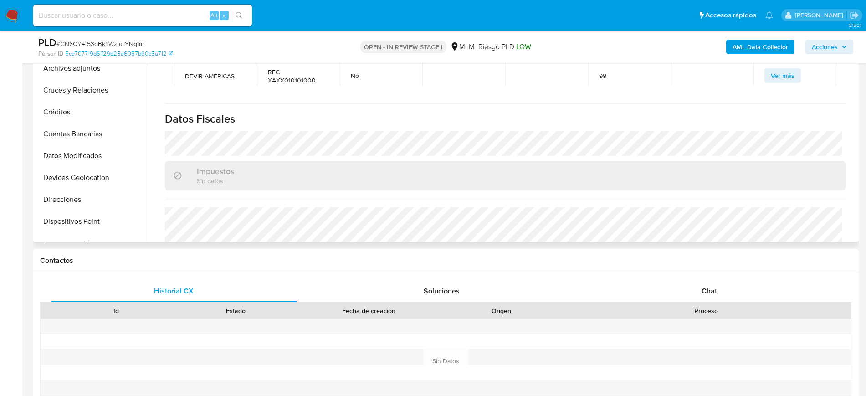
click at [88, 68] on button "Archivos adjuntos" at bounding box center [92, 68] width 114 height 22
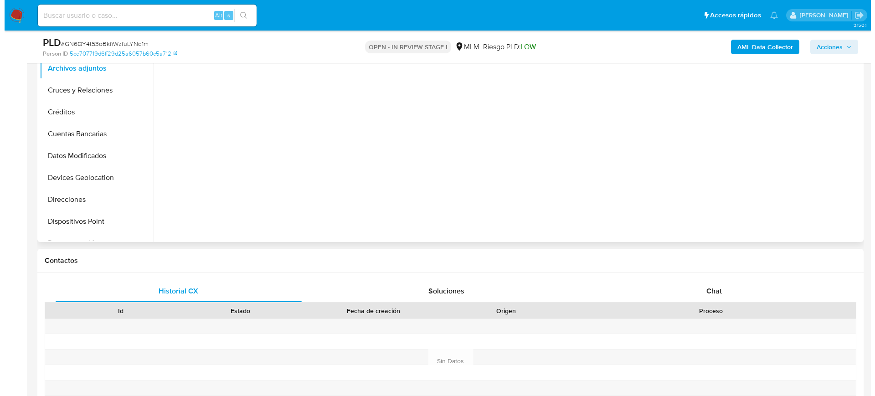
scroll to position [114, 0]
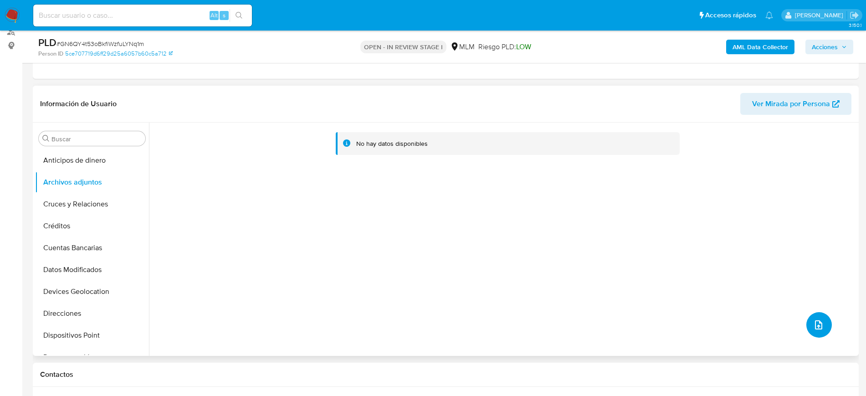
click at [815, 312] on button "upload-file" at bounding box center [820, 325] width 26 height 26
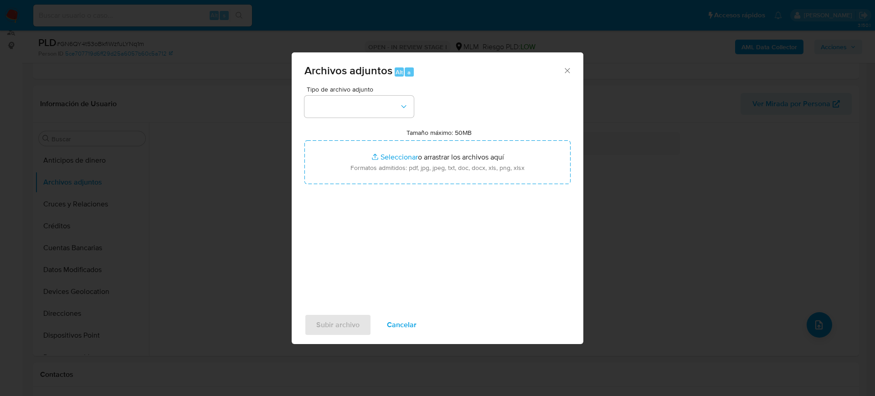
click at [349, 96] on button "button" at bounding box center [358, 107] width 109 height 22
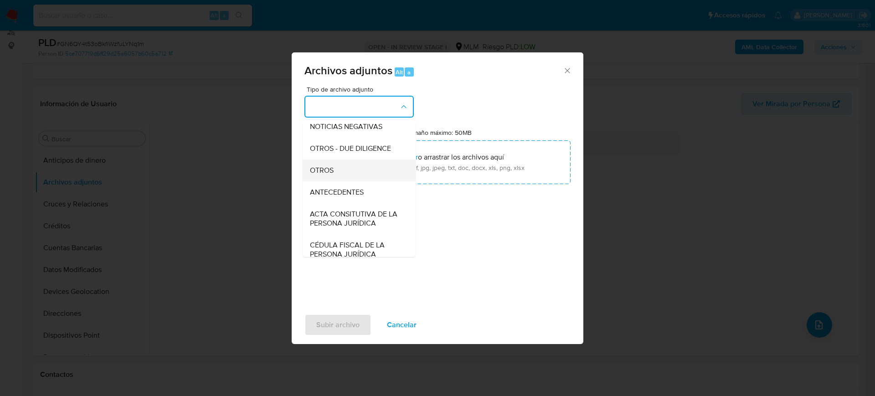
click at [341, 181] on div "OTROS" at bounding box center [356, 171] width 93 height 22
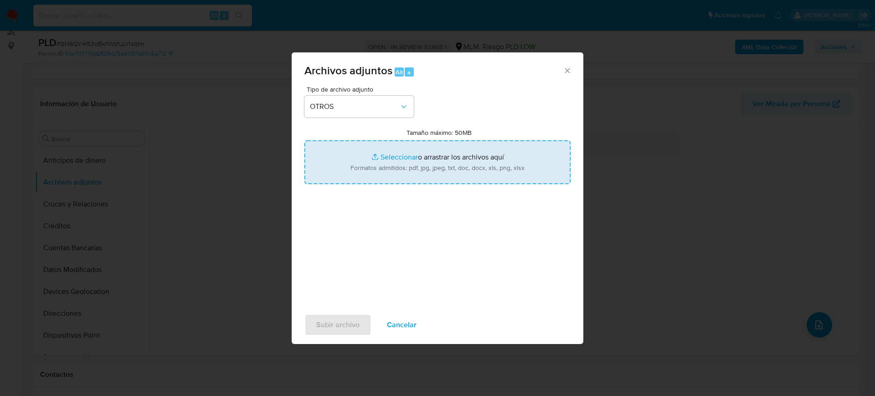
type input "C:\fakepath\2451926335_DEVIR MEXICO_Julio2025.pdf"
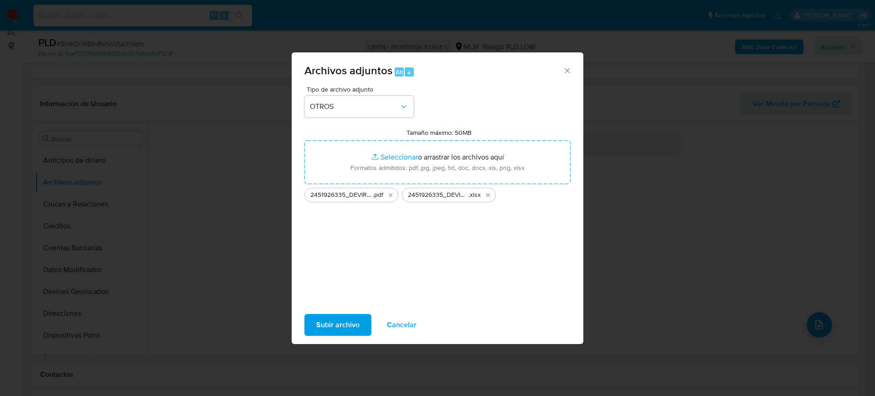
click at [369, 324] on button "Subir archivo" at bounding box center [337, 325] width 67 height 22
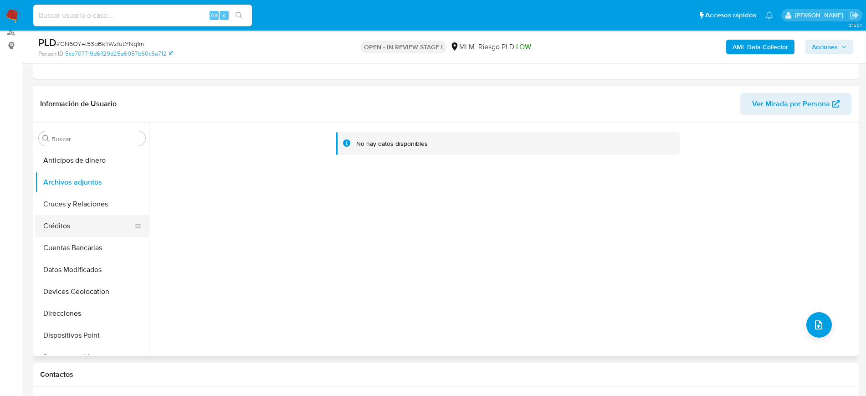
click at [61, 216] on button "Créditos" at bounding box center [88, 226] width 107 height 22
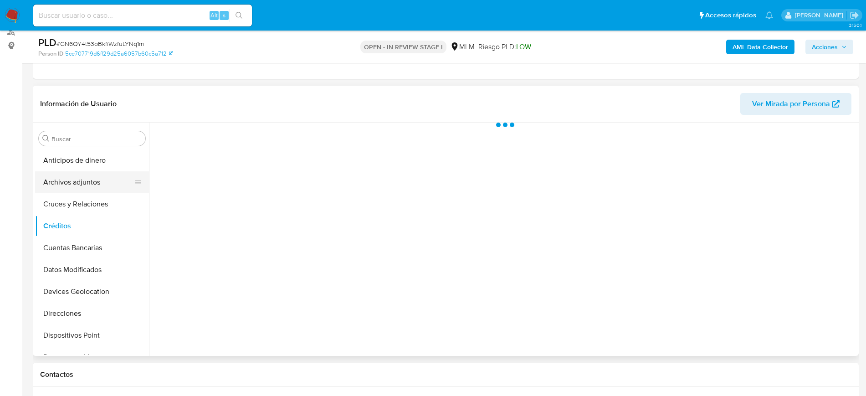
click at [72, 173] on button "Archivos adjuntos" at bounding box center [88, 182] width 107 height 22
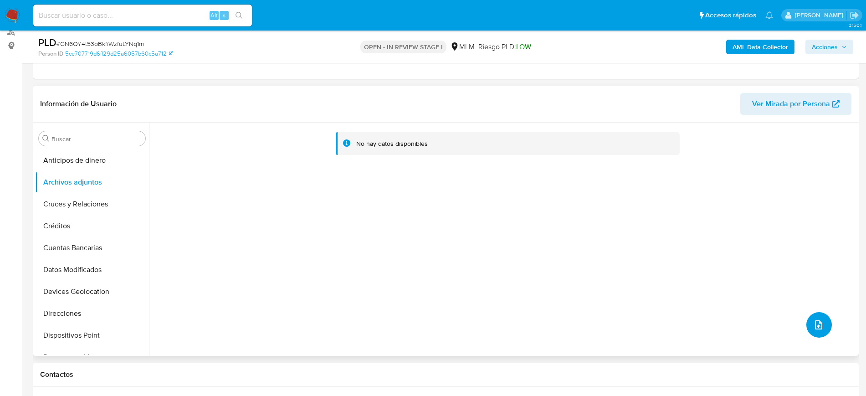
click at [813, 324] on icon "upload-file" at bounding box center [818, 324] width 11 height 11
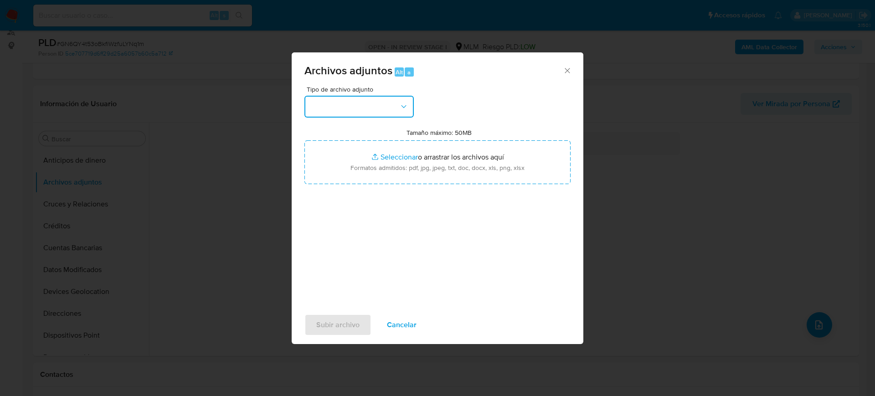
click at [347, 113] on button "button" at bounding box center [358, 107] width 109 height 22
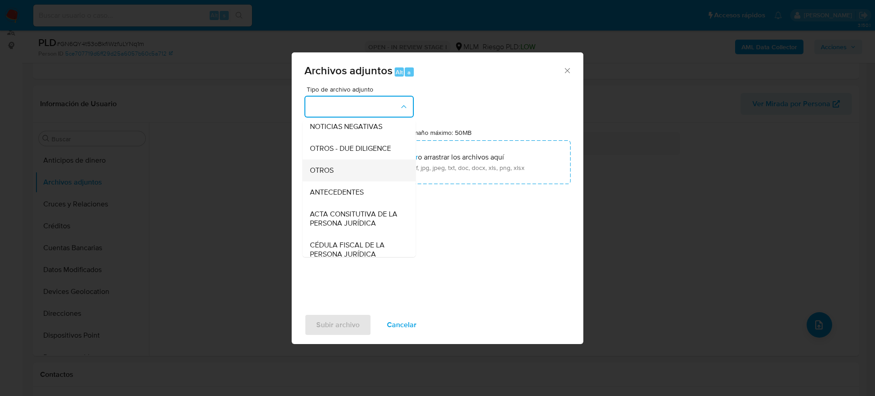
click at [355, 181] on div "OTROS" at bounding box center [356, 171] width 93 height 22
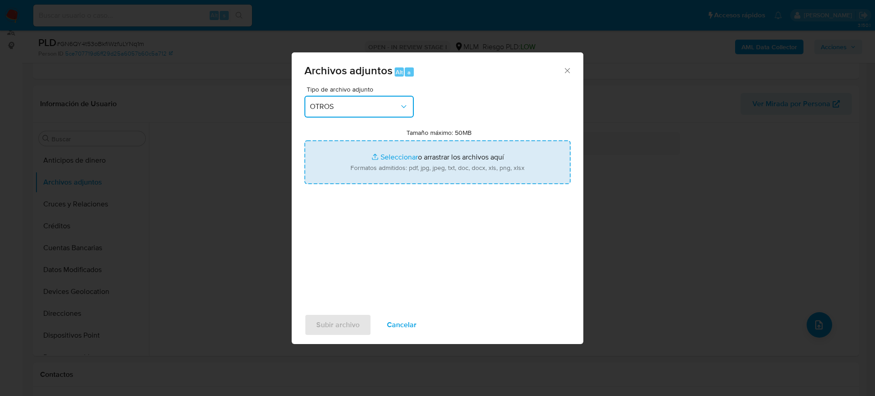
type input "C:\fakepath\2451926335_DEVIR MEXICO_Julio2025.pdf"
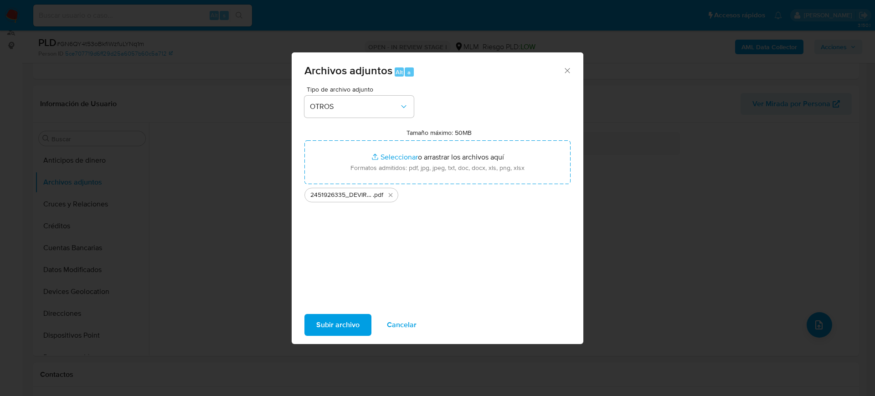
click at [331, 324] on span "Subir archivo" at bounding box center [337, 325] width 43 height 20
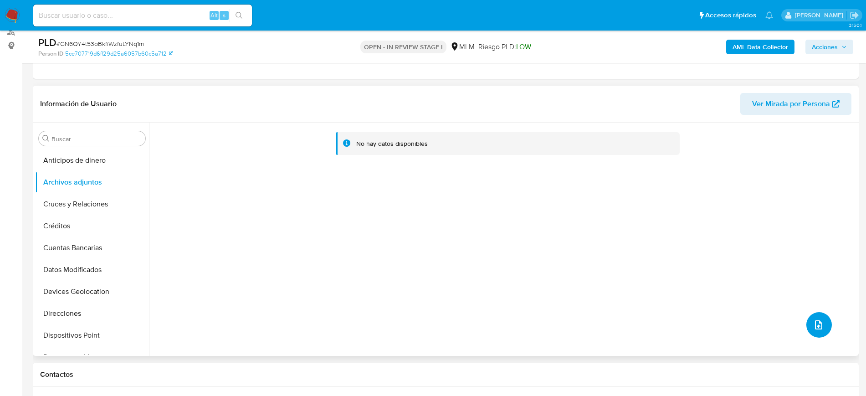
click at [818, 329] on icon "upload-file" at bounding box center [818, 324] width 11 height 11
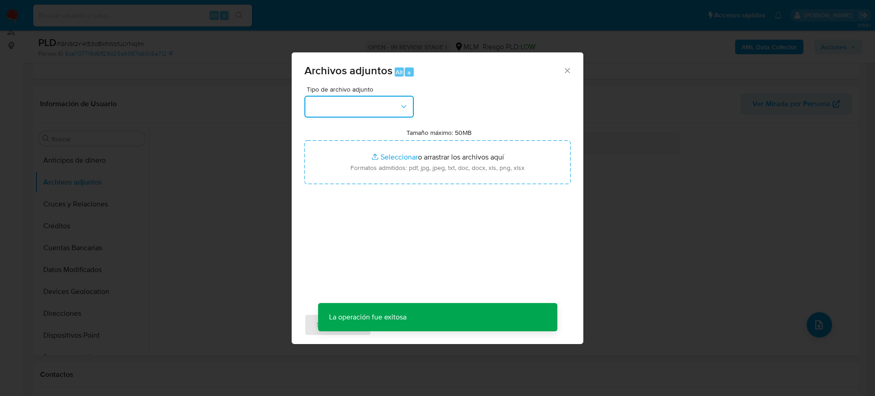
click at [390, 103] on button "button" at bounding box center [358, 107] width 109 height 22
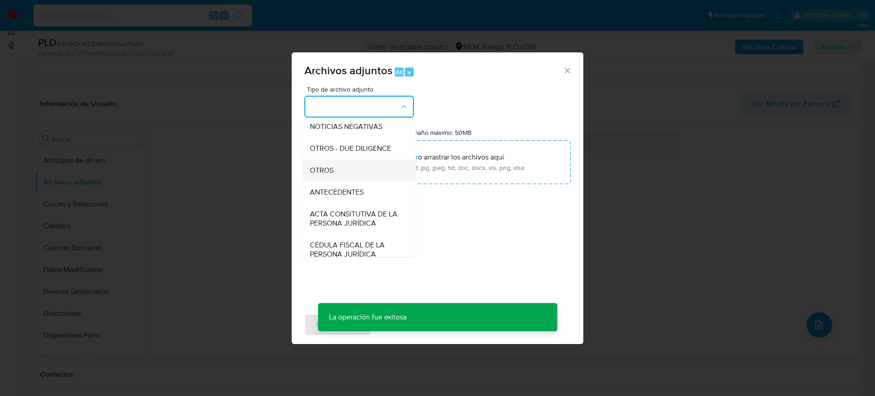
click at [325, 175] on span "OTROS" at bounding box center [322, 170] width 24 height 9
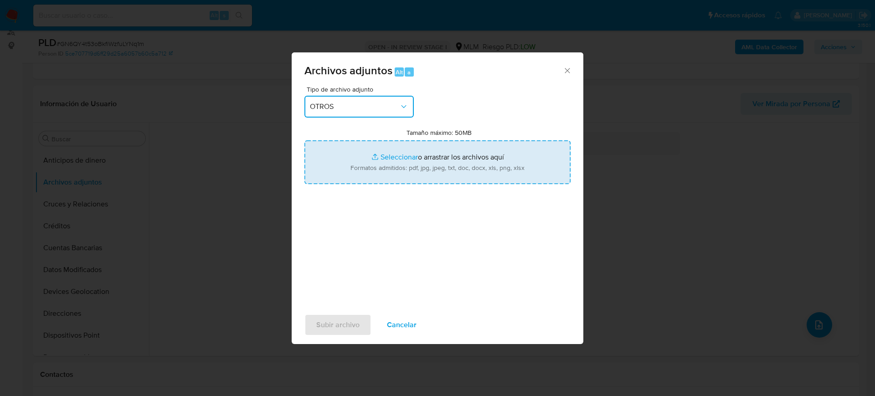
type input "C:\fakepath\2451926335_DEVIR MEXICO_Julio2025.xlsx"
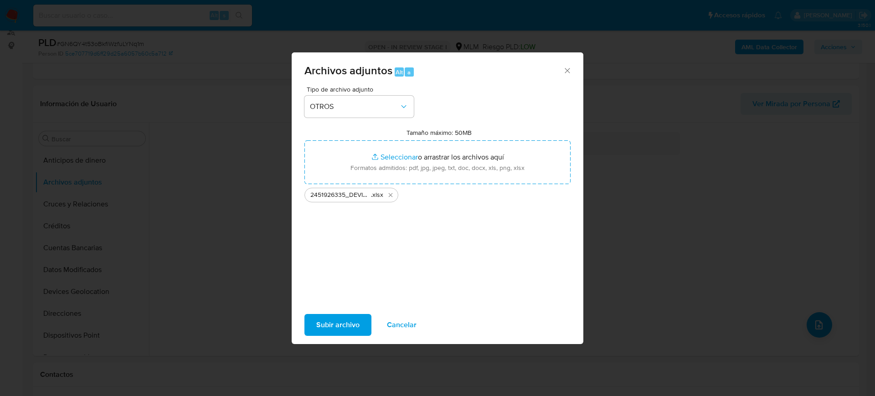
click at [335, 326] on span "Subir archivo" at bounding box center [337, 325] width 43 height 20
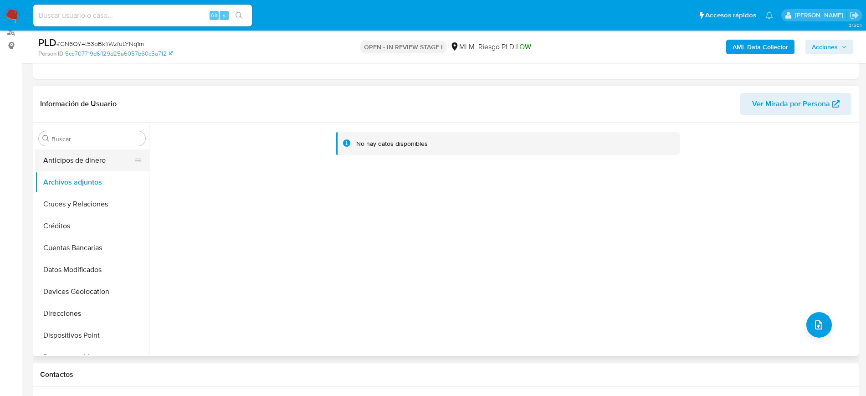
click at [99, 157] on button "Anticipos de dinero" at bounding box center [88, 160] width 107 height 22
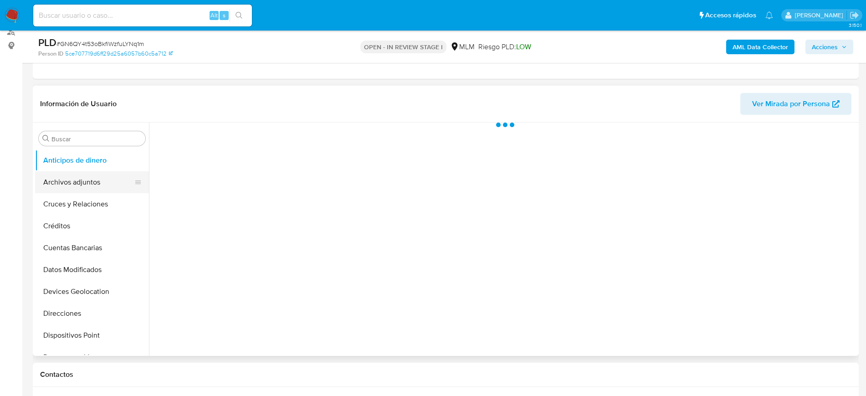
click at [93, 175] on button "Archivos adjuntos" at bounding box center [88, 182] width 107 height 22
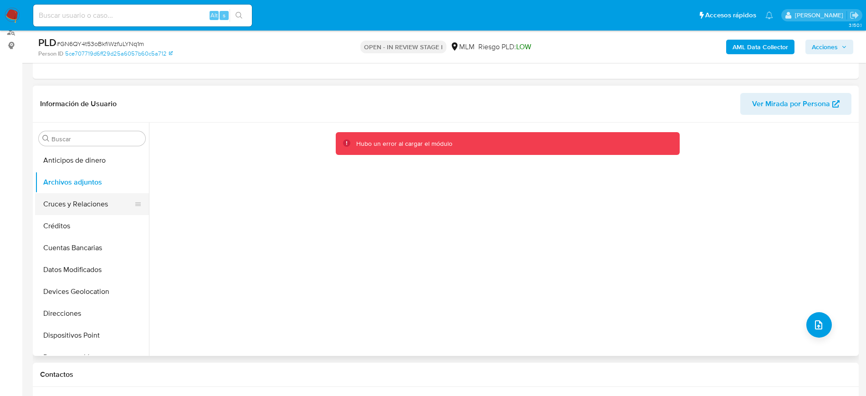
click at [87, 205] on button "Cruces y Relaciones" at bounding box center [88, 204] width 107 height 22
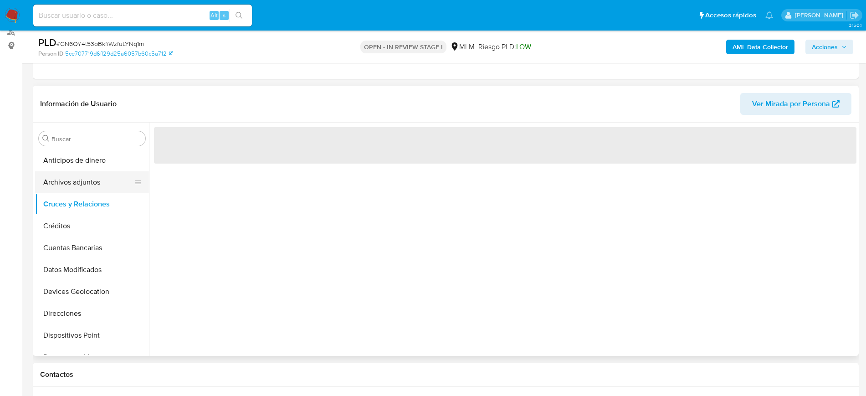
click at [87, 181] on button "Archivos adjuntos" at bounding box center [88, 182] width 107 height 22
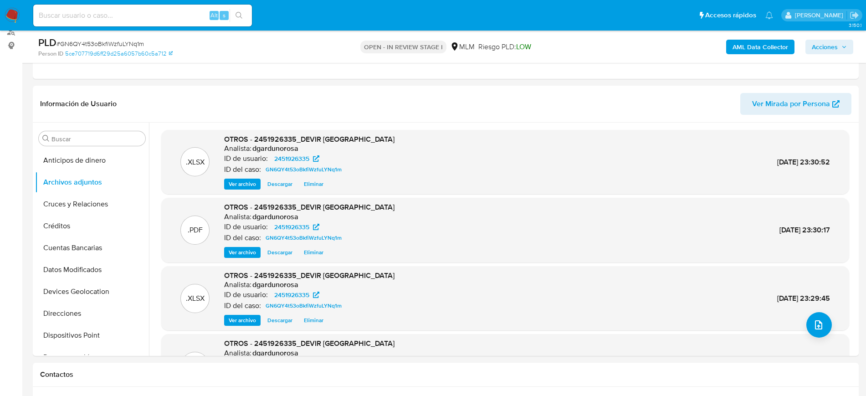
click at [839, 40] on button "Acciones" at bounding box center [830, 47] width 48 height 15
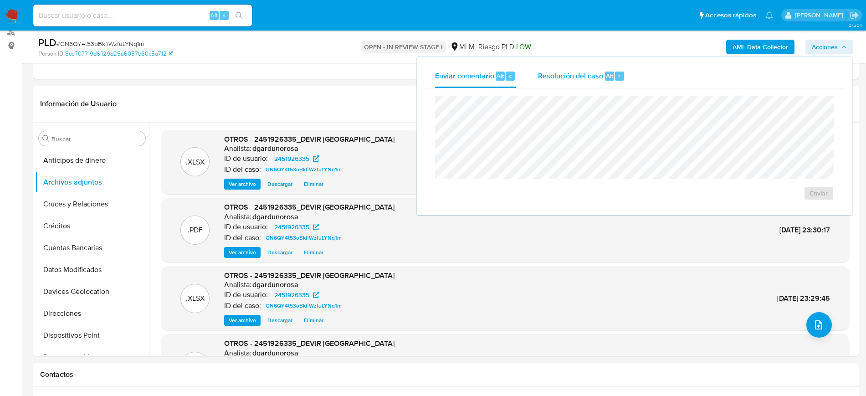
click at [571, 81] on div "Resolución del caso Alt r" at bounding box center [581, 76] width 87 height 24
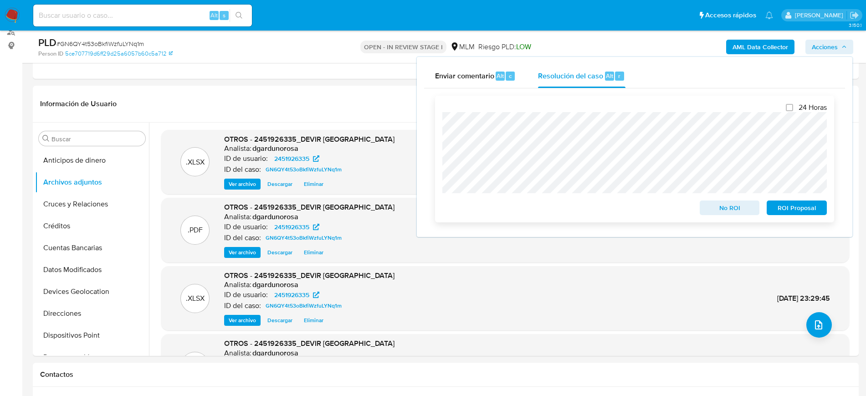
click at [727, 210] on span "No ROI" at bounding box center [729, 207] width 47 height 13
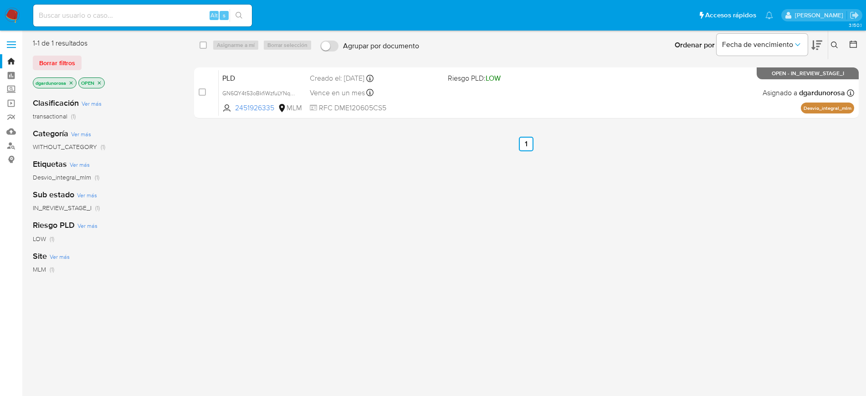
click at [834, 42] on icon at bounding box center [834, 44] width 7 height 7
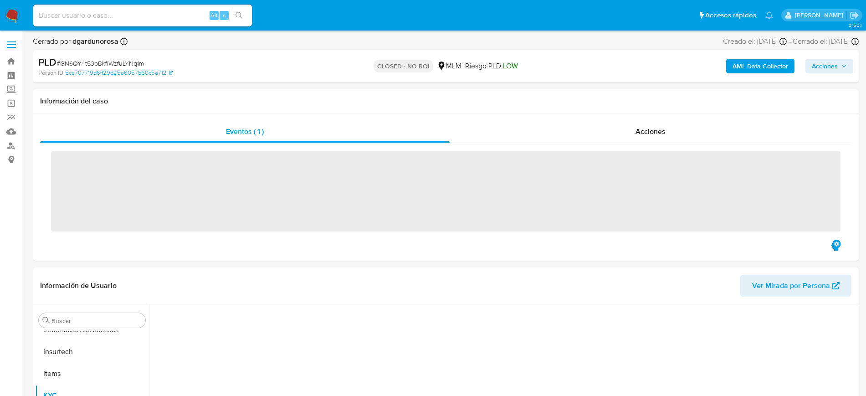
scroll to position [363, 0]
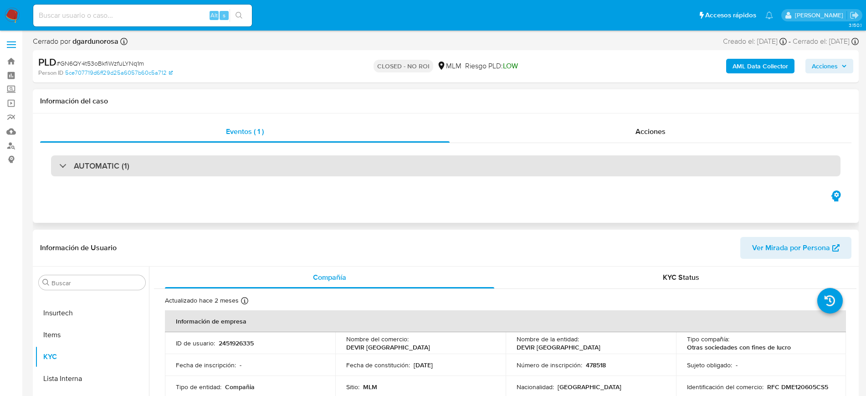
select select "10"
